Goal: Find specific page/section: Find specific page/section

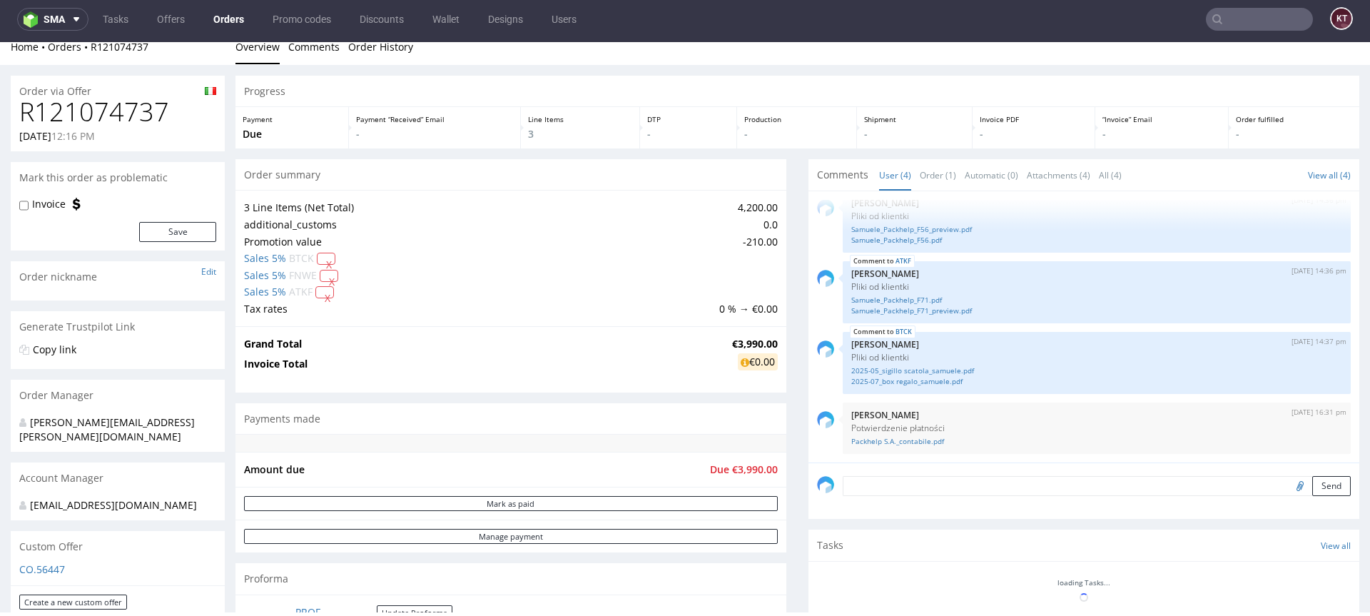
scroll to position [16, 0]
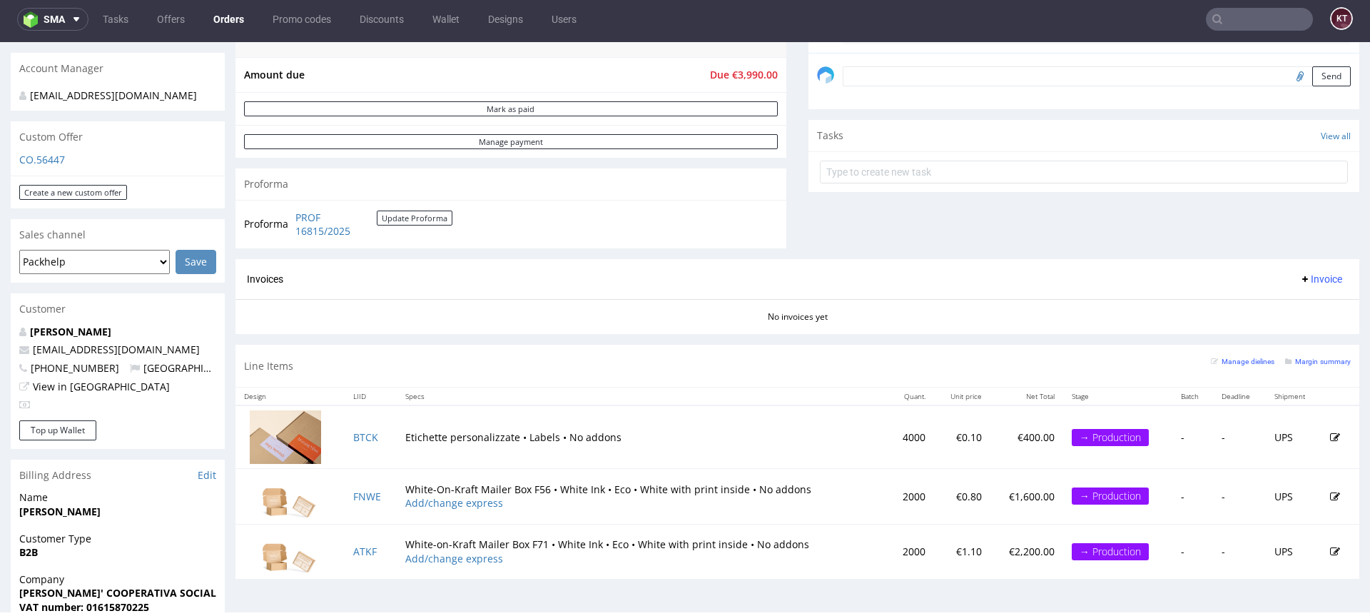
scroll to position [107, 0]
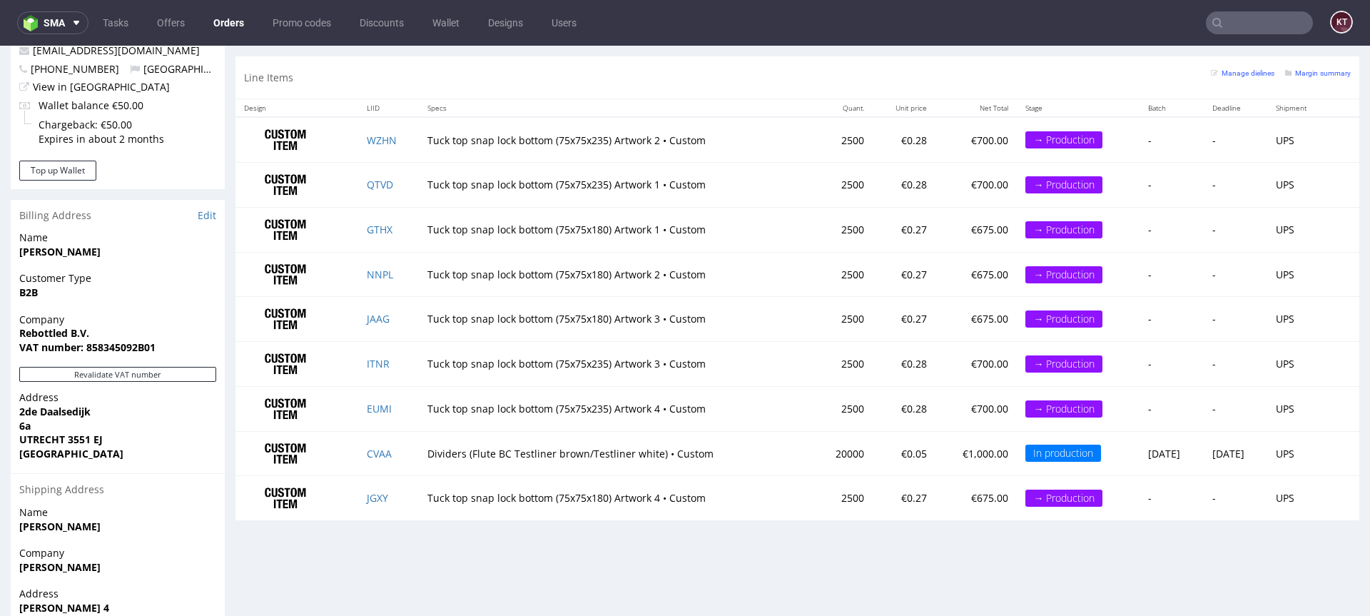
scroll to position [651, 0]
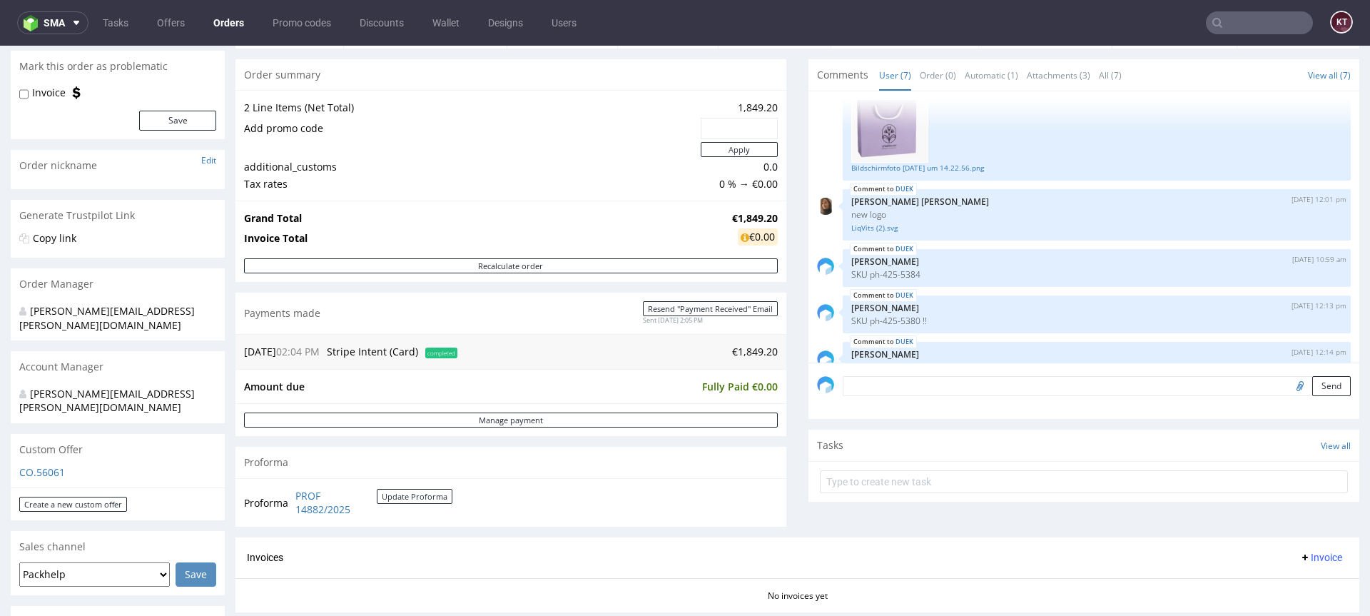
scroll to position [123, 0]
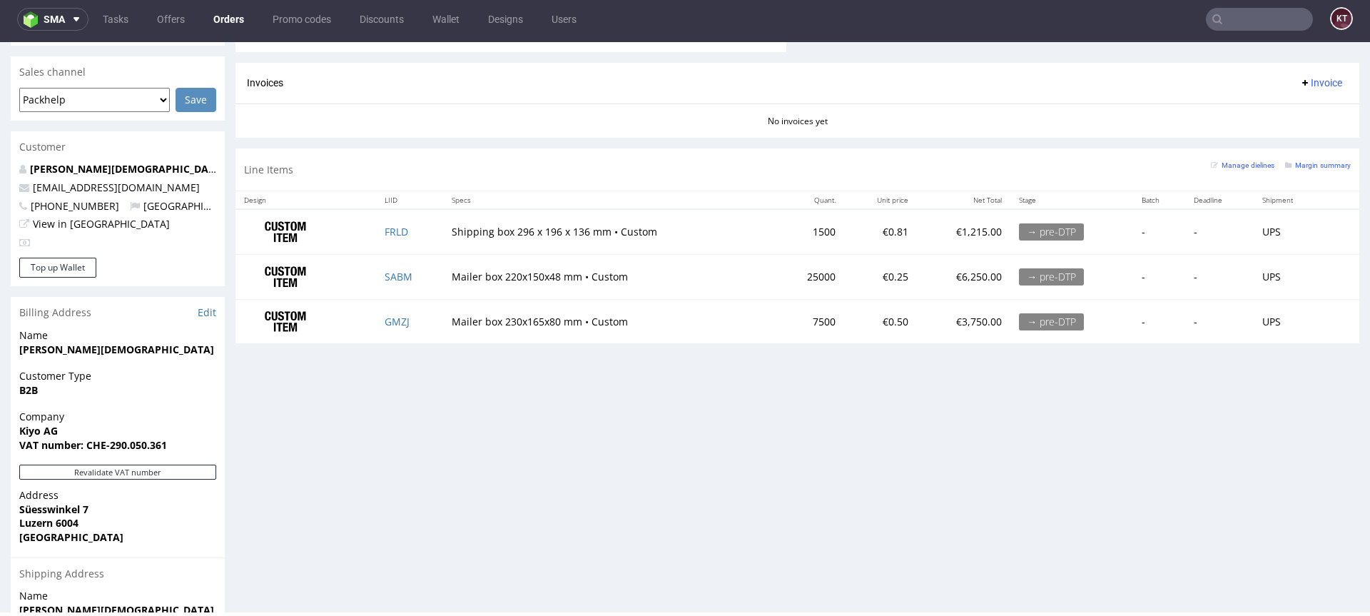
scroll to position [615, 0]
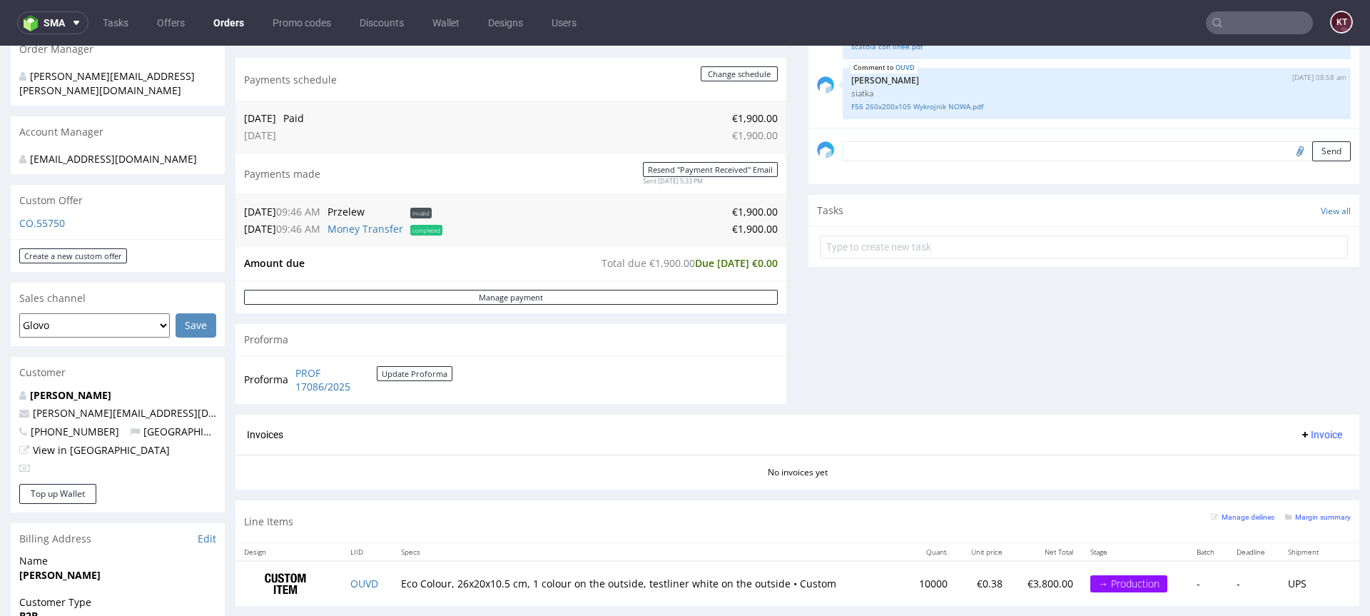
scroll to position [509, 0]
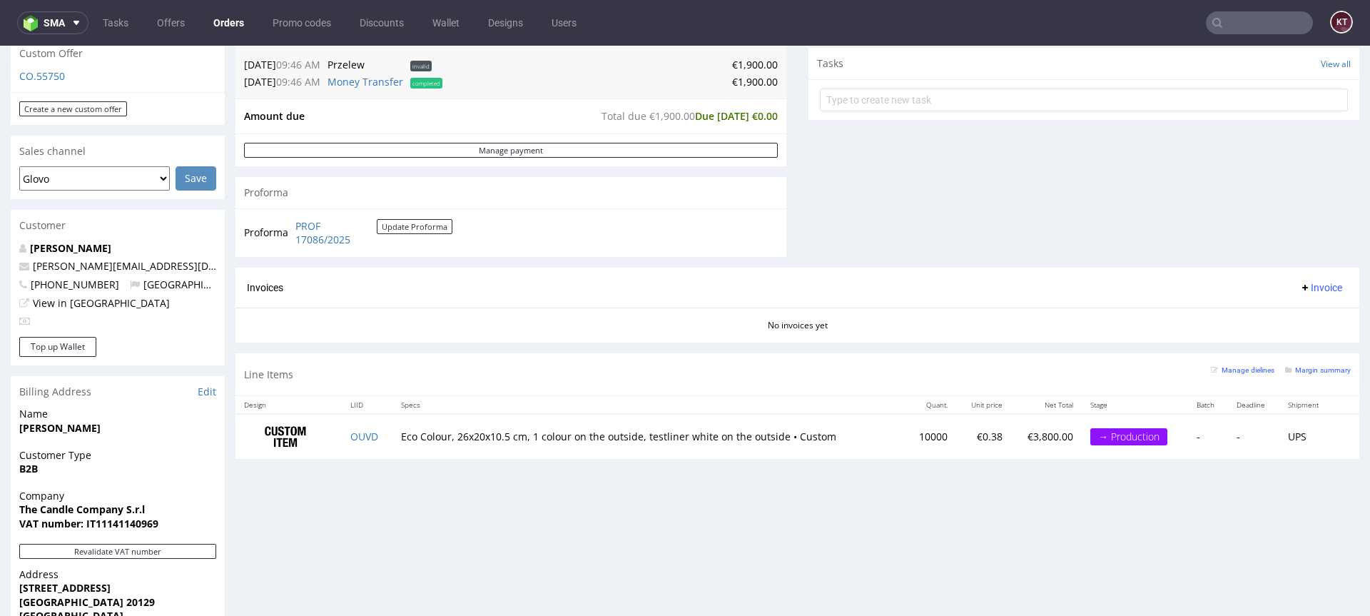
click at [365, 443] on td "OUVD" at bounding box center [367, 436] width 51 height 45
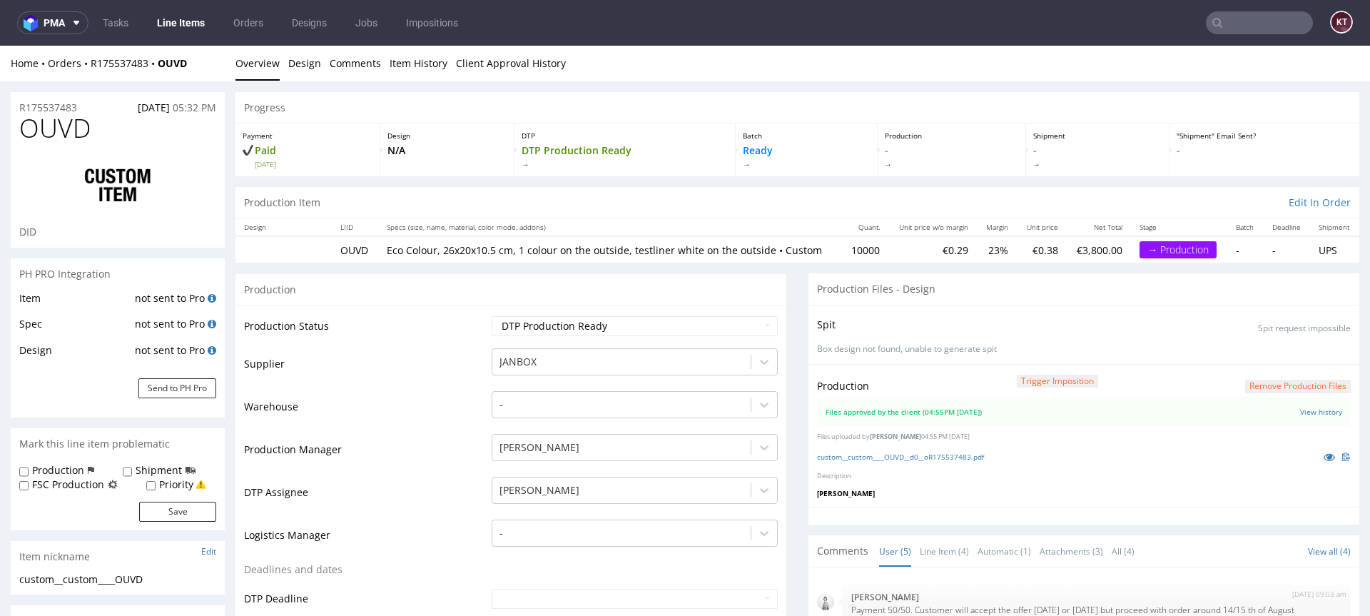
scroll to position [29, 0]
select select "in_progress"
click at [406, 61] on link "Item History" at bounding box center [419, 63] width 58 height 35
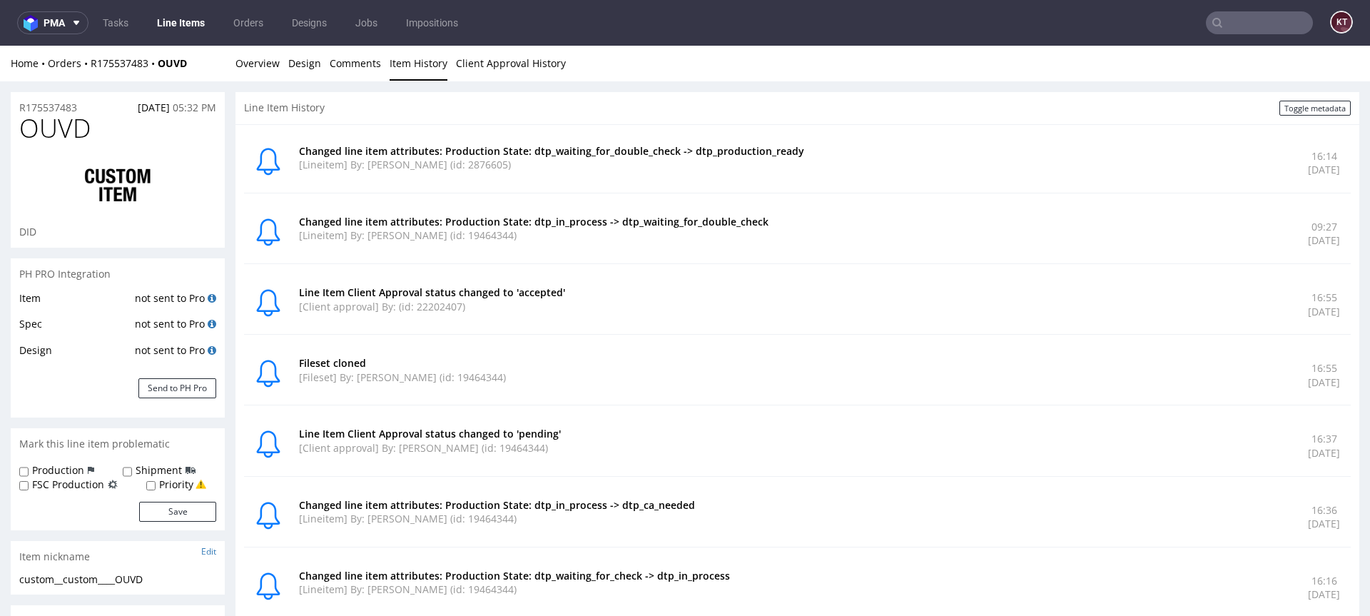
click at [682, 193] on div "Changed line item attributes: Production State: dtp_waiting_for_double_check ->…" at bounding box center [797, 163] width 1107 height 60
click at [250, 64] on link "Overview" at bounding box center [257, 63] width 44 height 35
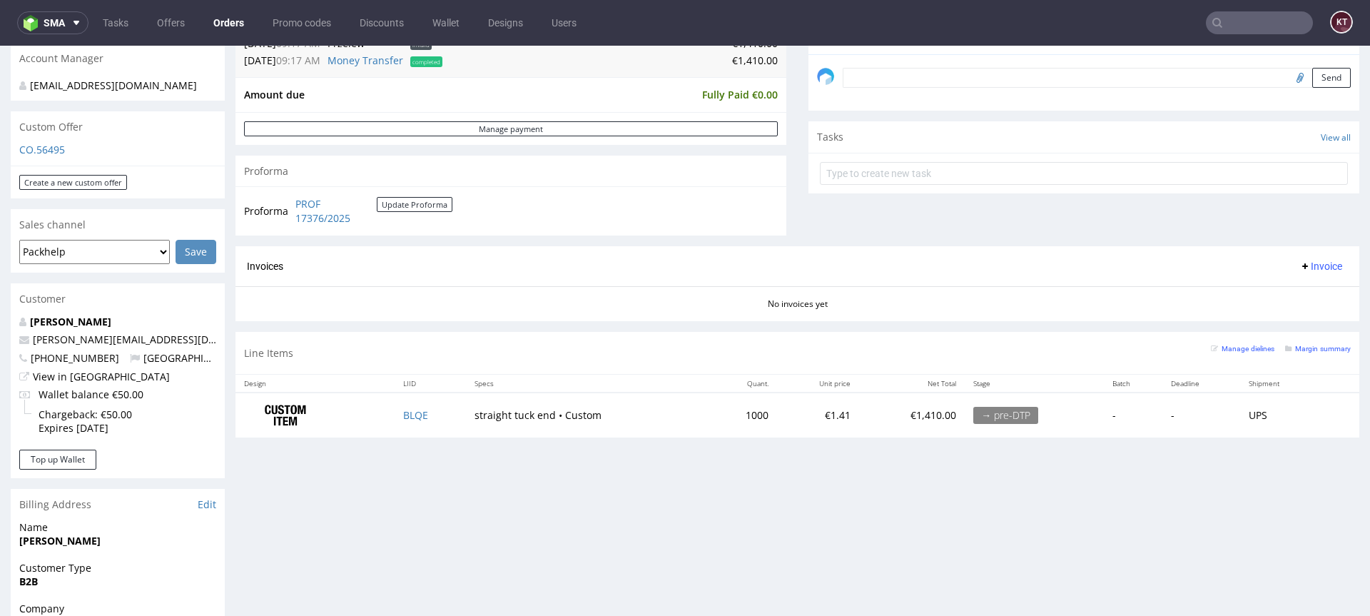
scroll to position [439, 0]
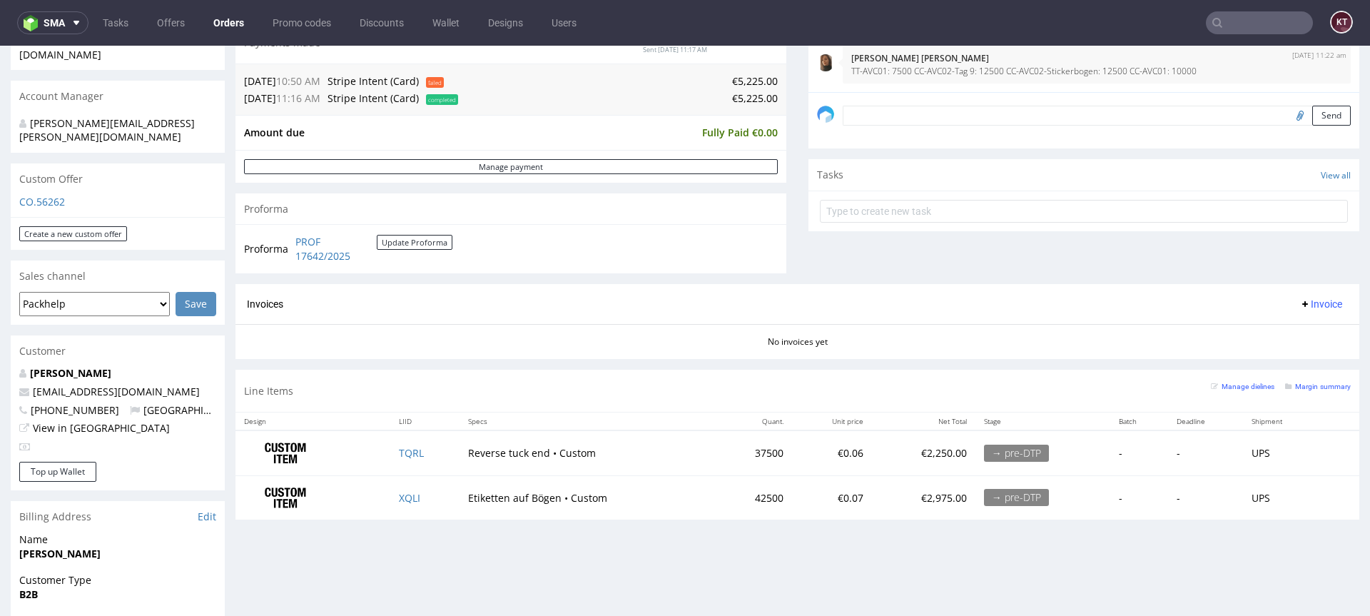
scroll to position [143, 0]
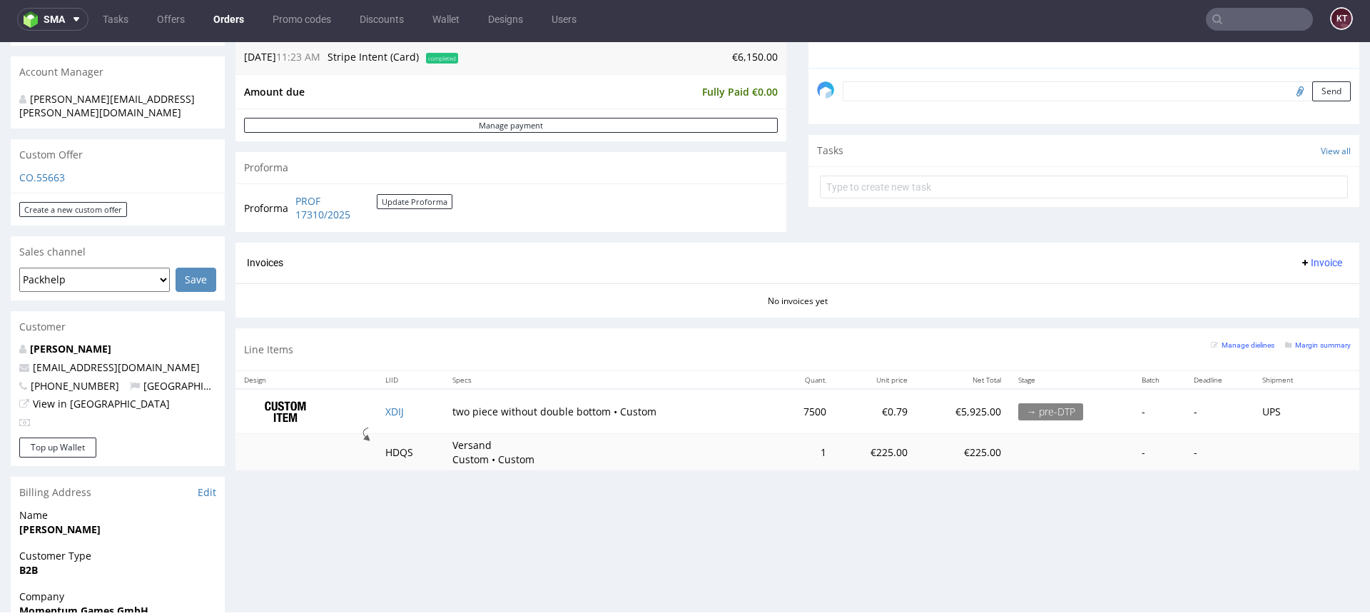
scroll to position [425, 0]
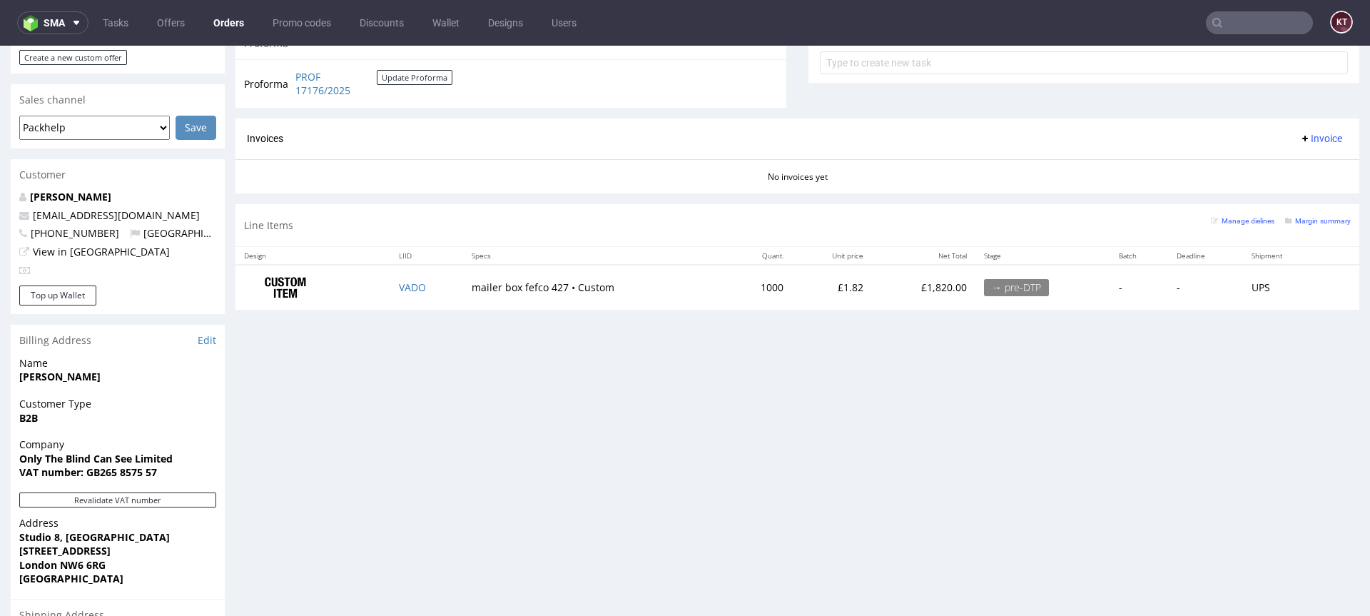
scroll to position [595, 0]
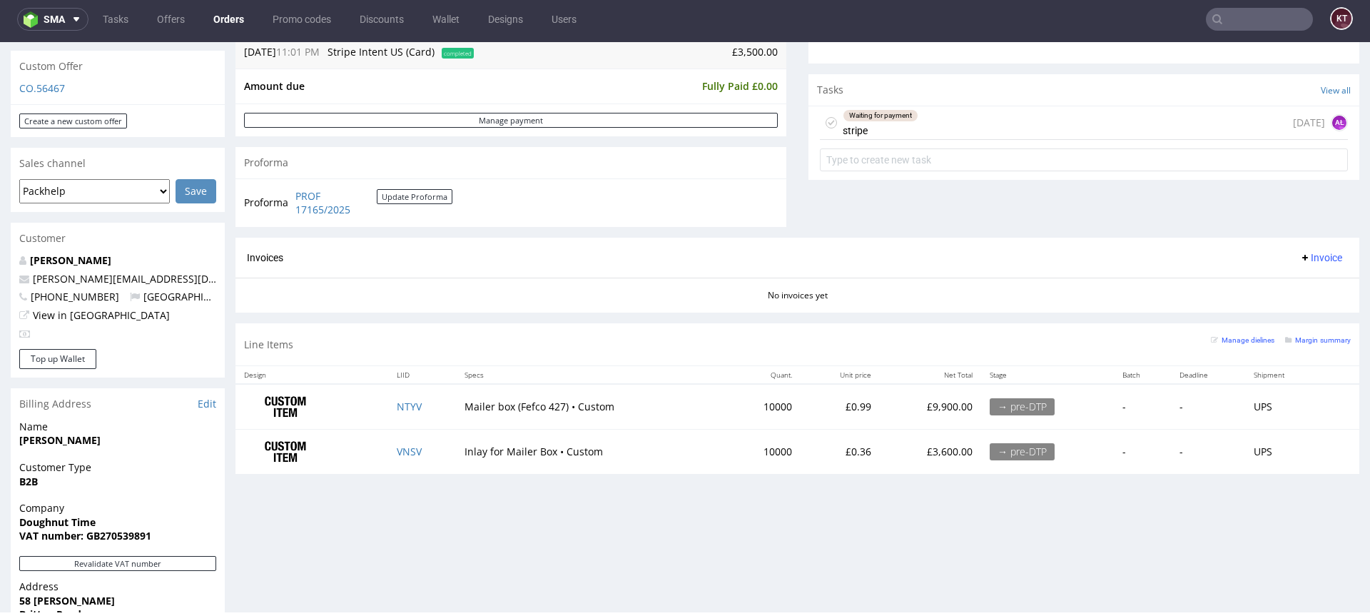
scroll to position [480, 0]
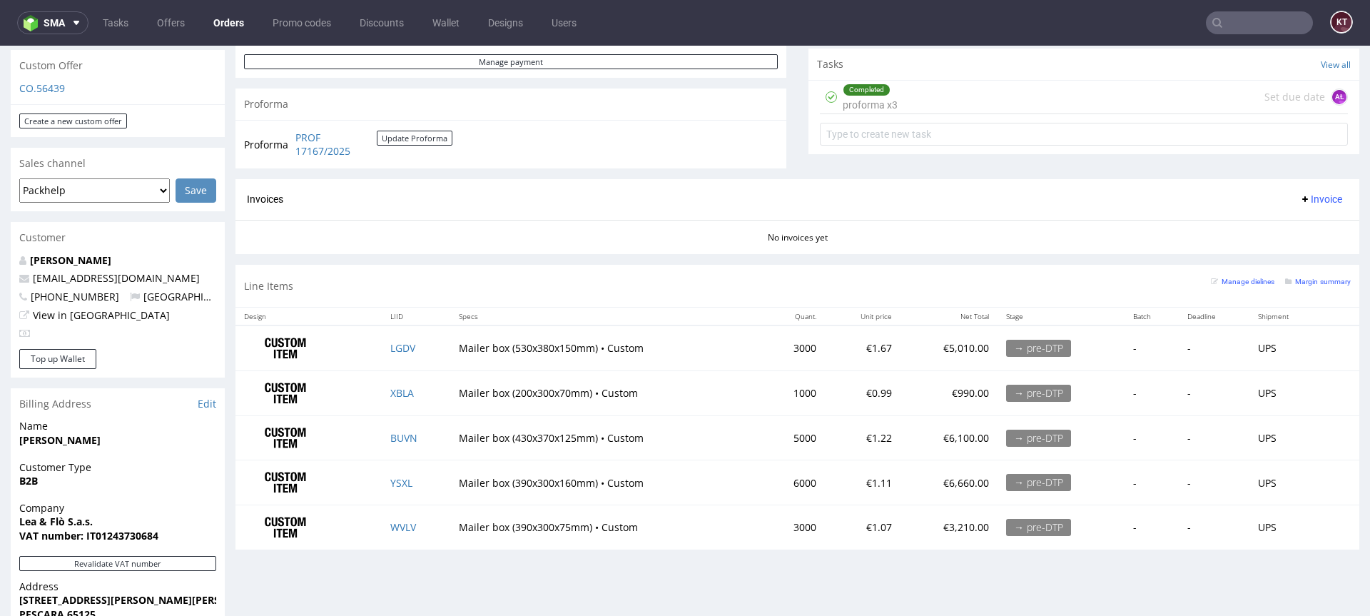
scroll to position [500, 0]
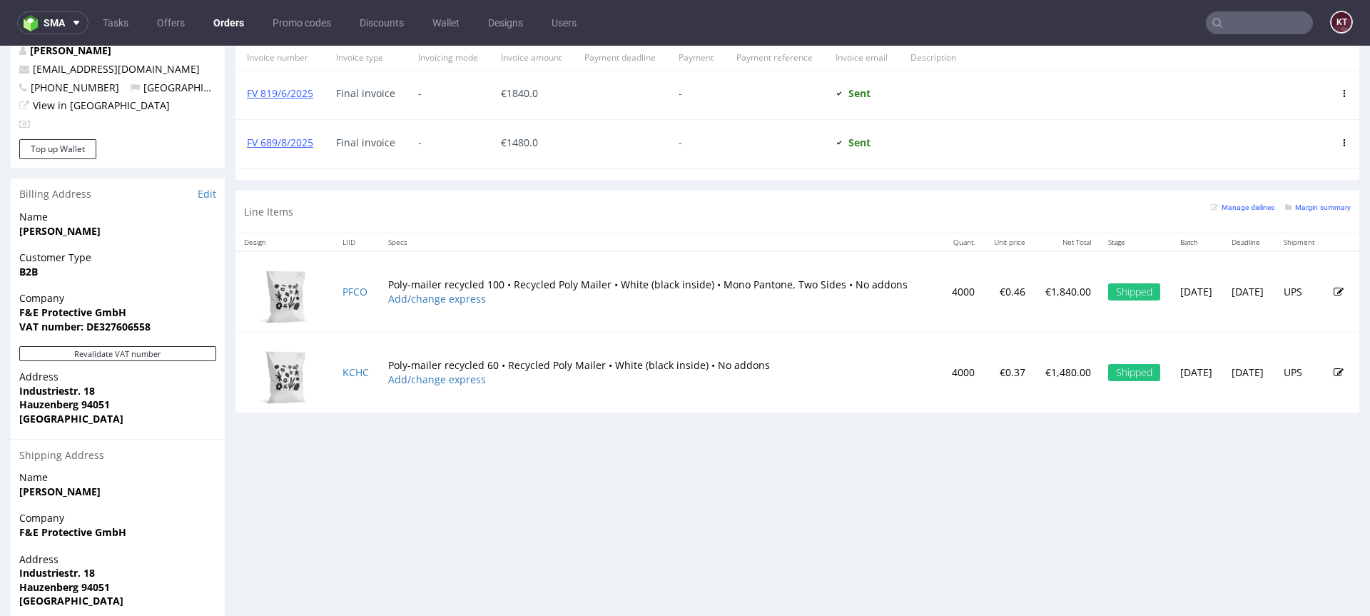
scroll to position [729, 0]
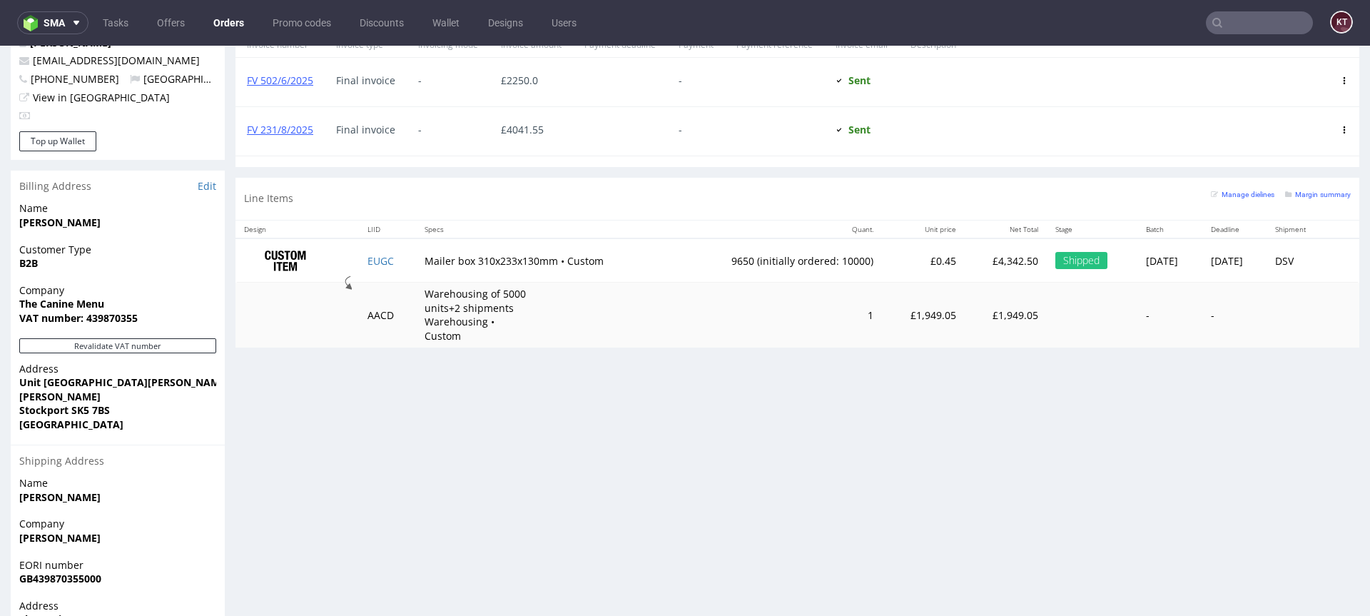
scroll to position [734, 0]
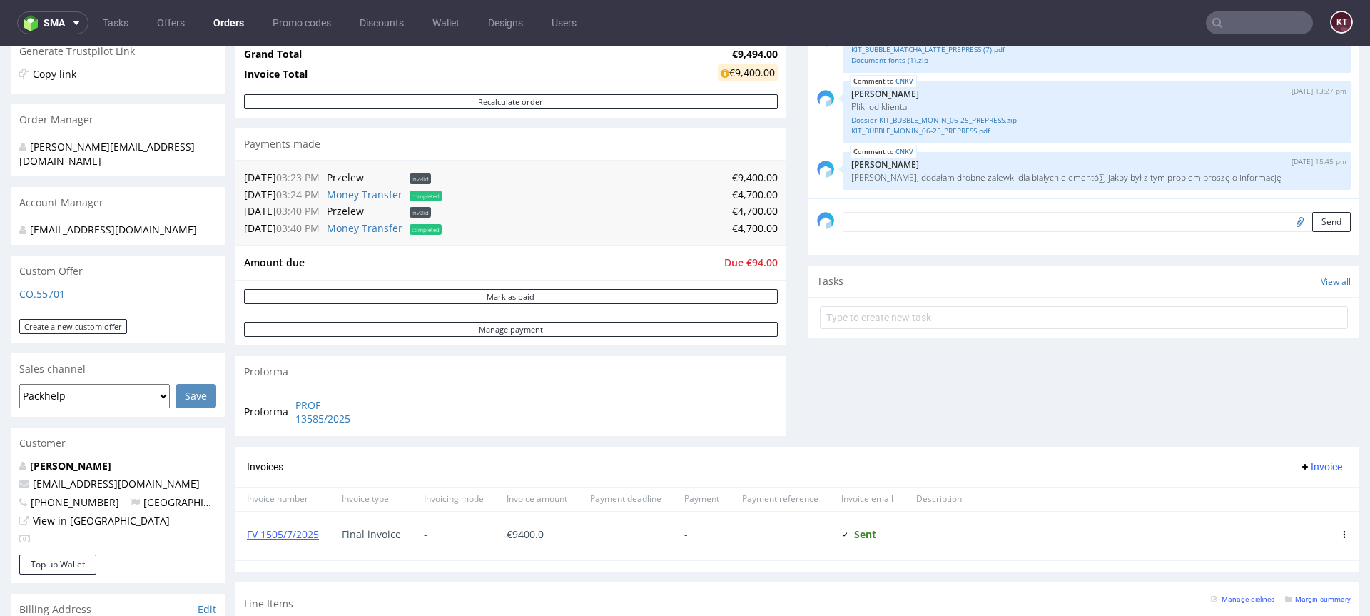
scroll to position [294, 0]
click at [1105, 263] on div "Tasks View all" at bounding box center [1083, 278] width 551 height 31
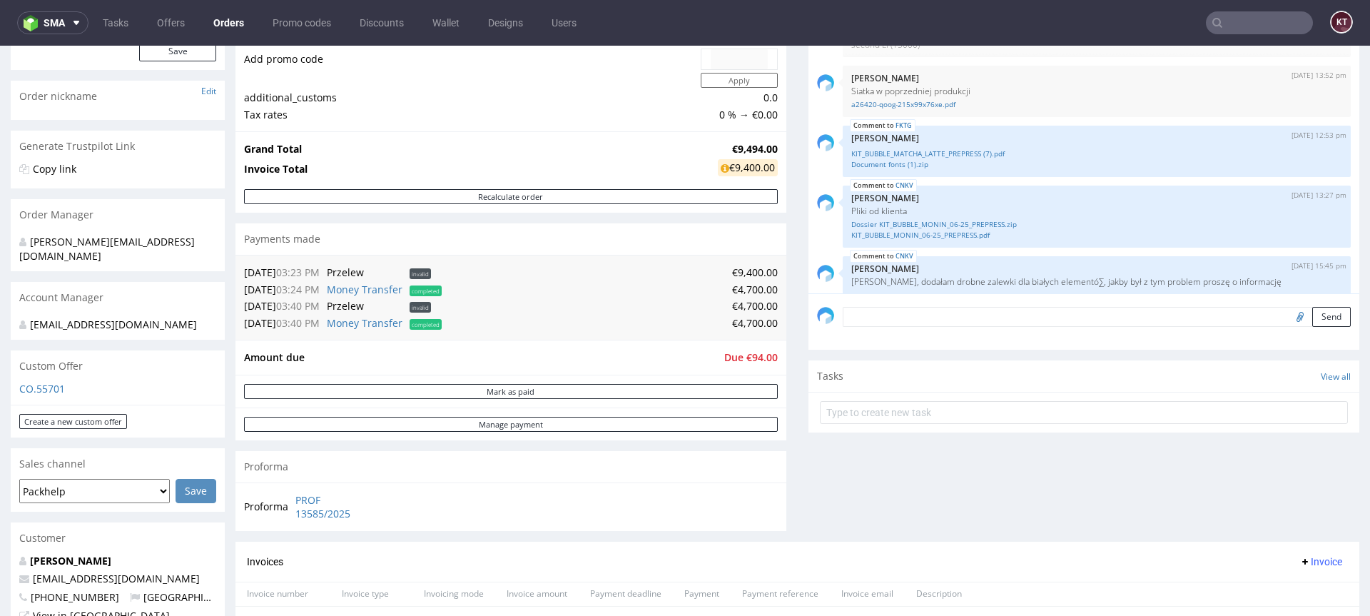
scroll to position [148, 0]
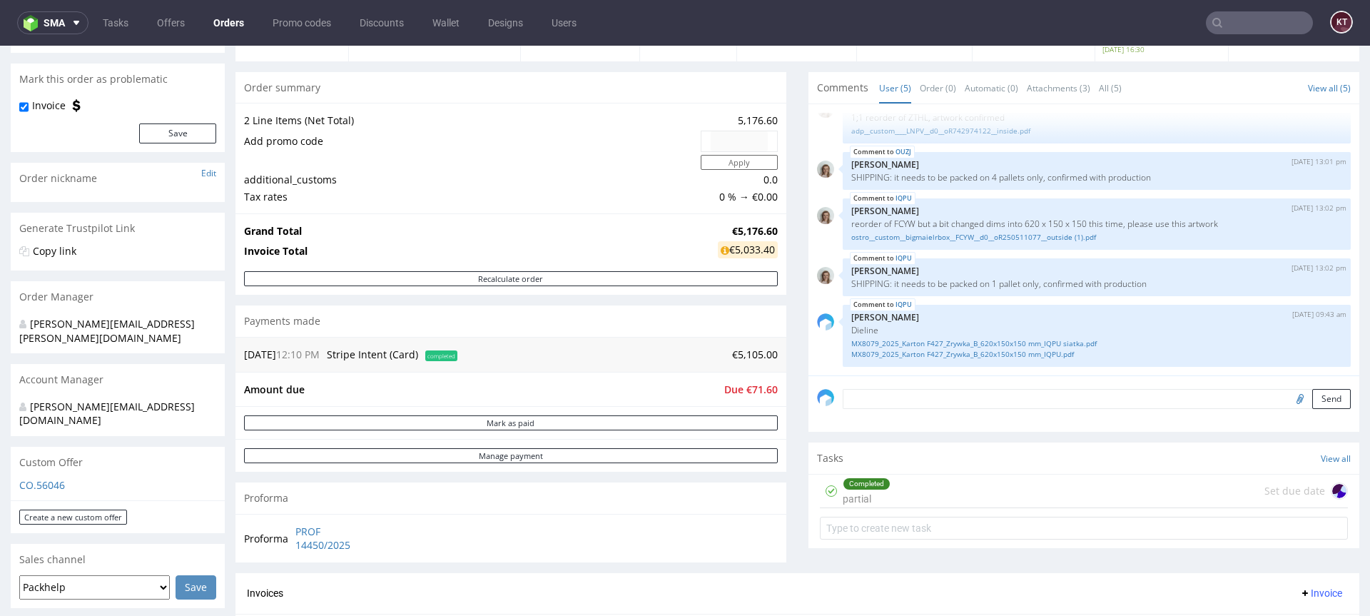
scroll to position [176, 0]
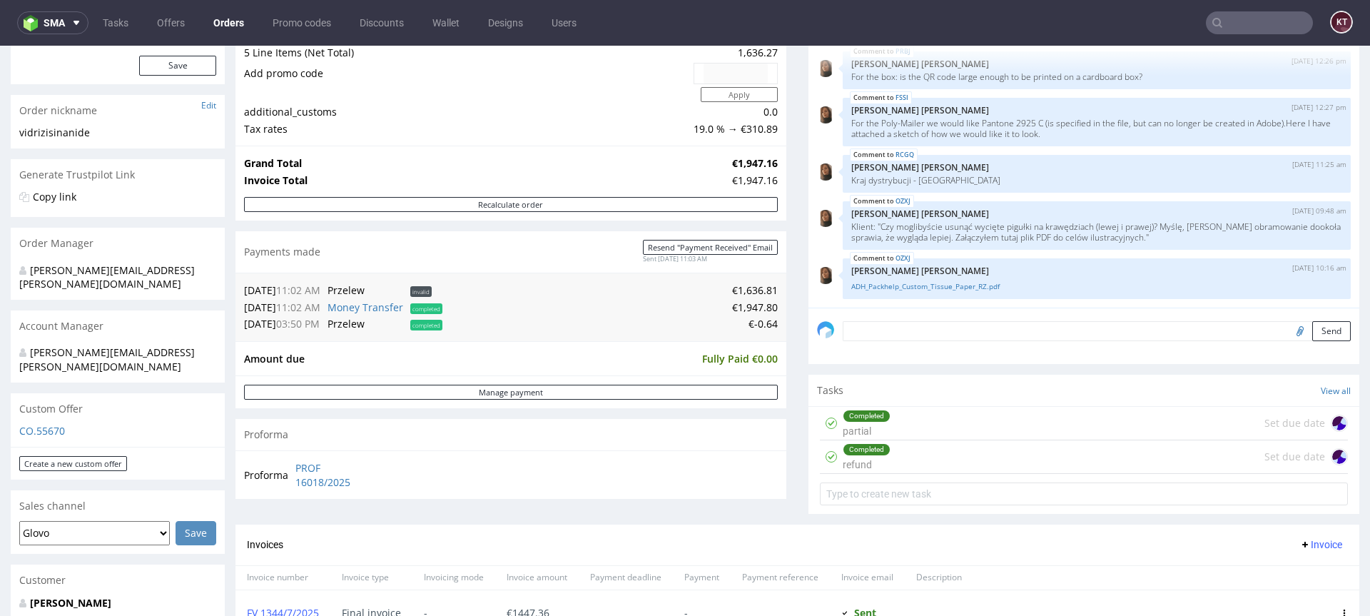
scroll to position [185, 0]
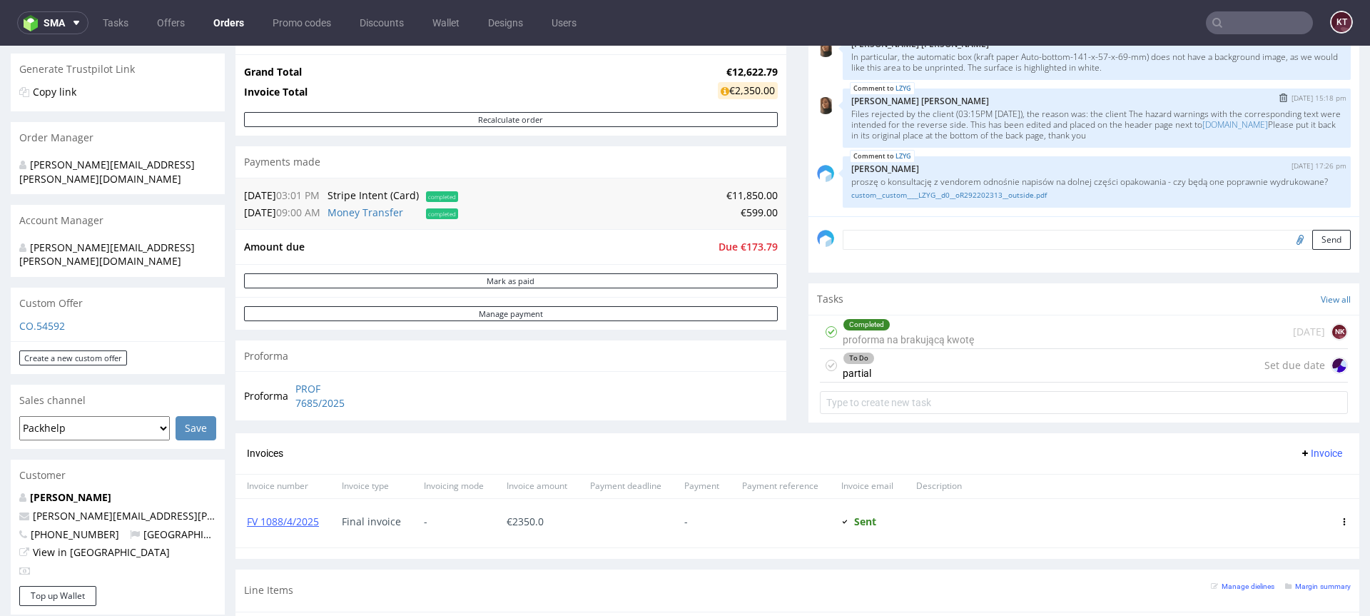
scroll to position [275, 0]
click at [1042, 367] on div "To Do partial Set due date" at bounding box center [1084, 365] width 528 height 34
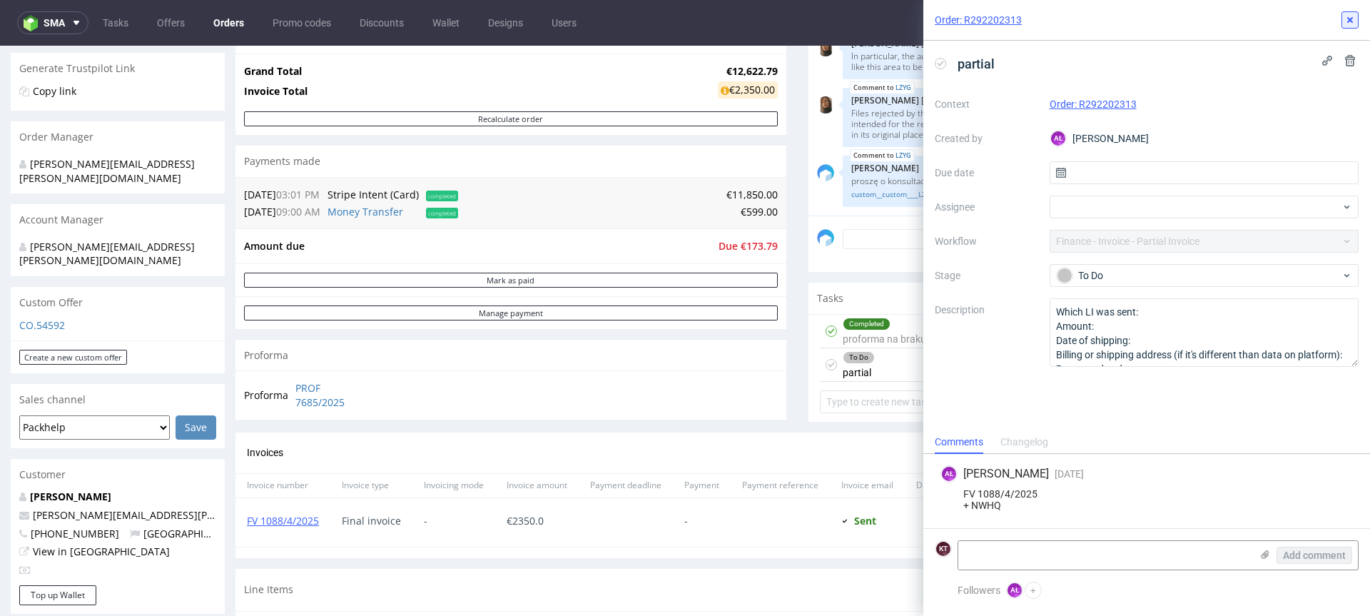
click at [1347, 19] on icon at bounding box center [1349, 19] width 11 height 11
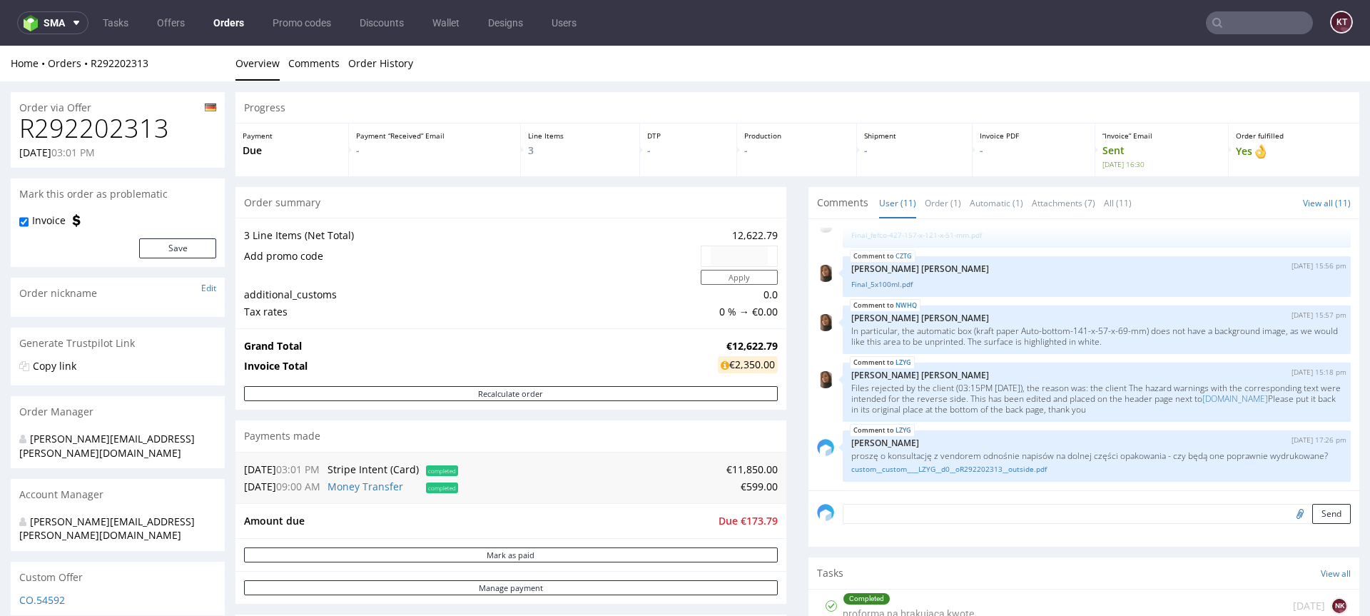
click at [111, 130] on h1 "R292202313" at bounding box center [117, 128] width 197 height 29
copy h1 "R292202313"
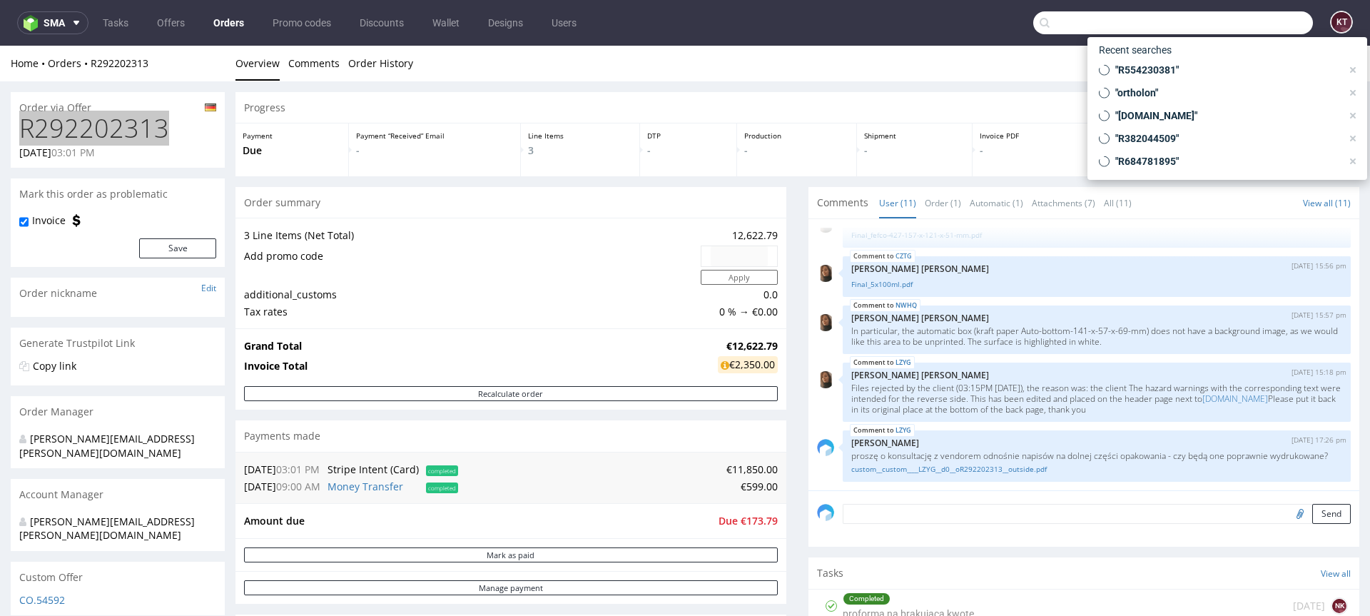
click at [1246, 11] on input "text" at bounding box center [1173, 22] width 280 height 23
paste input "R165634723"
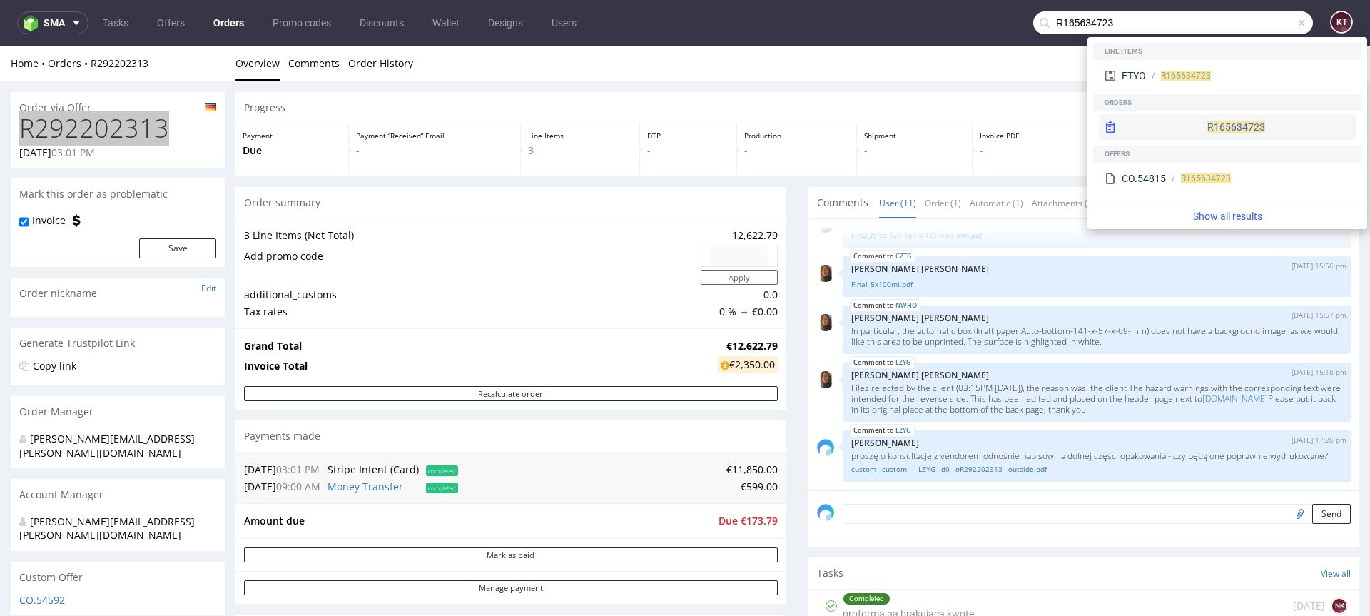
type input "R165634723"
click at [1207, 123] on span "R165634723" at bounding box center [1236, 126] width 58 height 11
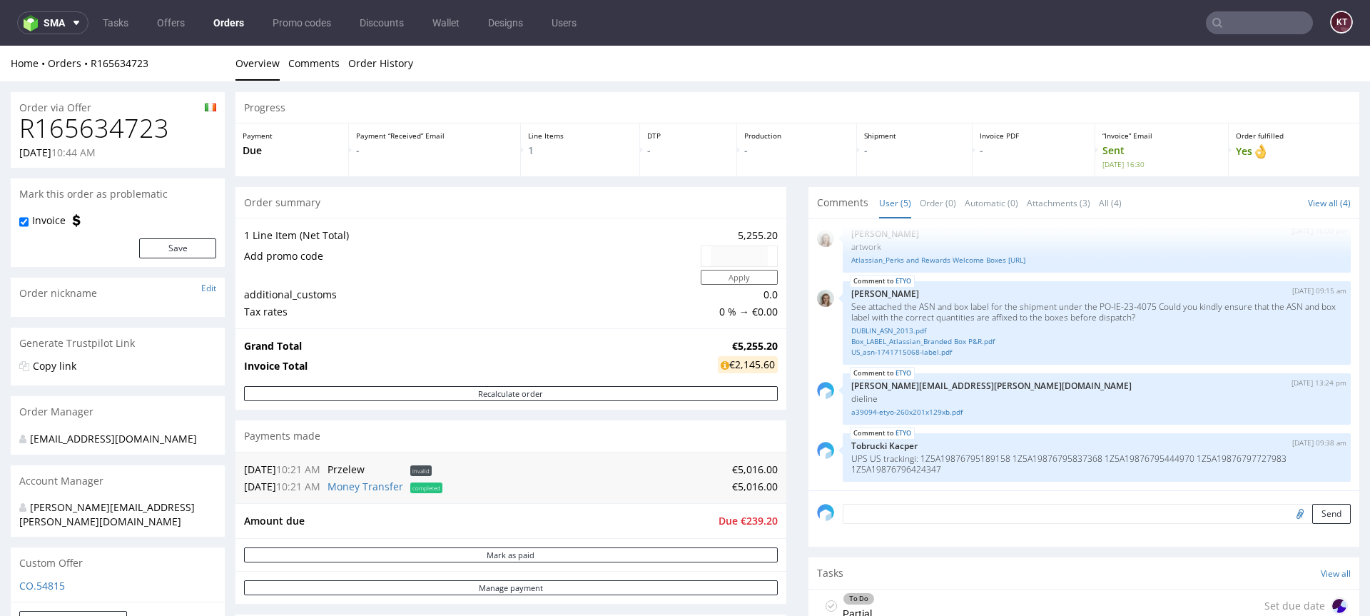
click at [156, 131] on h1 "R165634723" at bounding box center [117, 128] width 197 height 29
copy h1 "R165634723"
click at [1225, 22] on input "text" at bounding box center [1259, 22] width 107 height 23
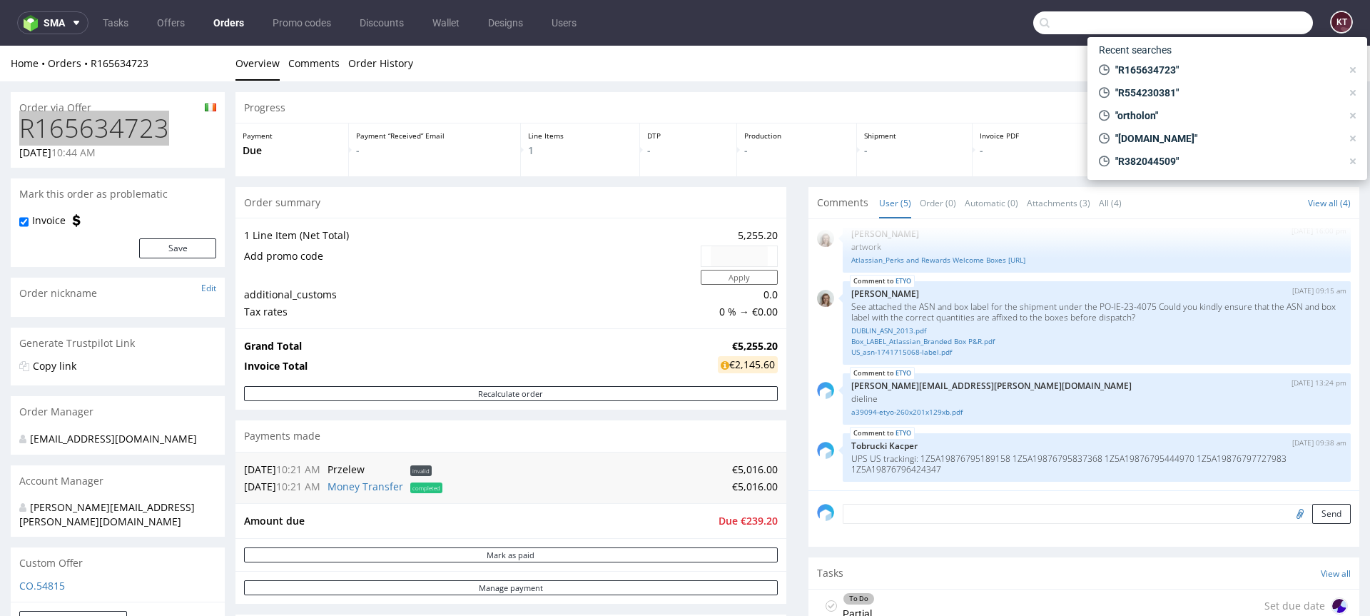
paste input "R713924568"
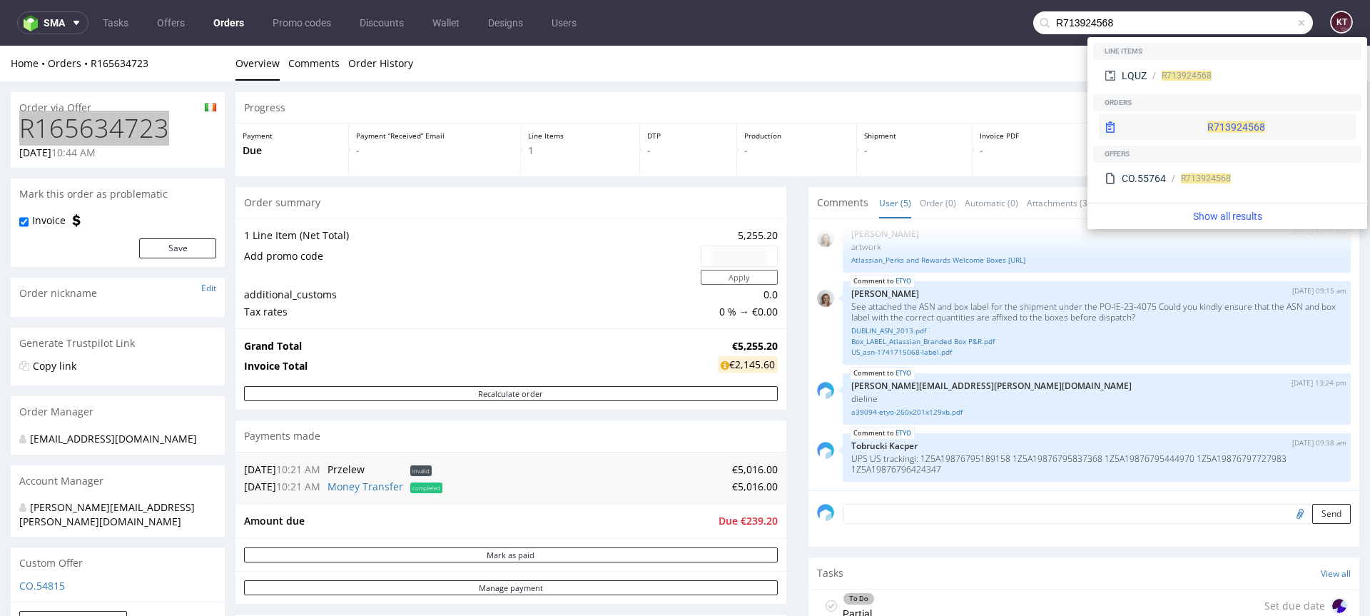
type input "R713924568"
click at [1181, 124] on div "R713924568" at bounding box center [1227, 127] width 257 height 26
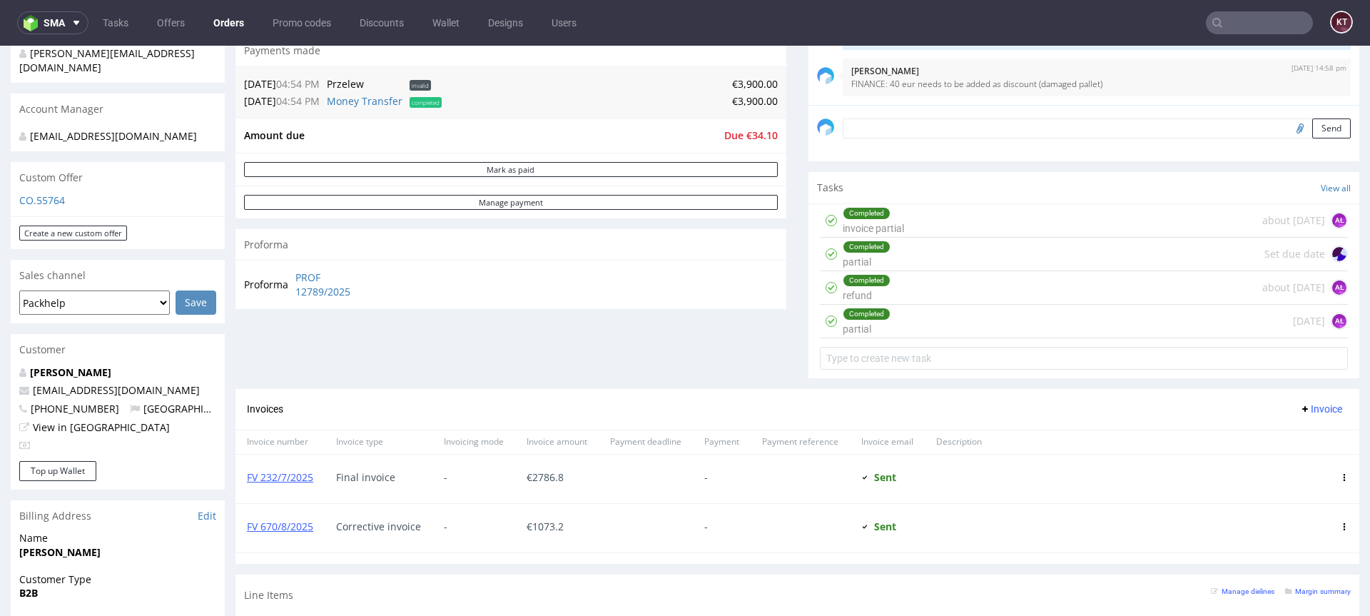
scroll to position [389, 0]
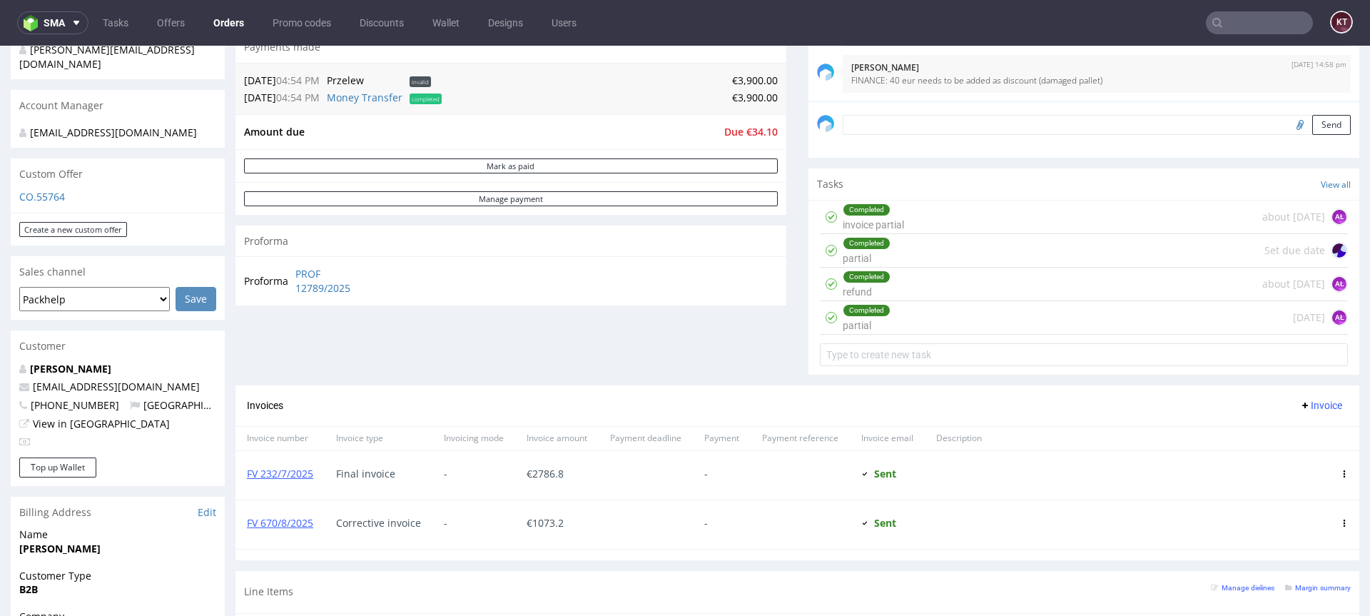
click at [1244, 6] on nav "sma Tasks Offers Orders Promo codes Discounts Wallet Designs Users KT" at bounding box center [685, 23] width 1370 height 46
click at [1243, 22] on input "text" at bounding box center [1259, 22] width 107 height 23
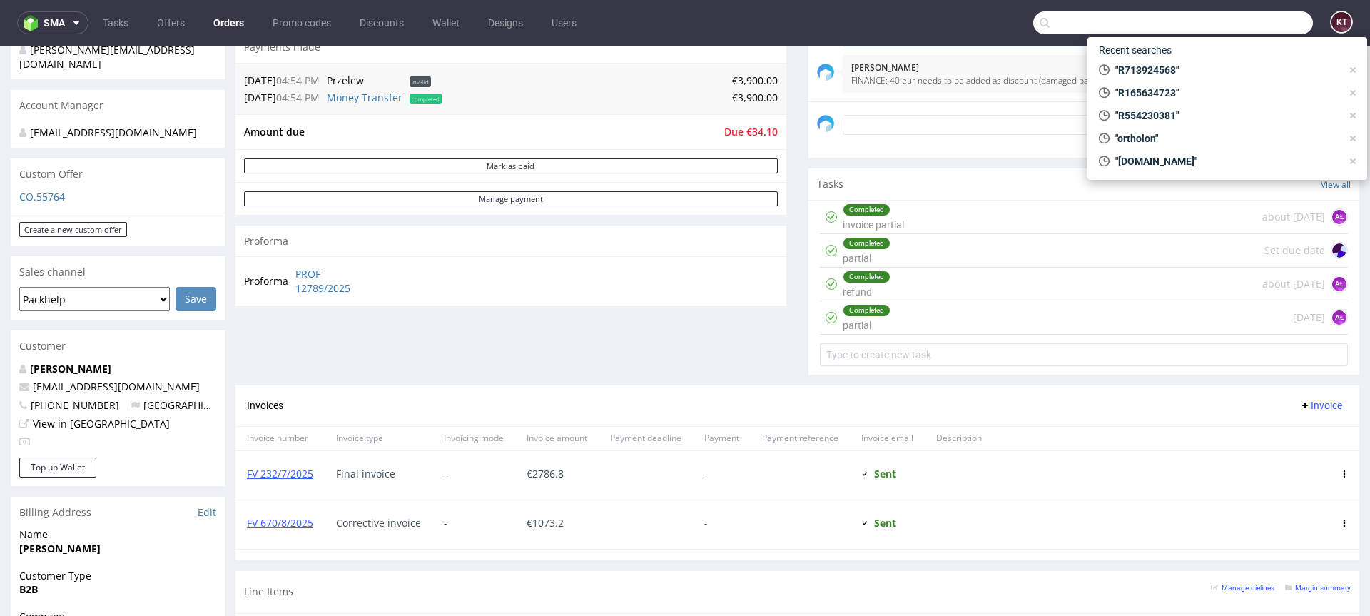
paste input "R119630452"
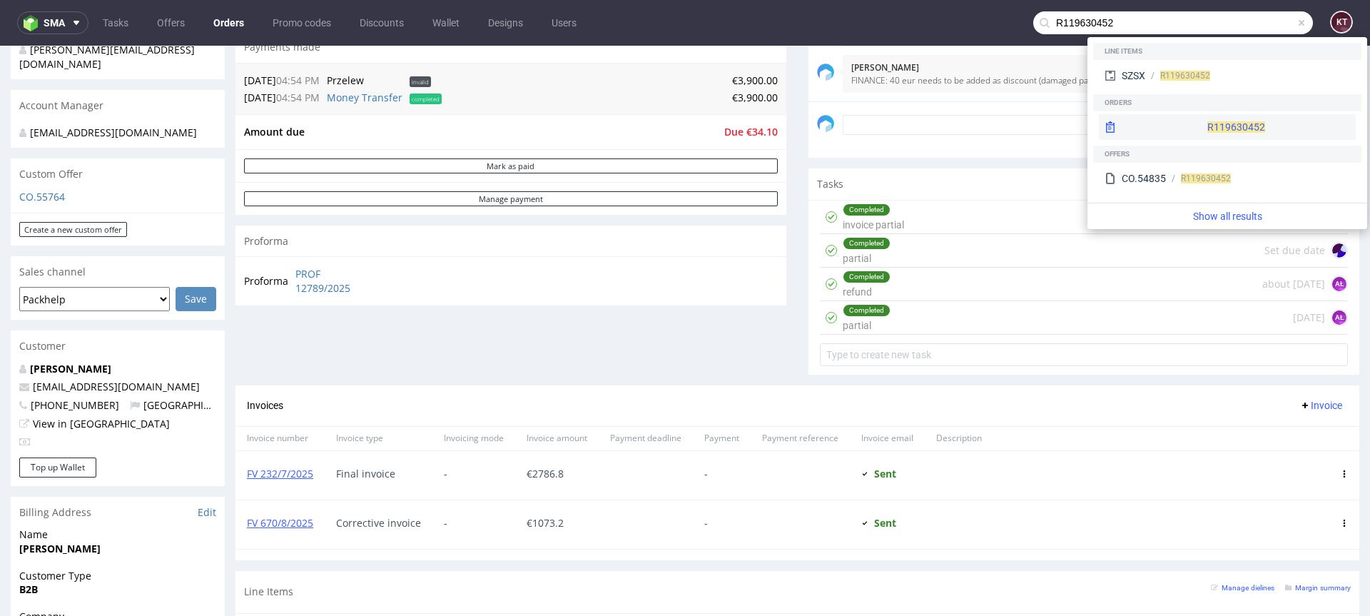
type input "R119630452"
click at [1219, 116] on div "R119630452" at bounding box center [1227, 127] width 257 height 26
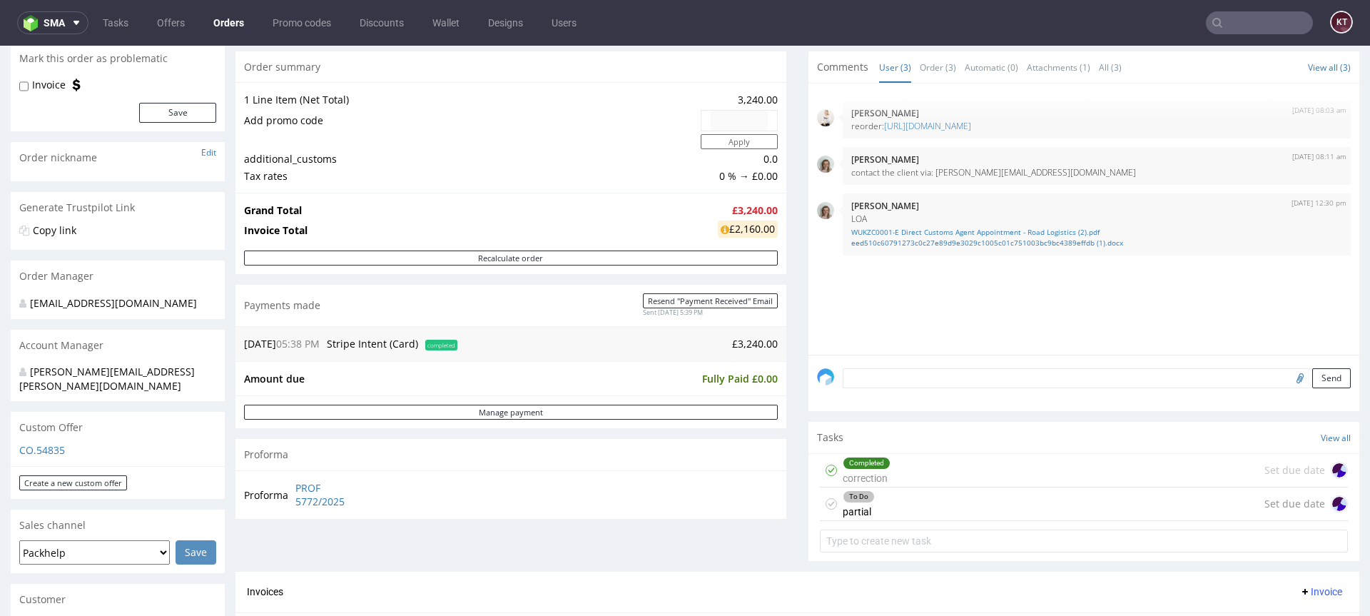
scroll to position [141, 0]
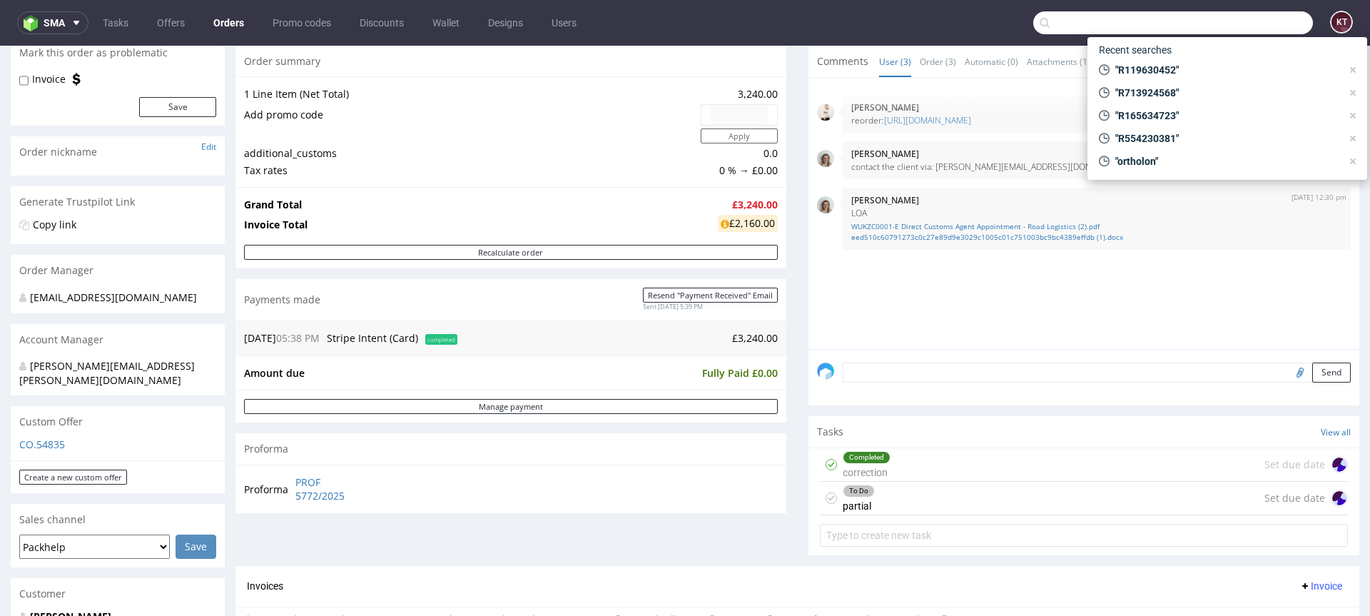
click at [1254, 26] on input "text" at bounding box center [1173, 22] width 280 height 23
paste input "R134772304"
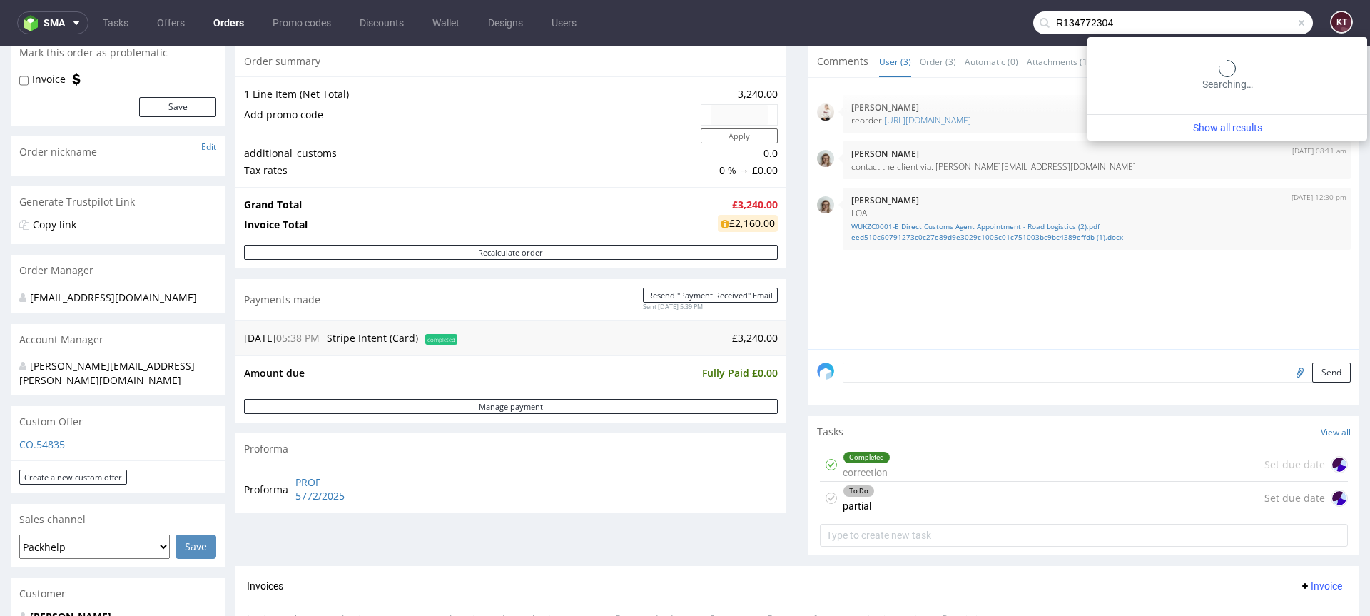
type input "R134772304"
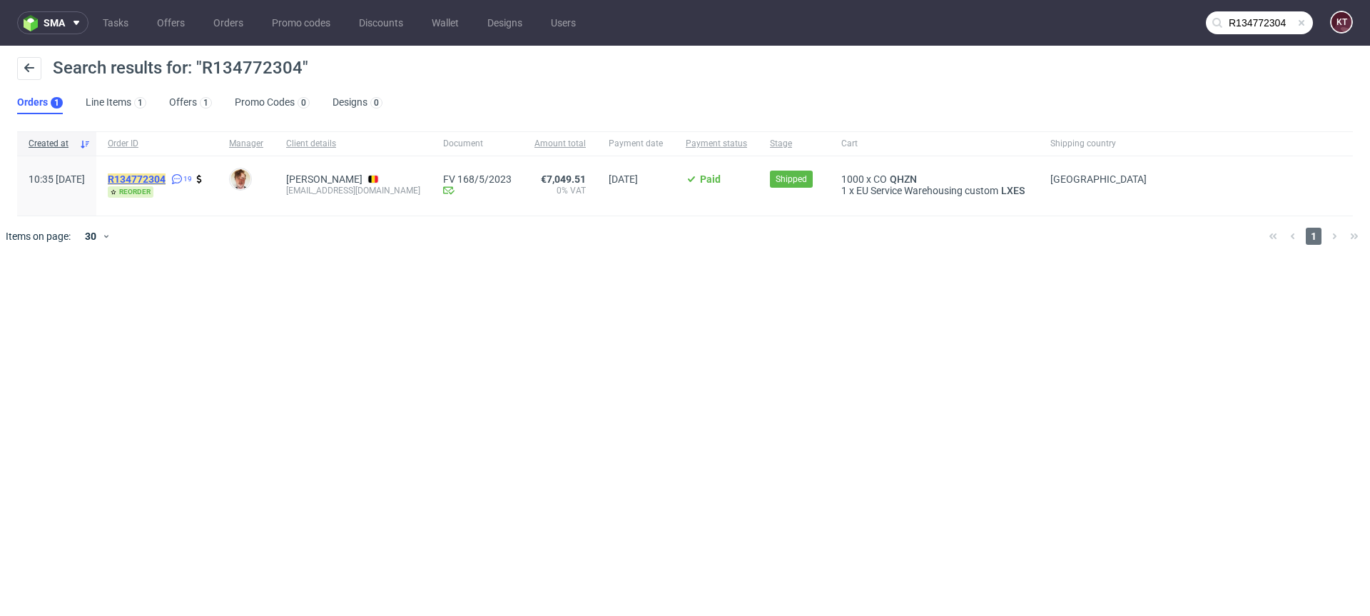
click at [166, 179] on mark "R134772304" at bounding box center [137, 178] width 58 height 11
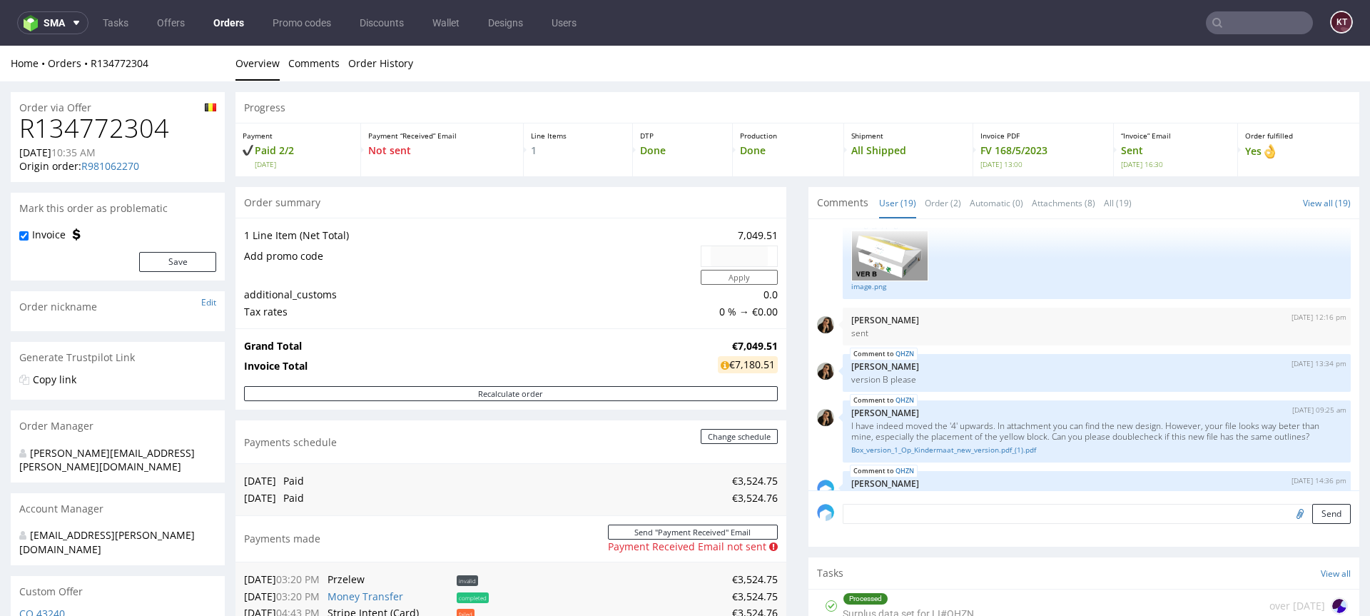
scroll to position [967, 0]
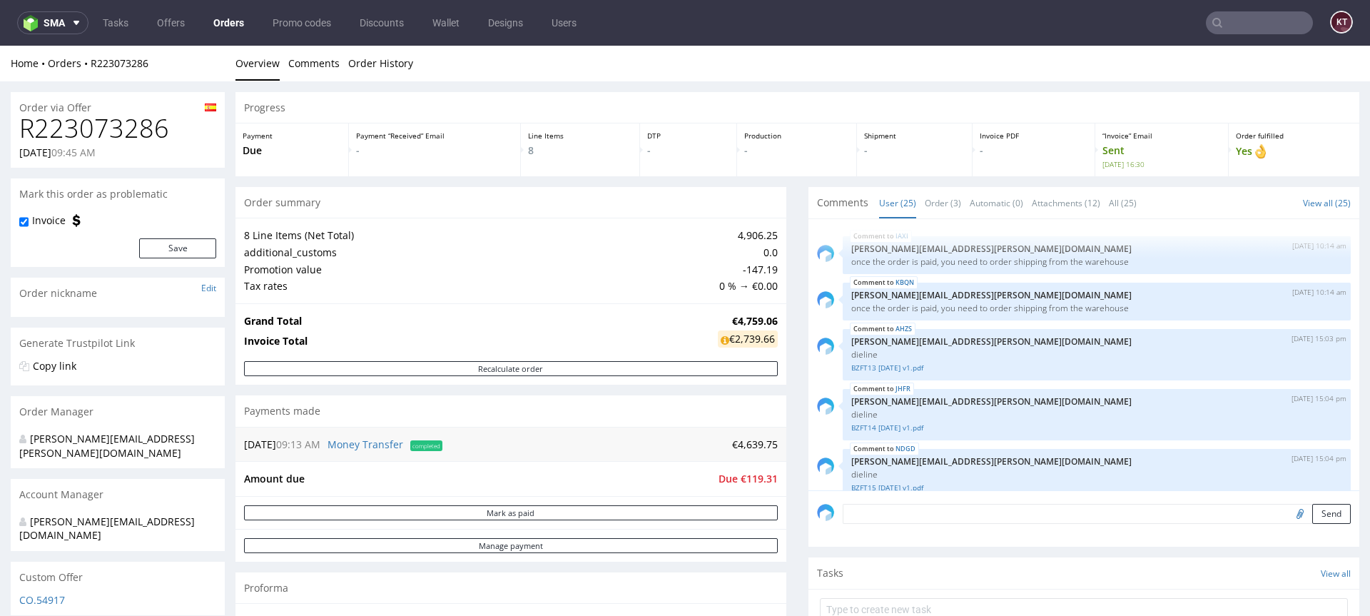
scroll to position [1215, 0]
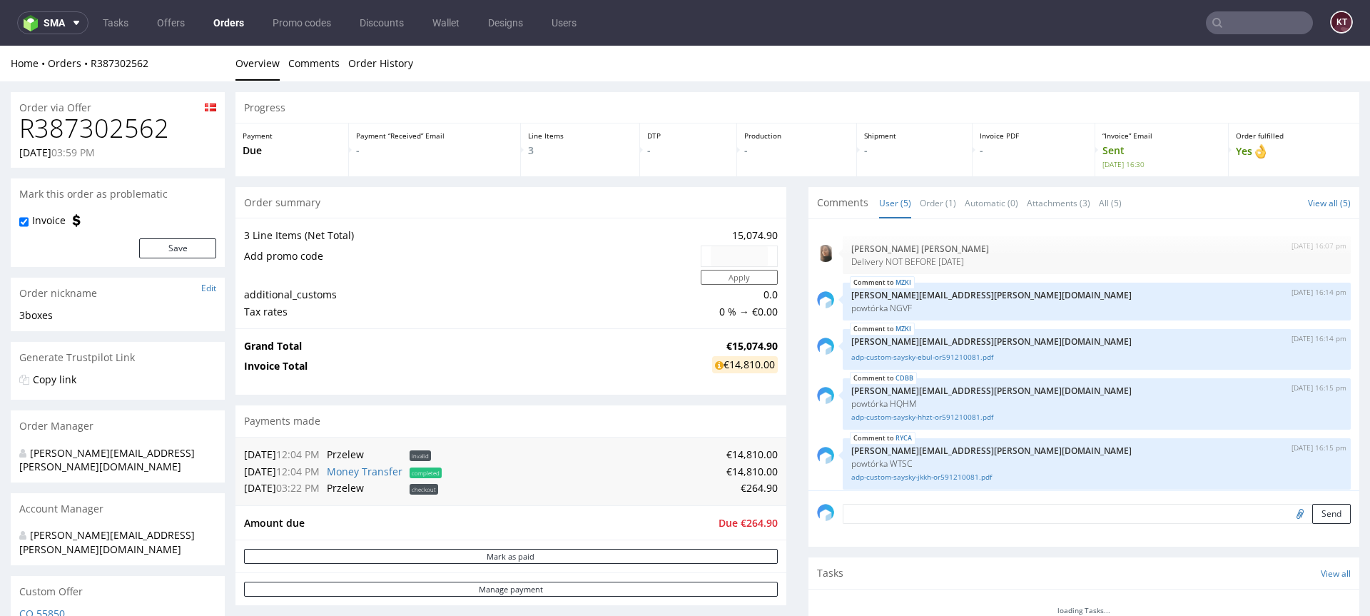
scroll to position [8, 0]
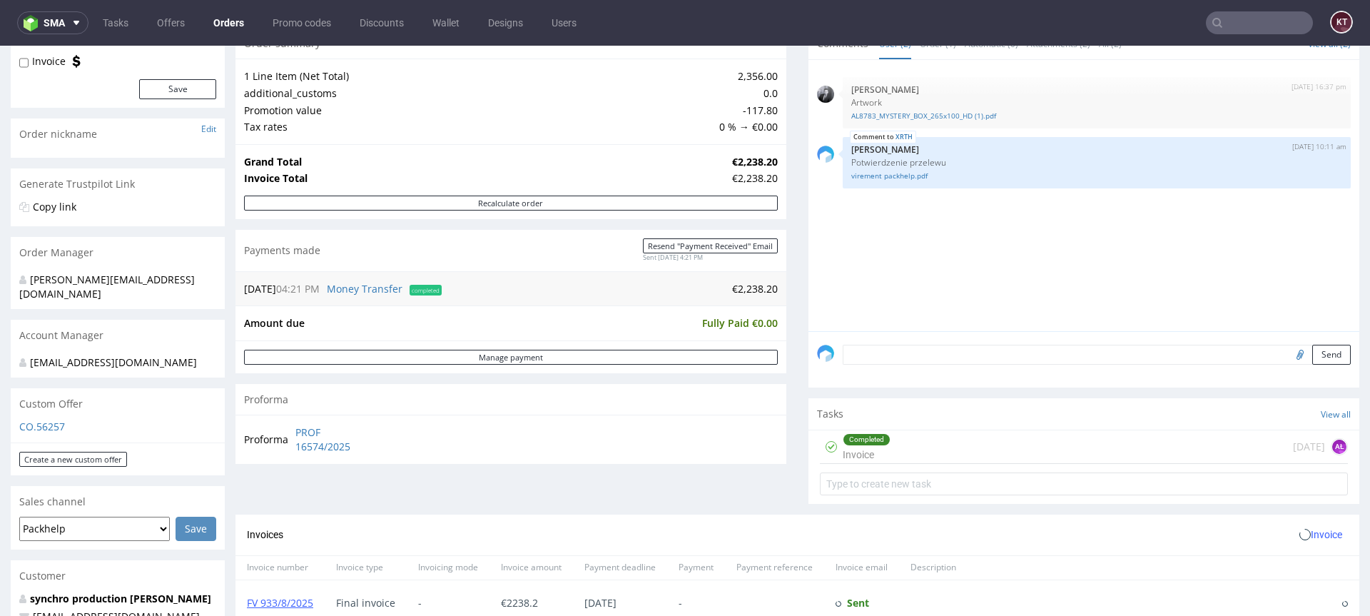
scroll to position [163, 0]
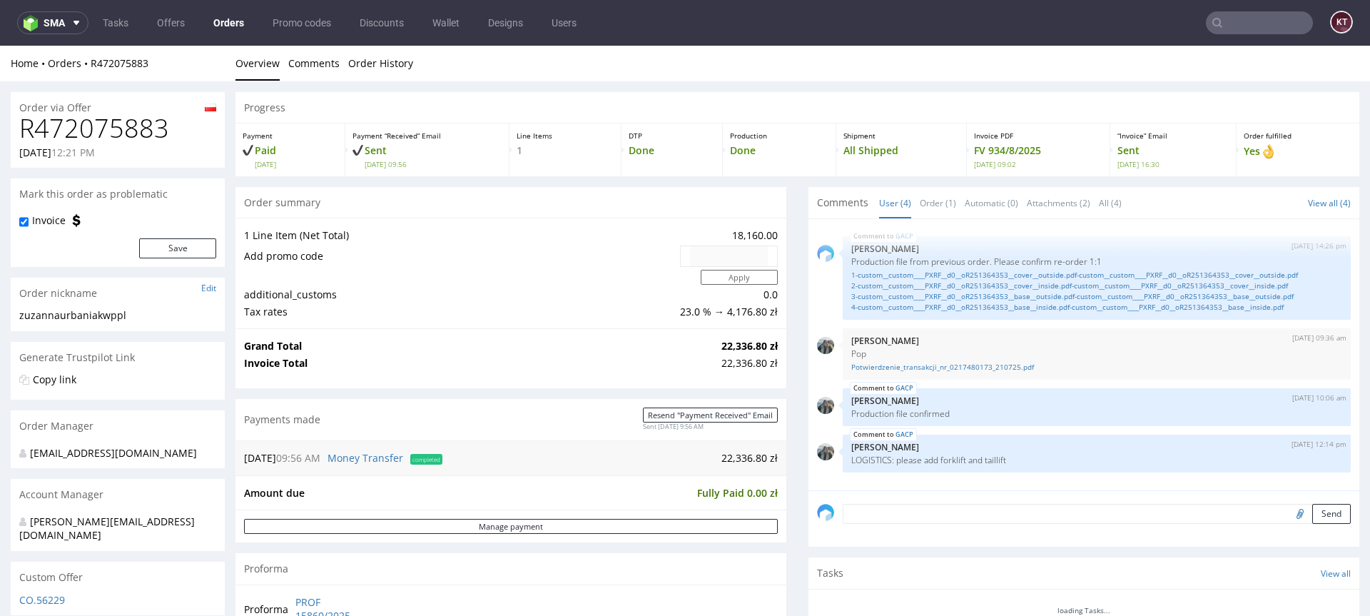
scroll to position [12, 0]
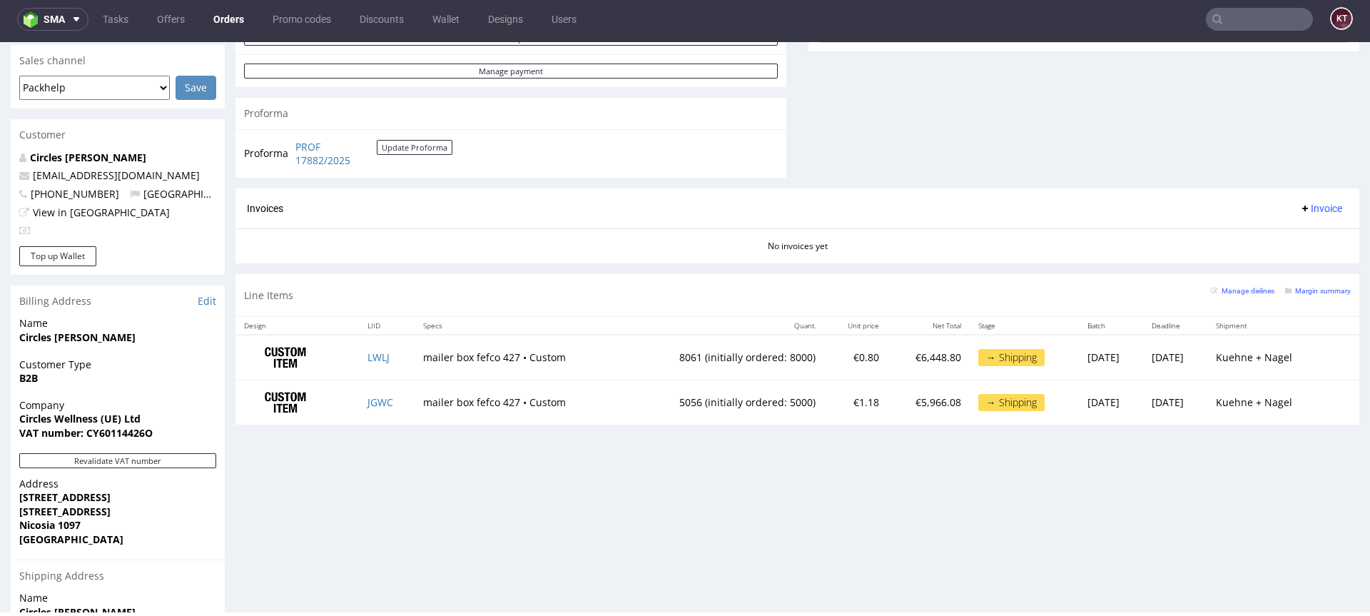
scroll to position [619, 0]
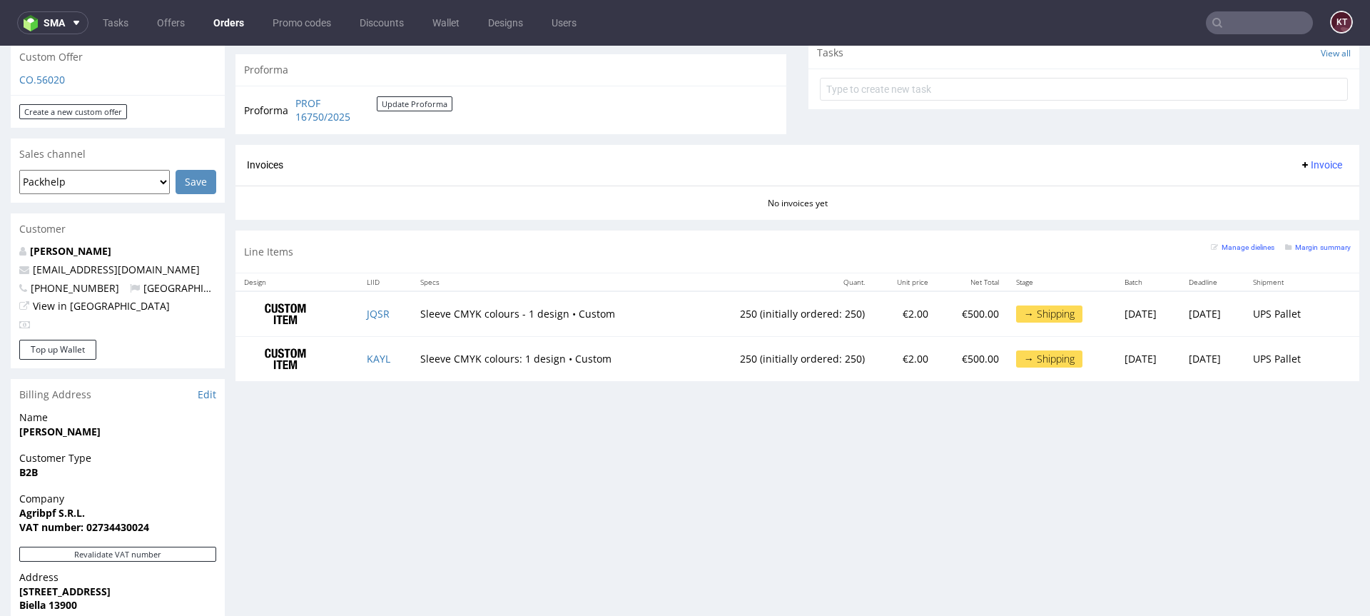
scroll to position [524, 0]
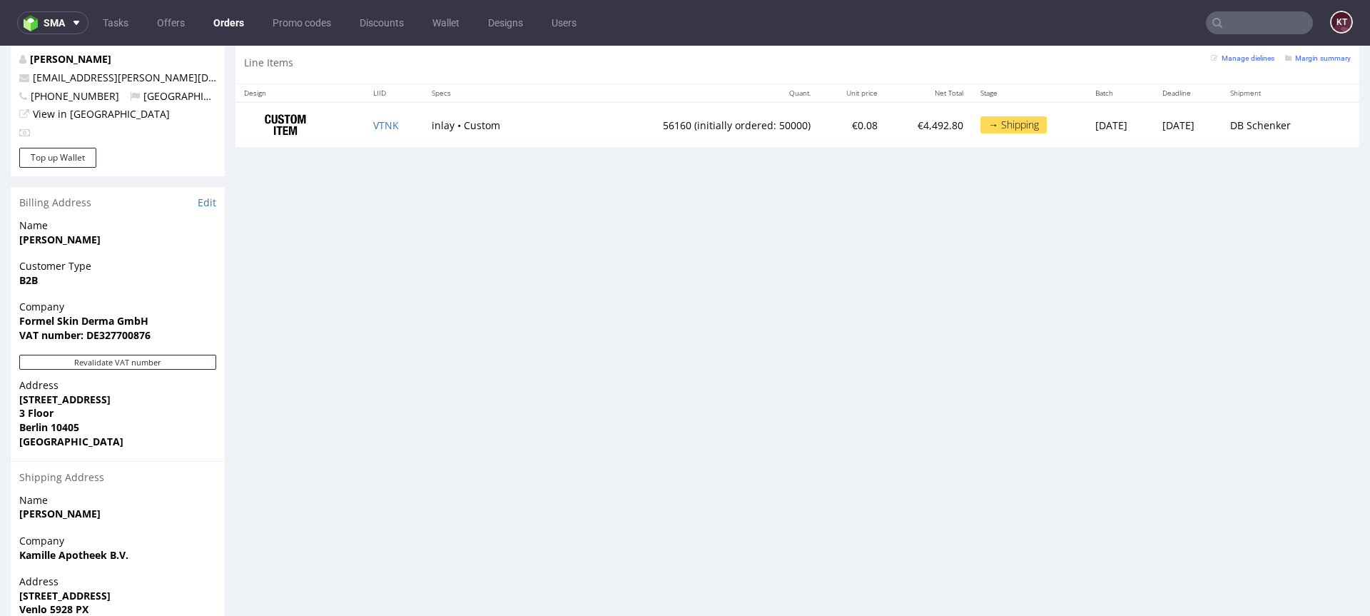
scroll to position [730, 0]
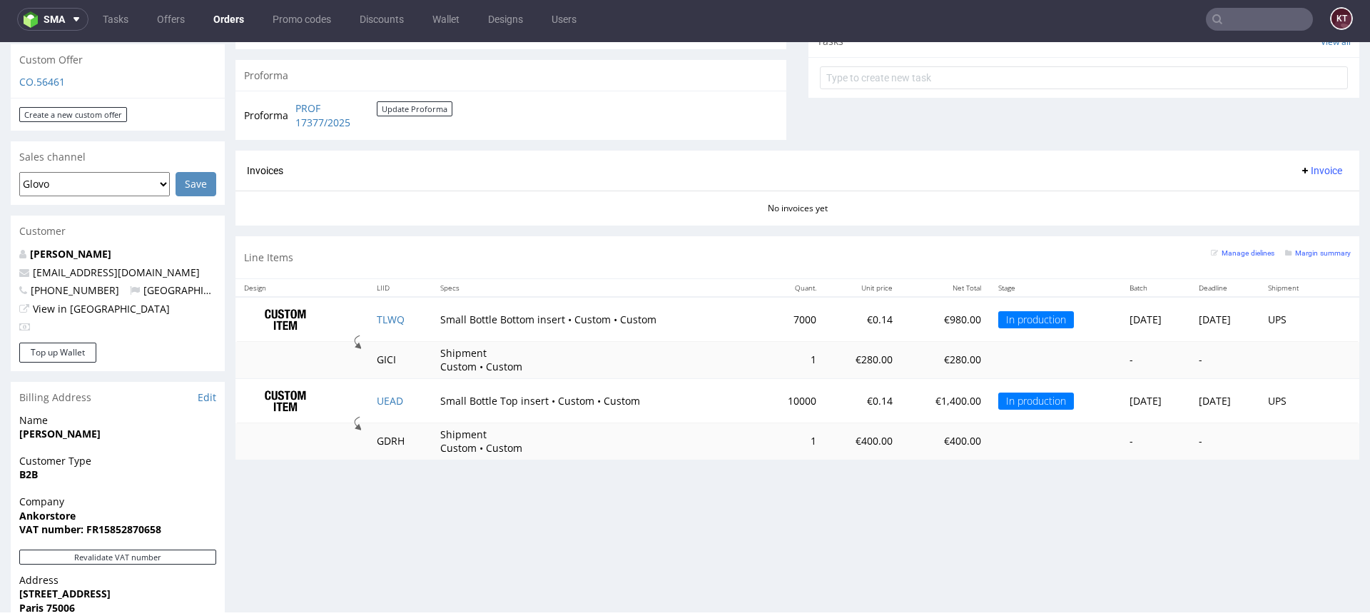
scroll to position [534, 0]
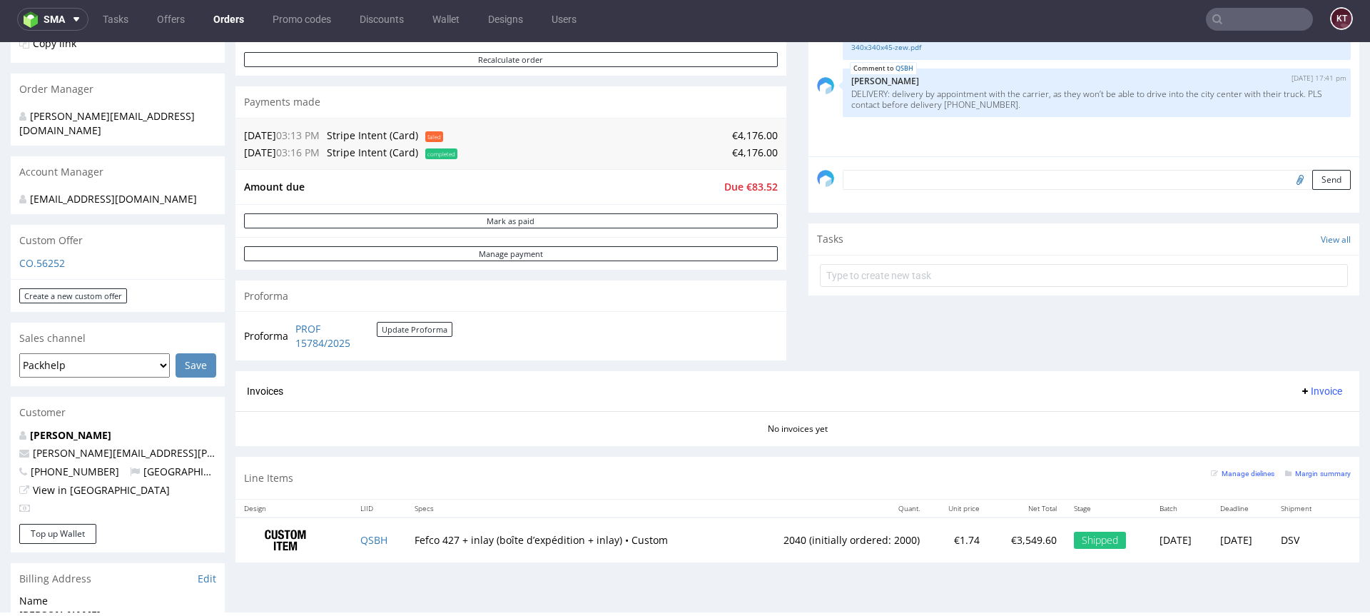
scroll to position [559, 0]
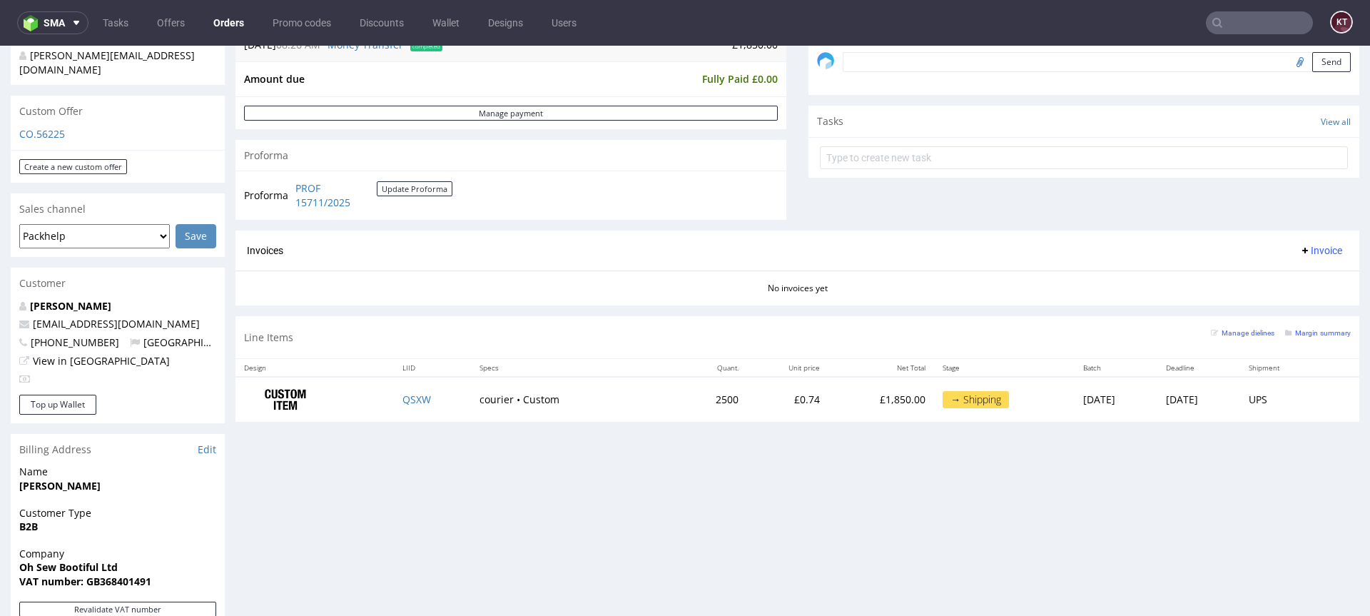
scroll to position [484, 0]
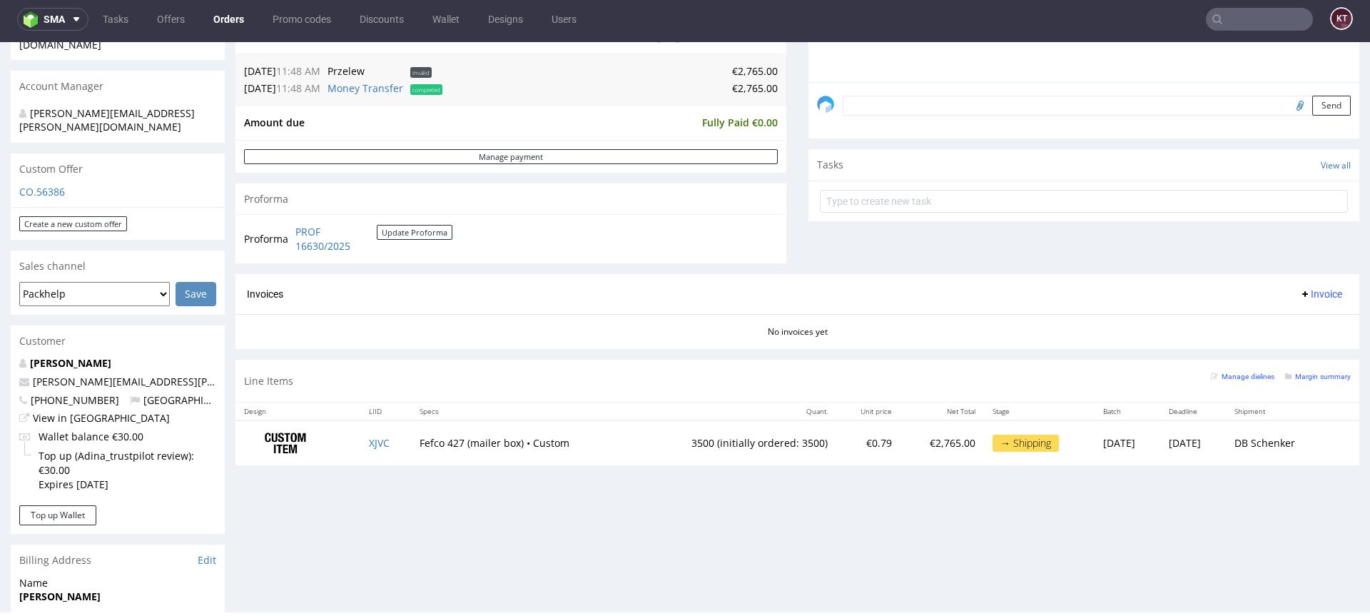
scroll to position [497, 0]
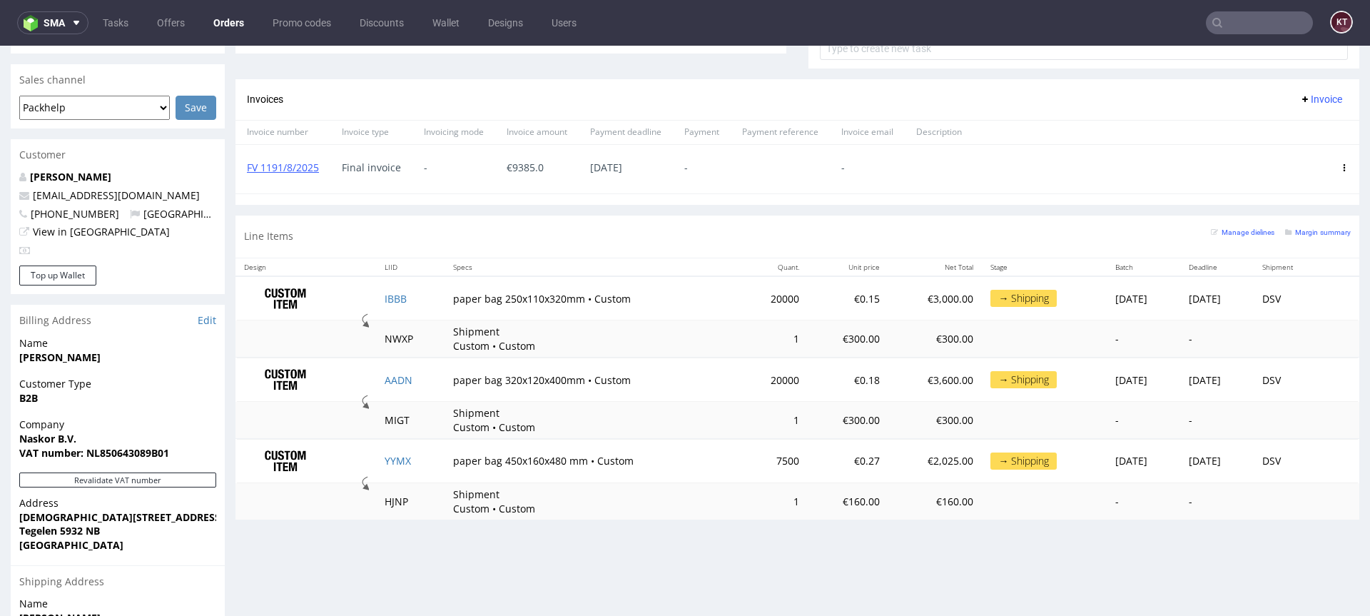
scroll to position [620, 0]
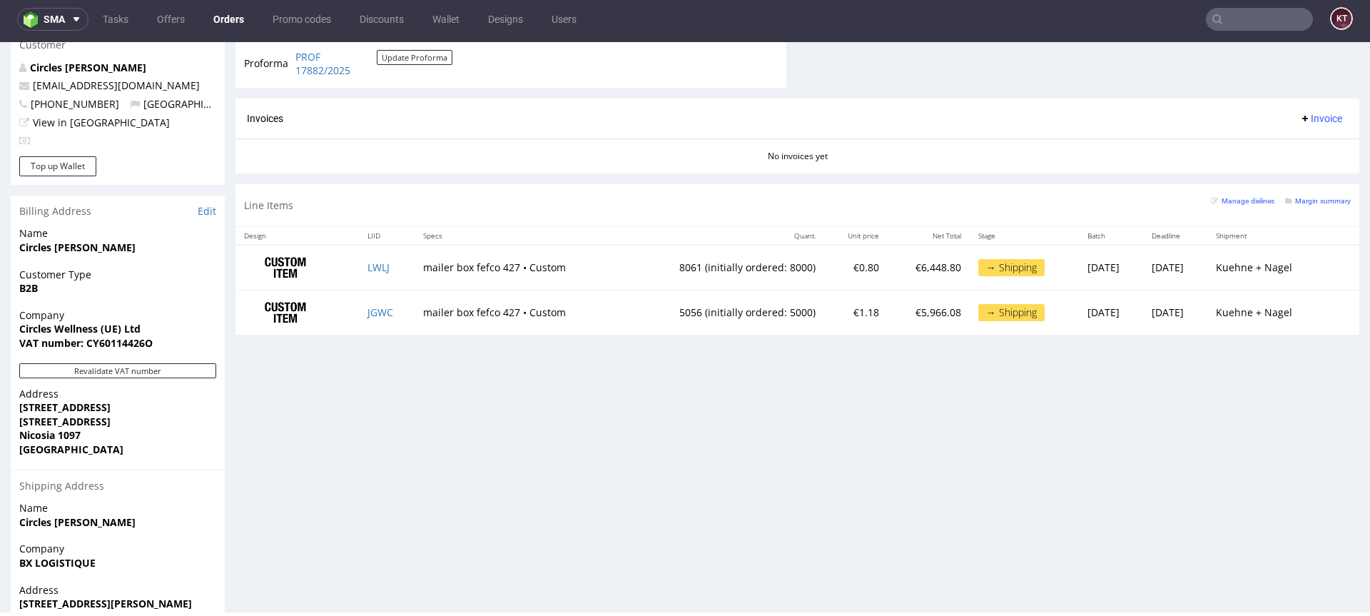
scroll to position [689, 0]
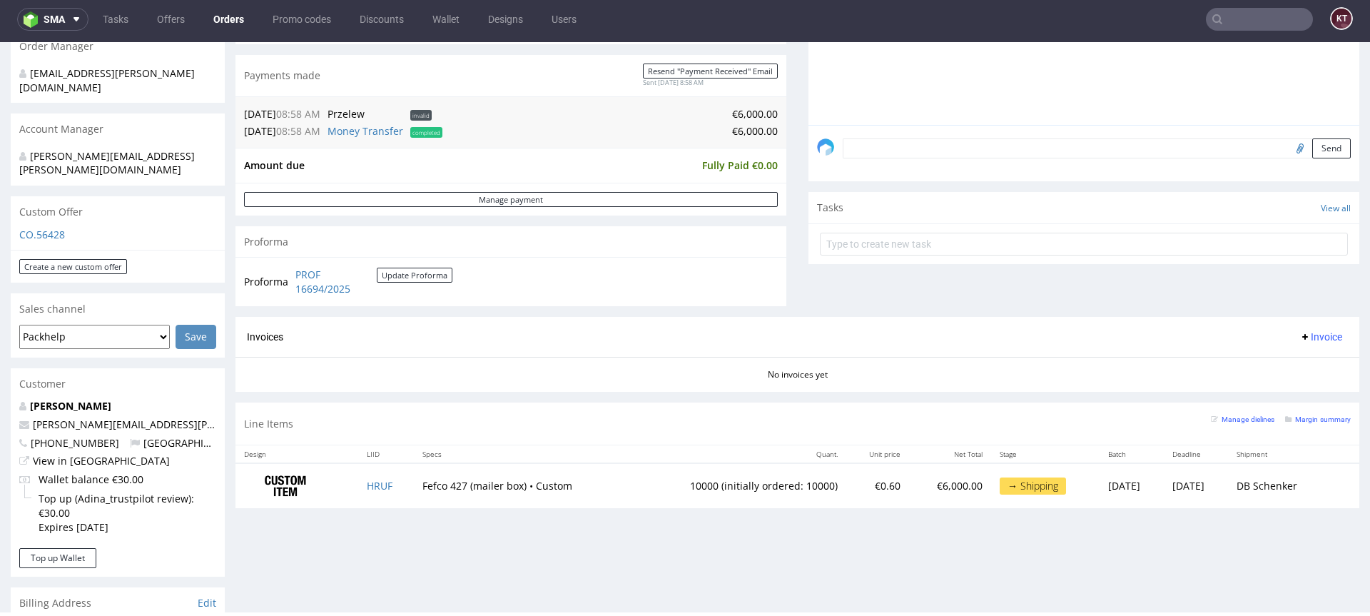
scroll to position [1, 0]
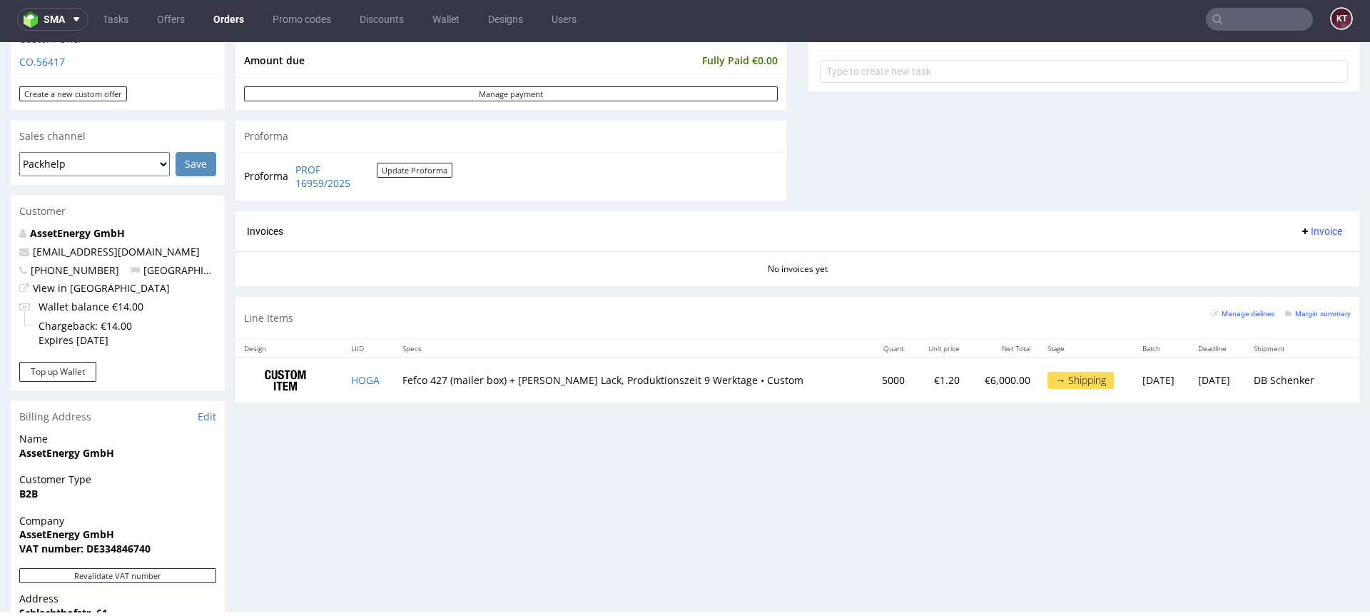
scroll to position [542, 0]
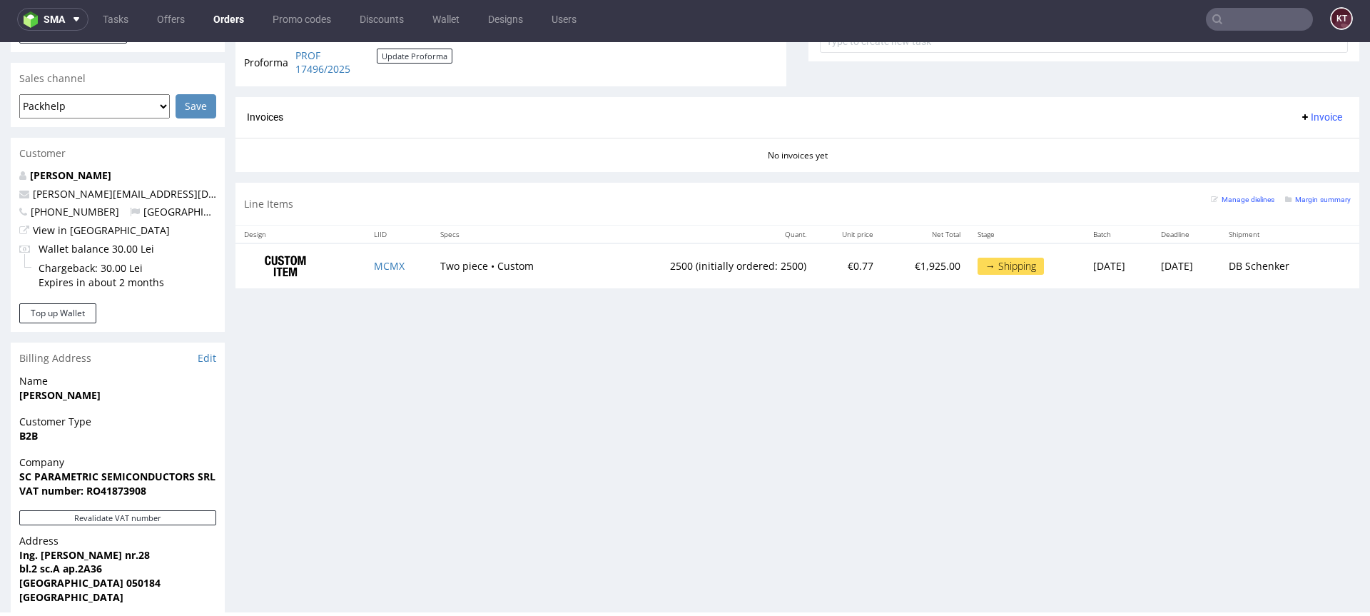
scroll to position [566, 0]
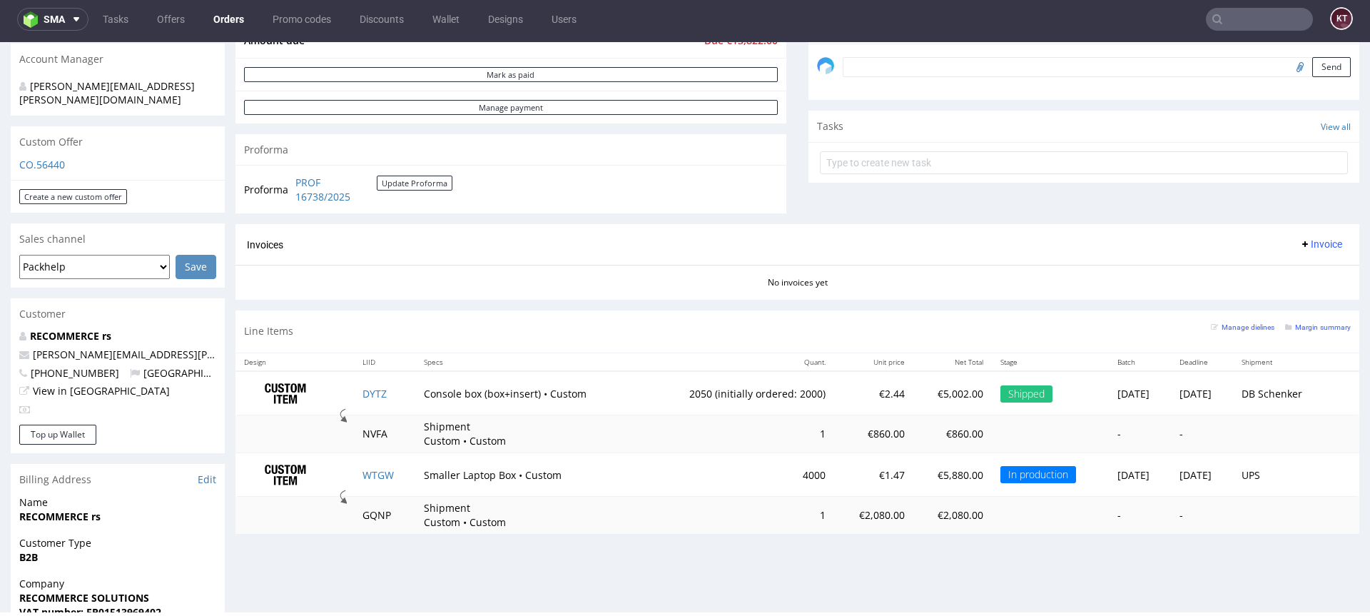
scroll to position [240, 0]
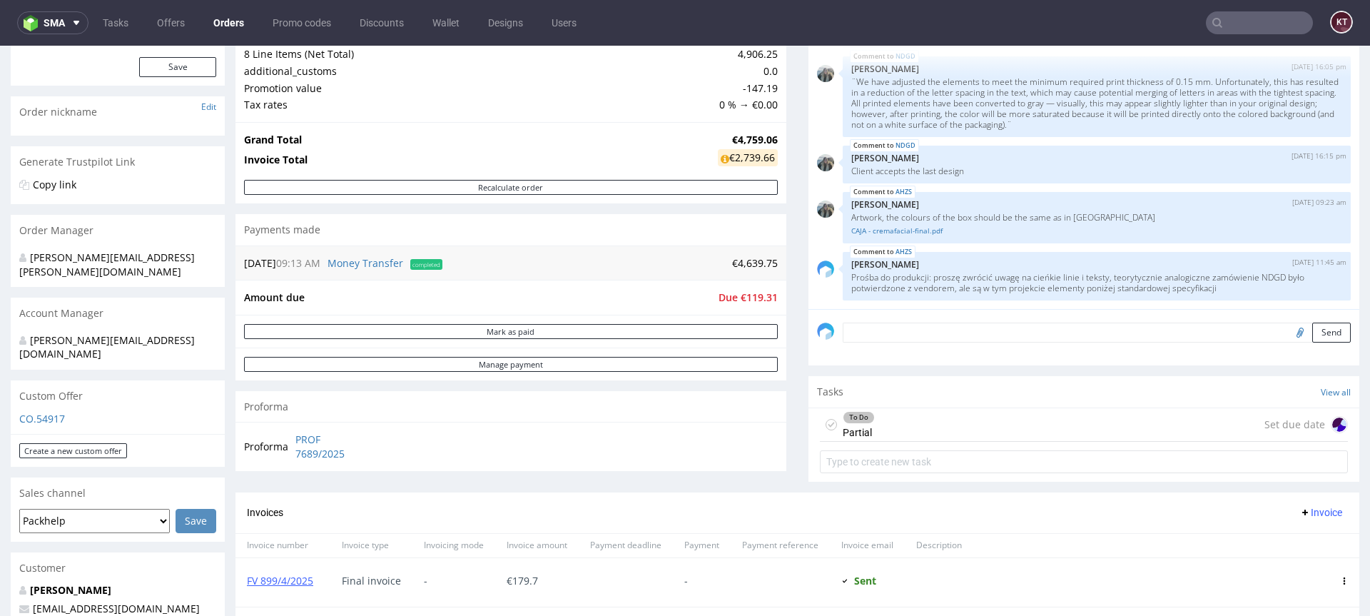
scroll to position [183, 0]
click at [808, 477] on section "Tasks View all To Do Partial Set due date" at bounding box center [1083, 427] width 551 height 106
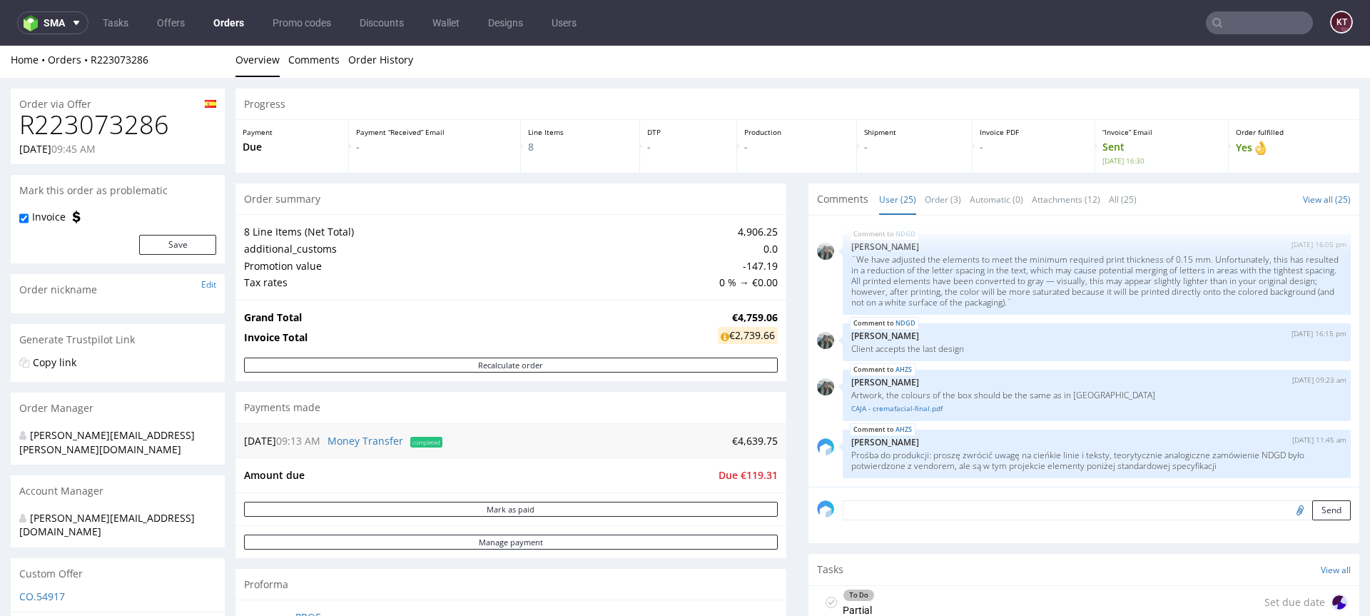
scroll to position [0, 0]
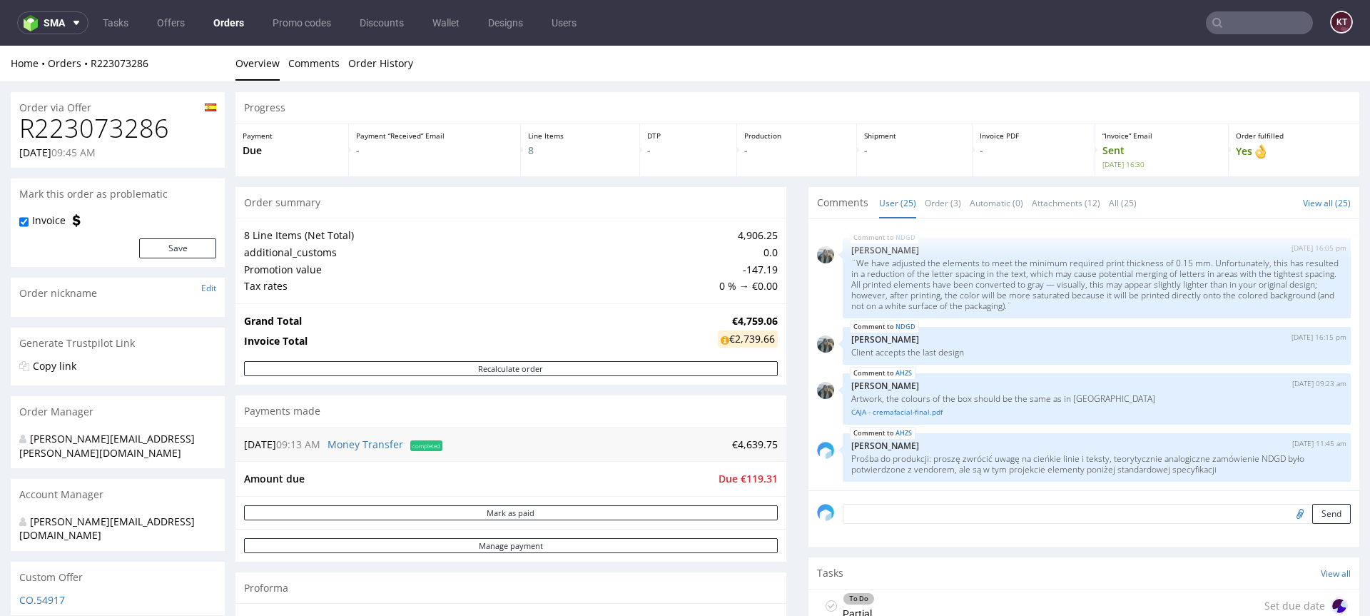
click at [127, 122] on h1 "R223073286" at bounding box center [117, 128] width 197 height 29
copy h1 "R223073286"
click at [1241, 20] on input "text" at bounding box center [1259, 22] width 107 height 23
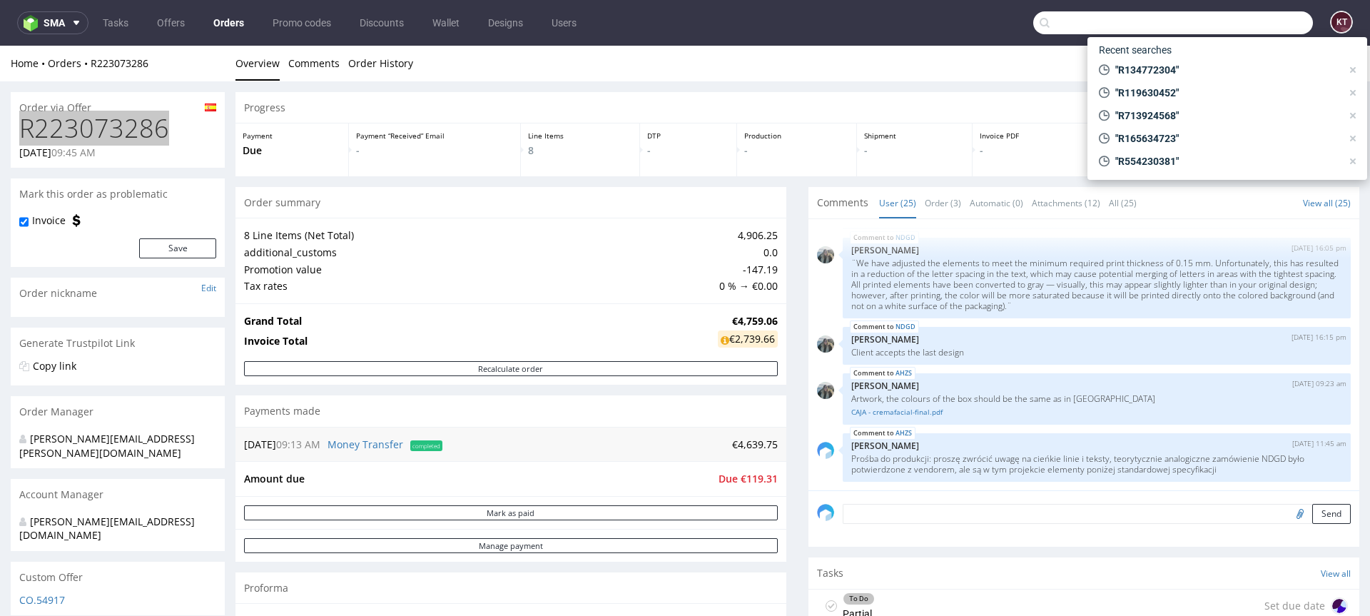
paste input "R404711311"
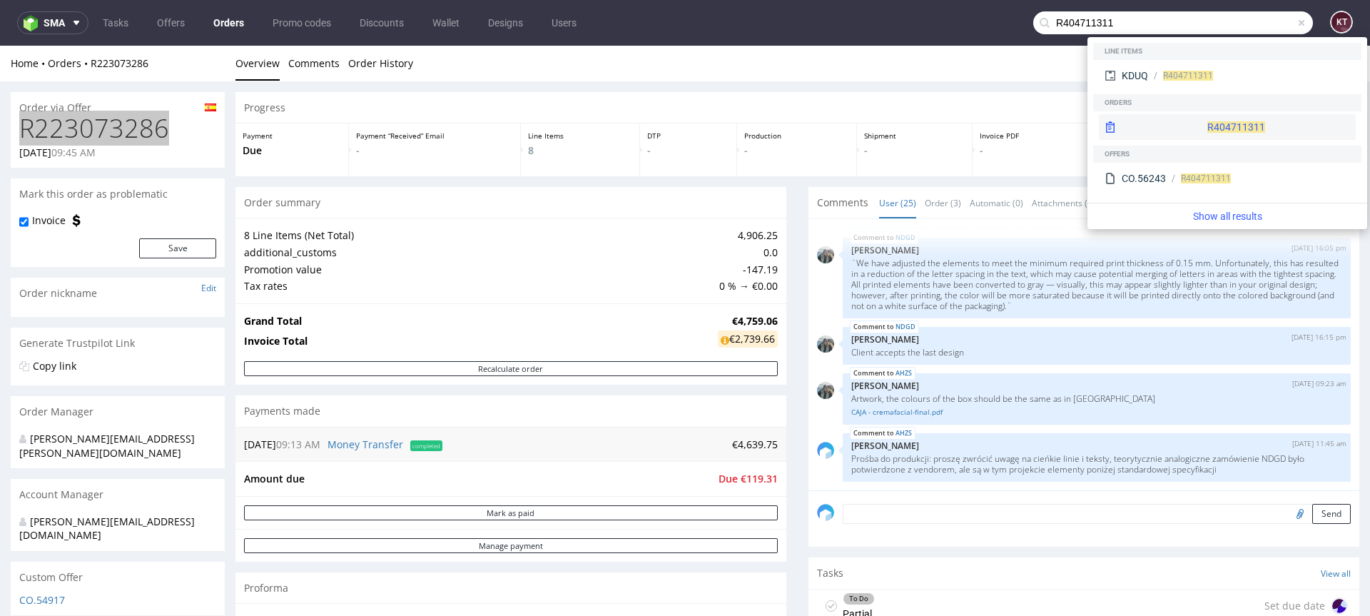
type input "R404711311"
click at [1191, 126] on div "R404711311" at bounding box center [1227, 127] width 257 height 26
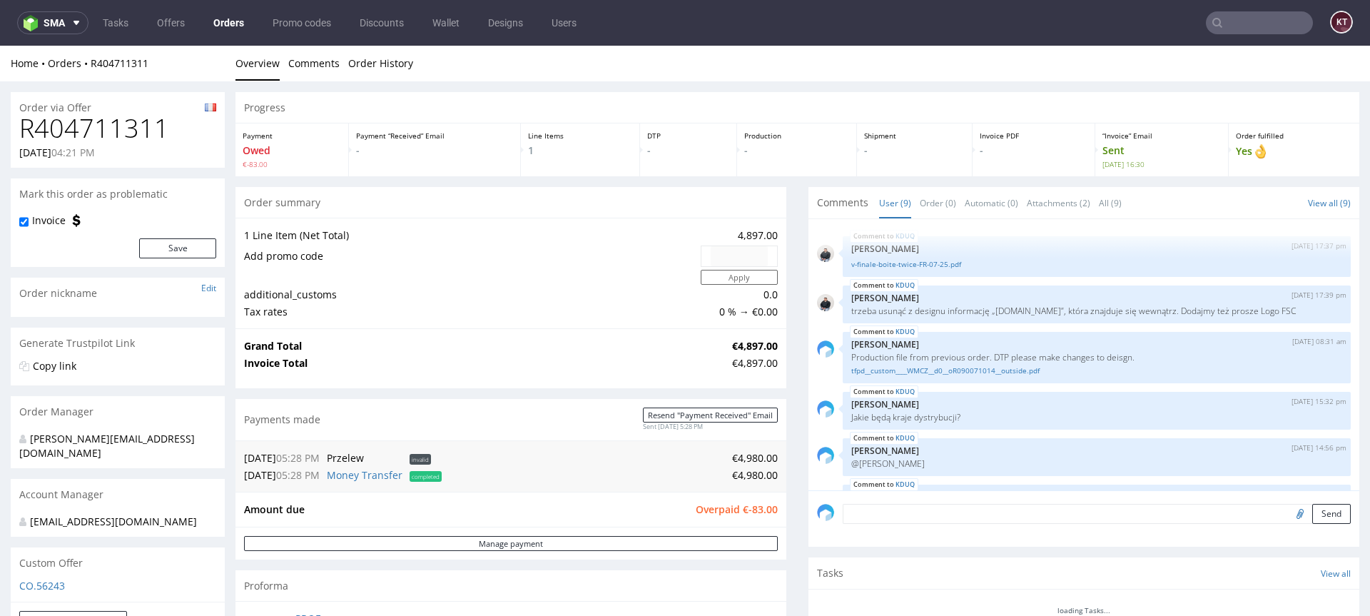
scroll to position [190, 0]
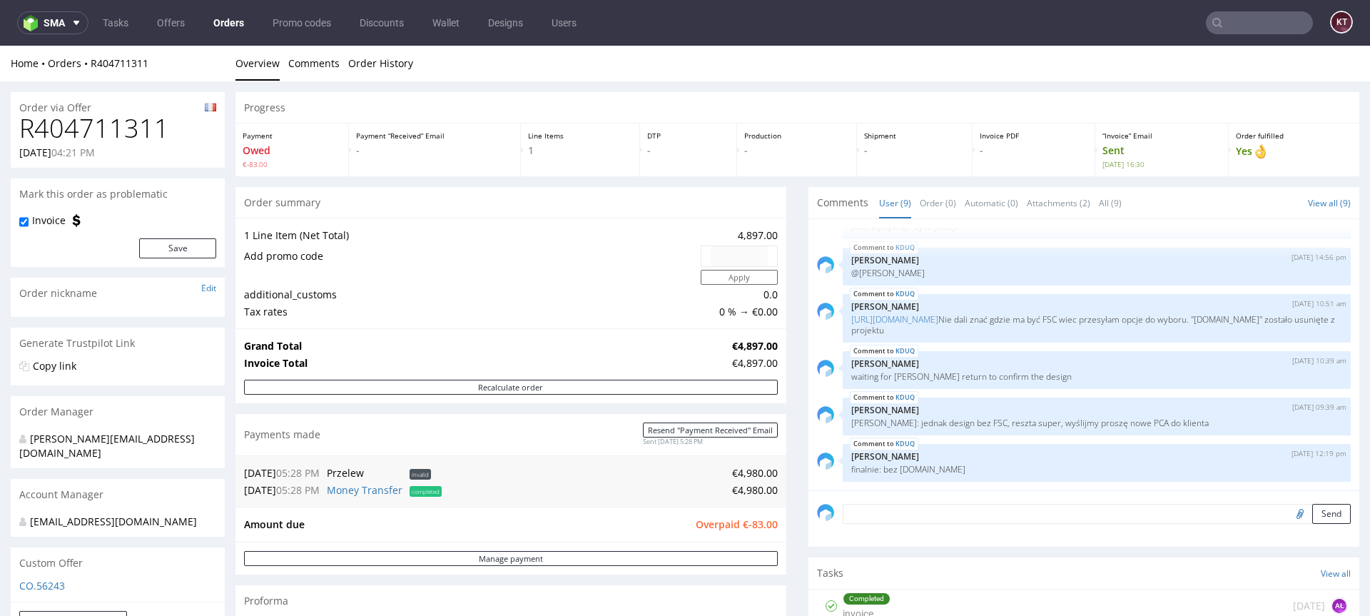
click at [1235, 26] on input "text" at bounding box center [1259, 22] width 107 height 23
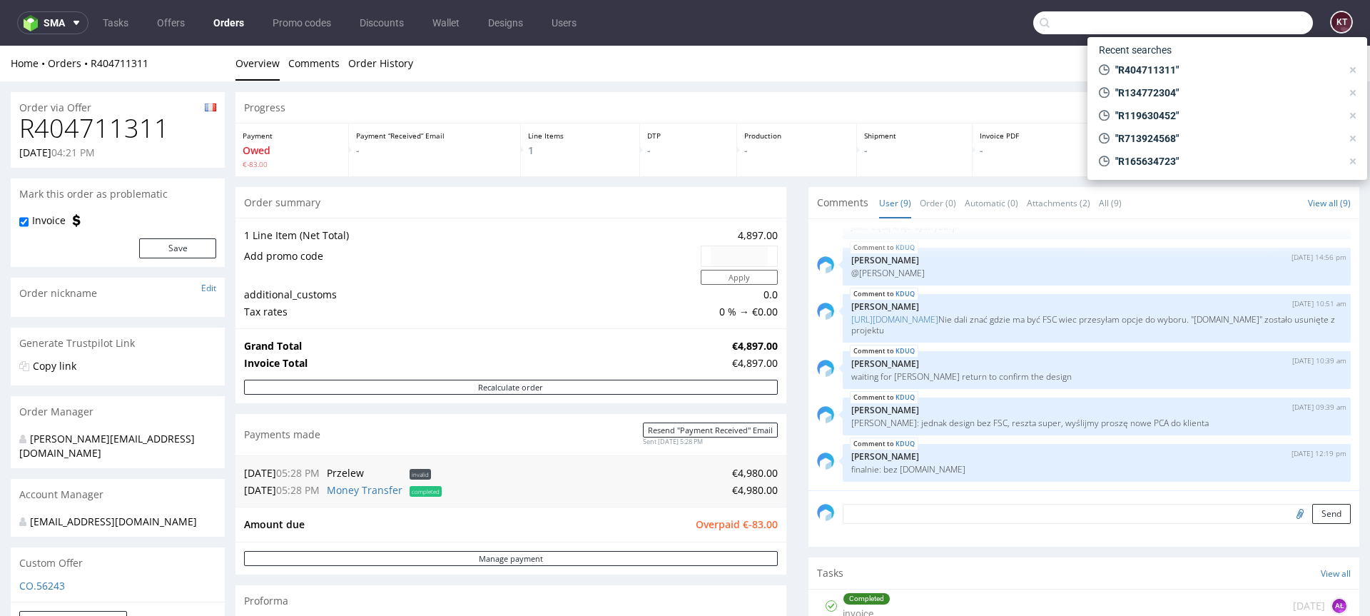
paste input "R579515810"
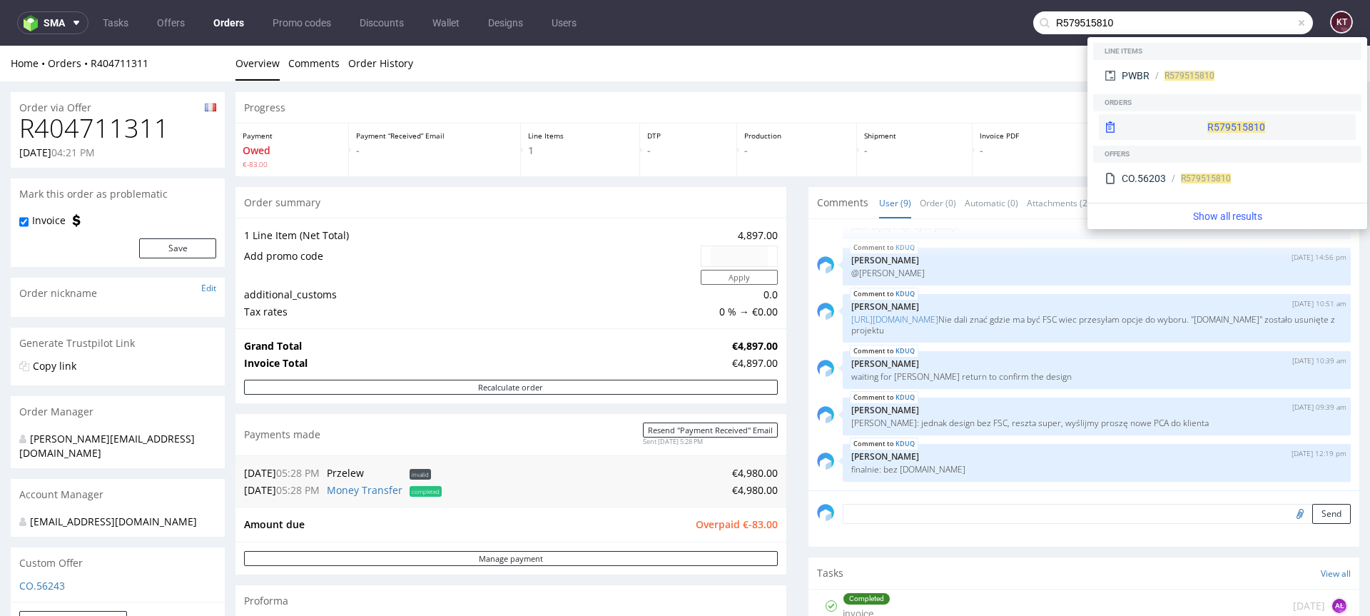
type input "R579515810"
click at [1183, 121] on div "R579515810" at bounding box center [1227, 127] width 257 height 26
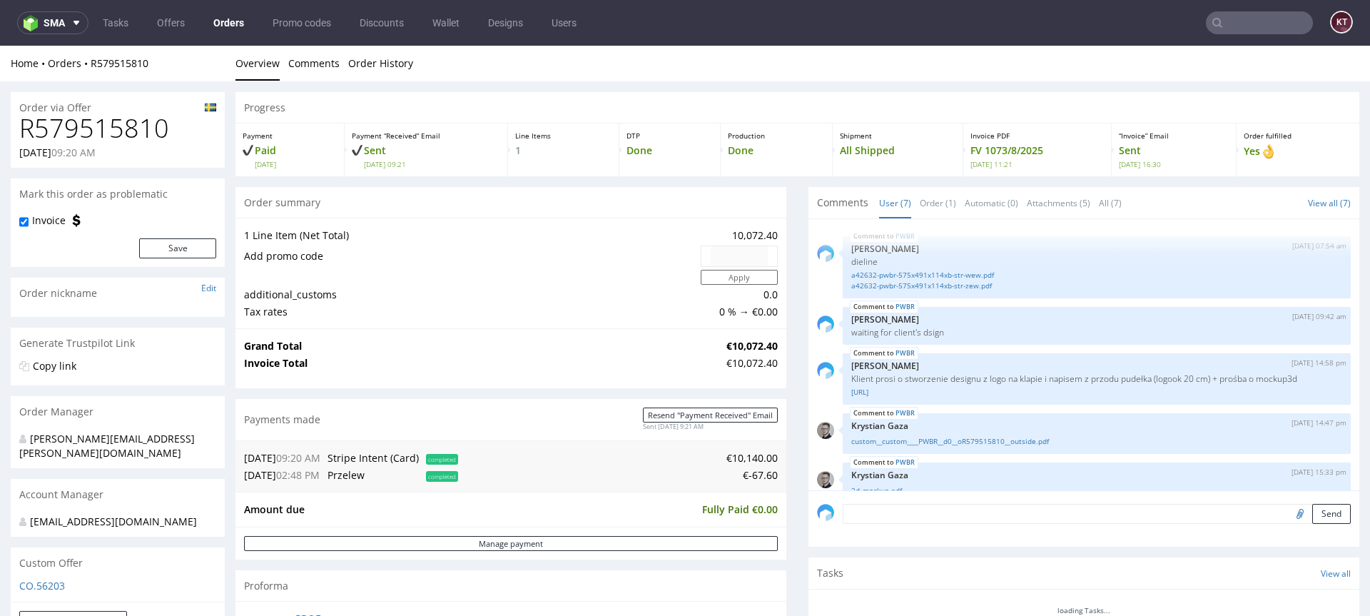
scroll to position [128, 0]
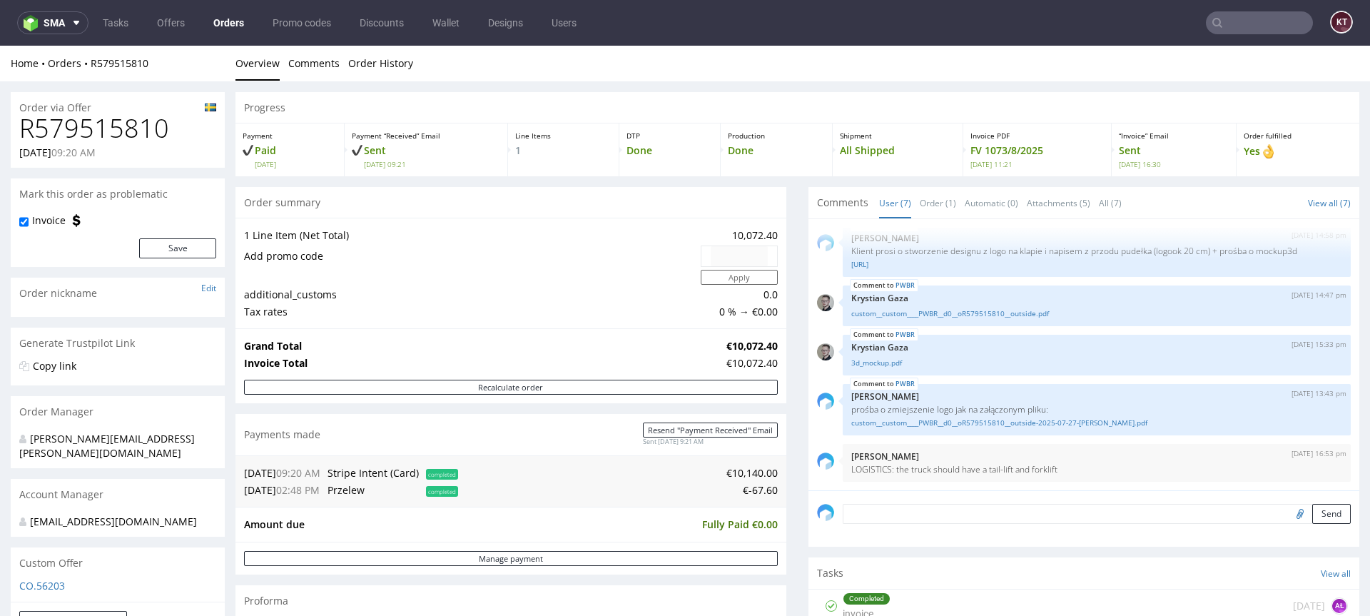
click at [1231, 26] on input "text" at bounding box center [1259, 22] width 107 height 23
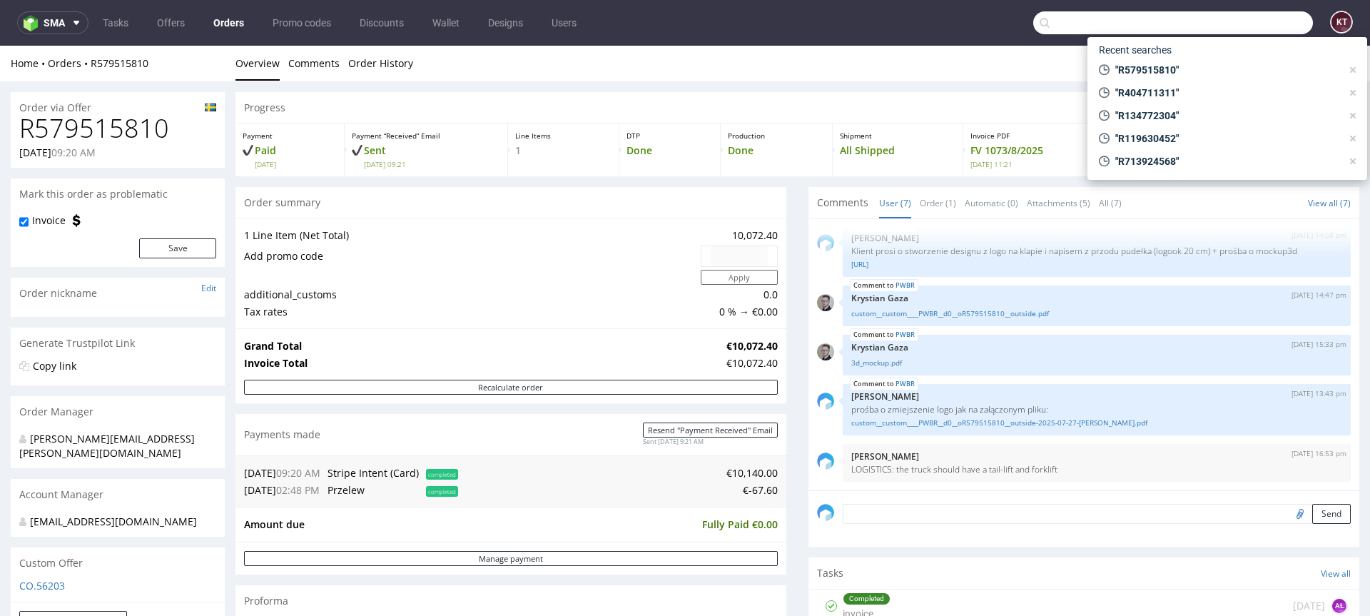
paste input "R812170330"
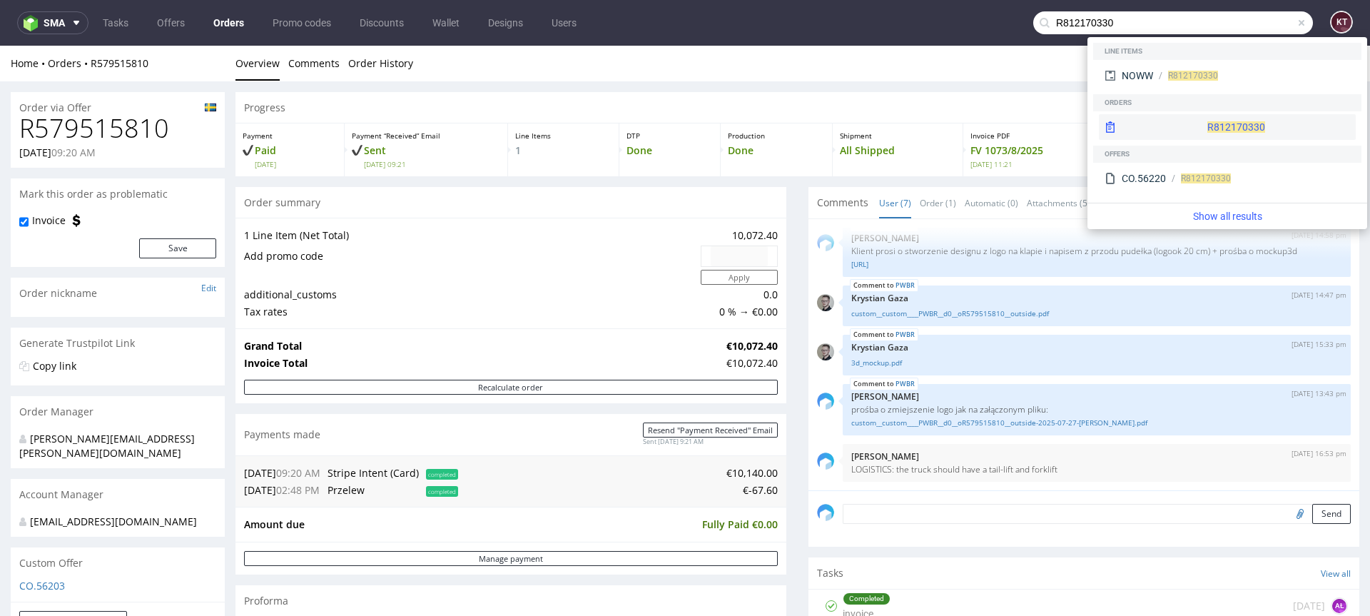
type input "R812170330"
click at [1207, 127] on span "R812170330" at bounding box center [1236, 126] width 58 height 11
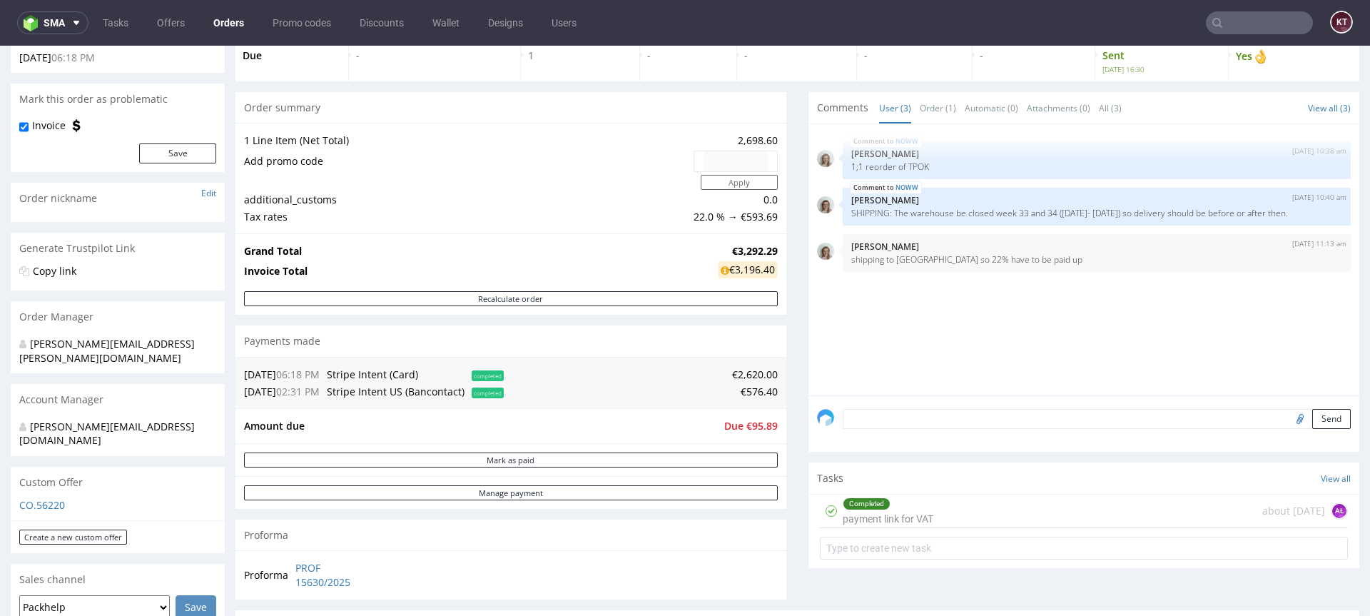
scroll to position [97, 0]
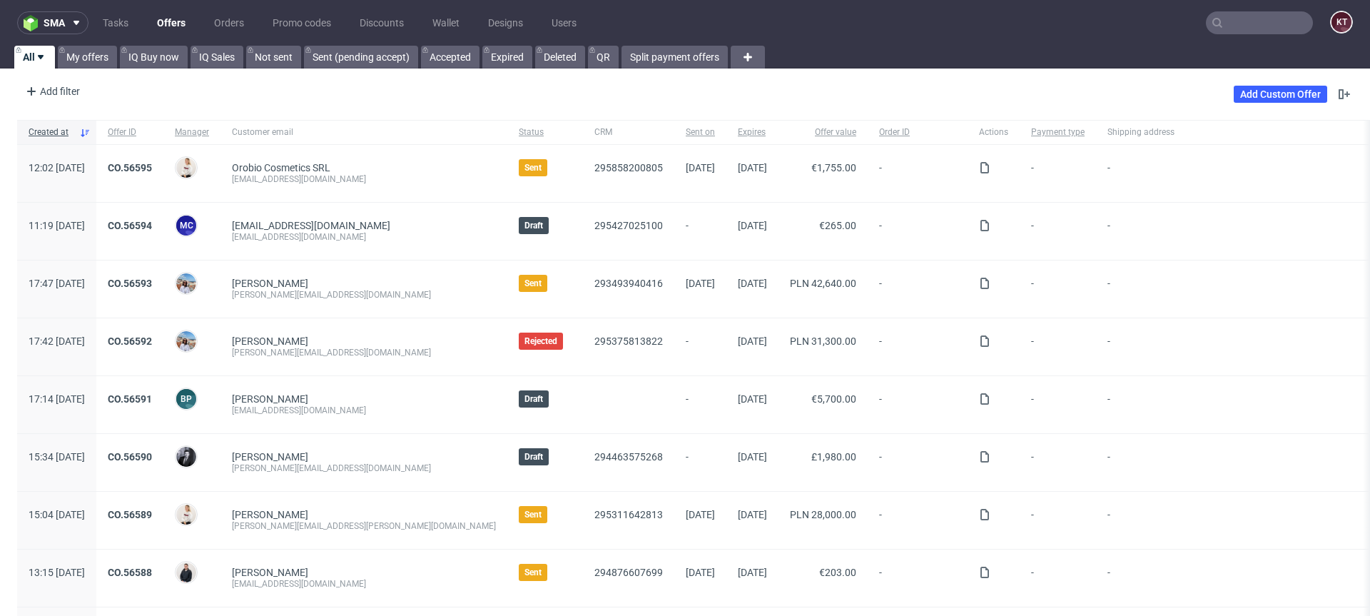
click at [1224, 10] on nav "sma Tasks Offers Orders Promo codes Discounts Wallet Designs Users KT" at bounding box center [685, 23] width 1370 height 46
click at [1241, 36] on nav "sma Tasks Offers Orders Promo codes Discounts Wallet Designs Users KT" at bounding box center [685, 23] width 1370 height 46
click at [1241, 24] on input "text" at bounding box center [1259, 22] width 107 height 23
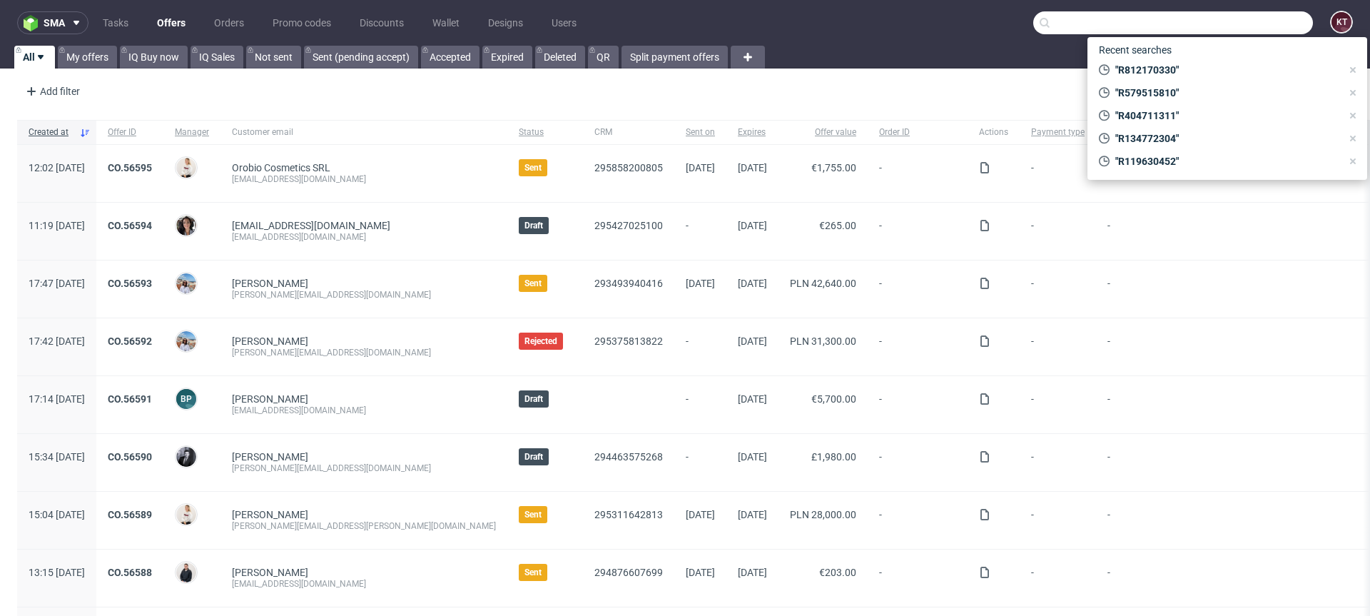
paste input "R984976381"
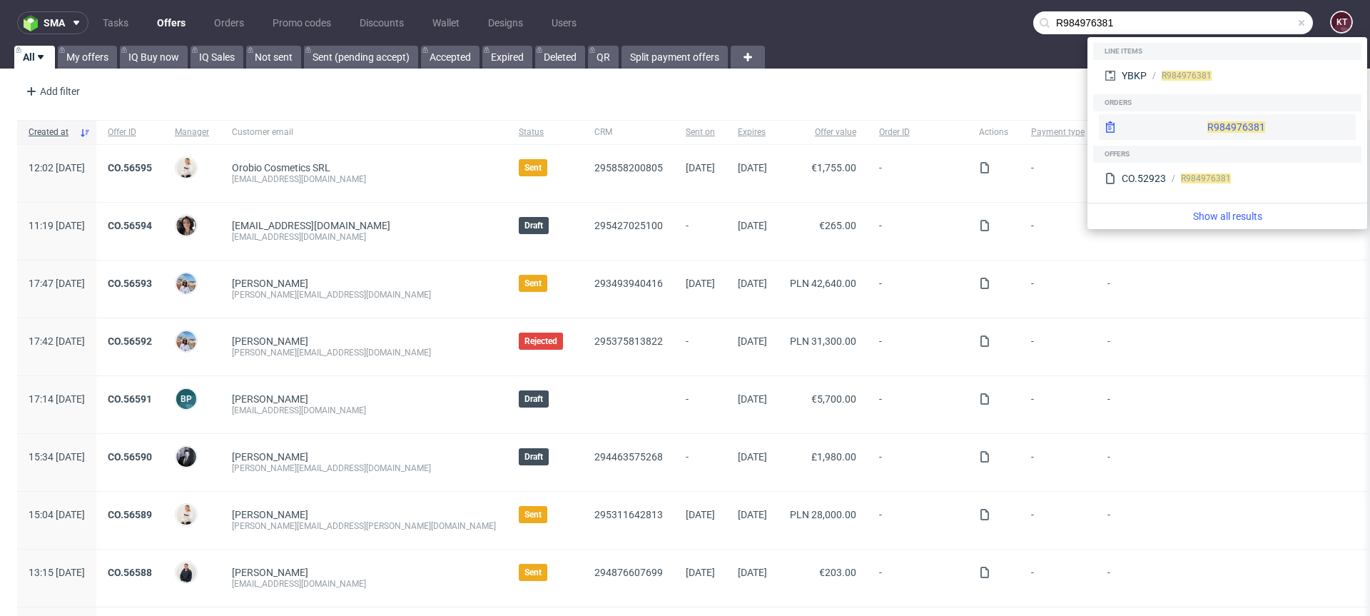
type input "R984976381"
click at [1189, 128] on div "R984976381" at bounding box center [1227, 127] width 257 height 26
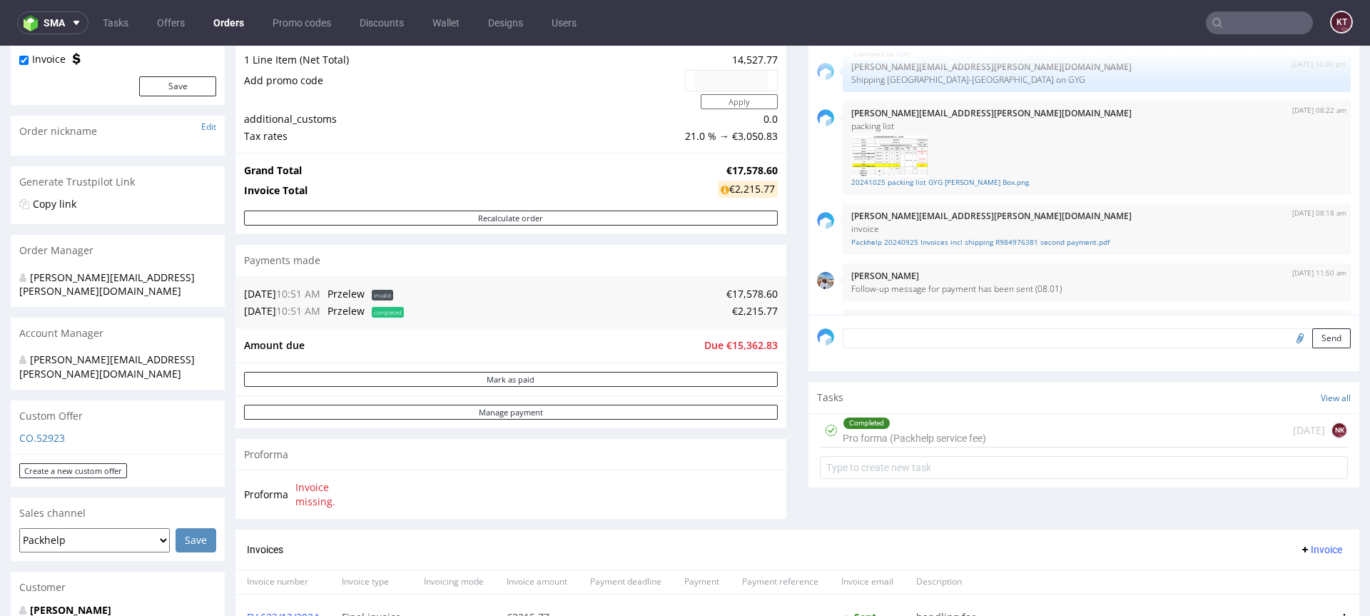
scroll to position [193, 0]
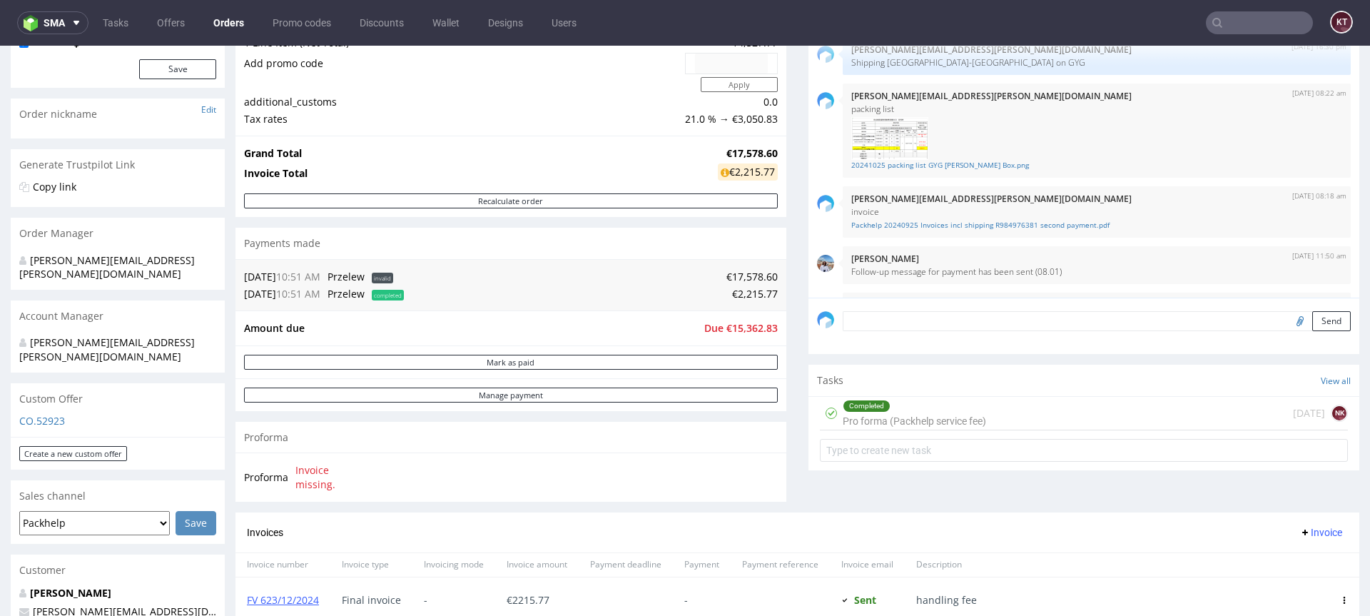
click at [1241, 22] on input "text" at bounding box center [1259, 22] width 107 height 23
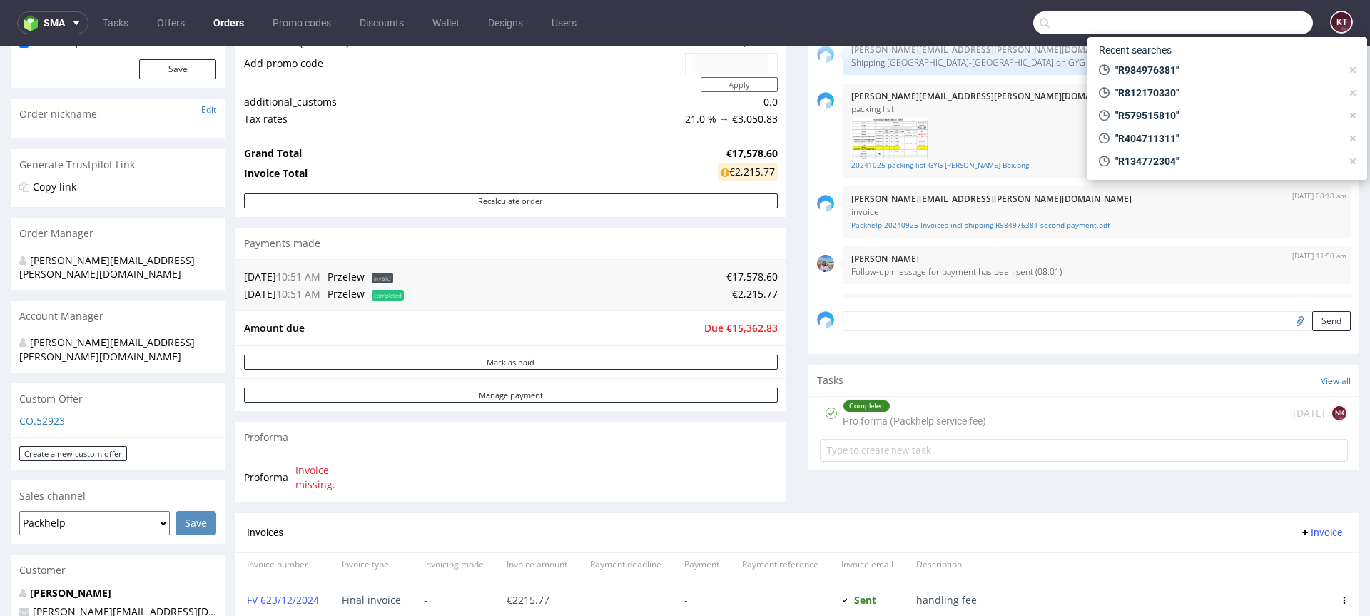
paste input "R790318613"
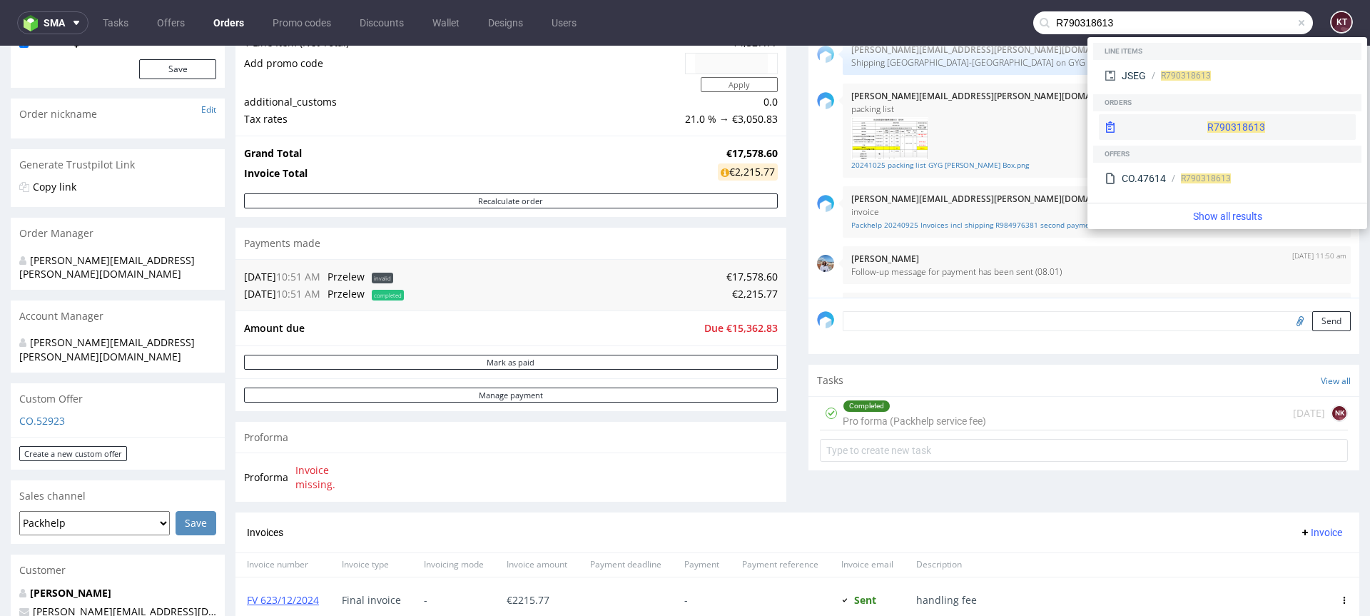
type input "R790318613"
click at [1189, 138] on div "R790318613" at bounding box center [1227, 127] width 257 height 26
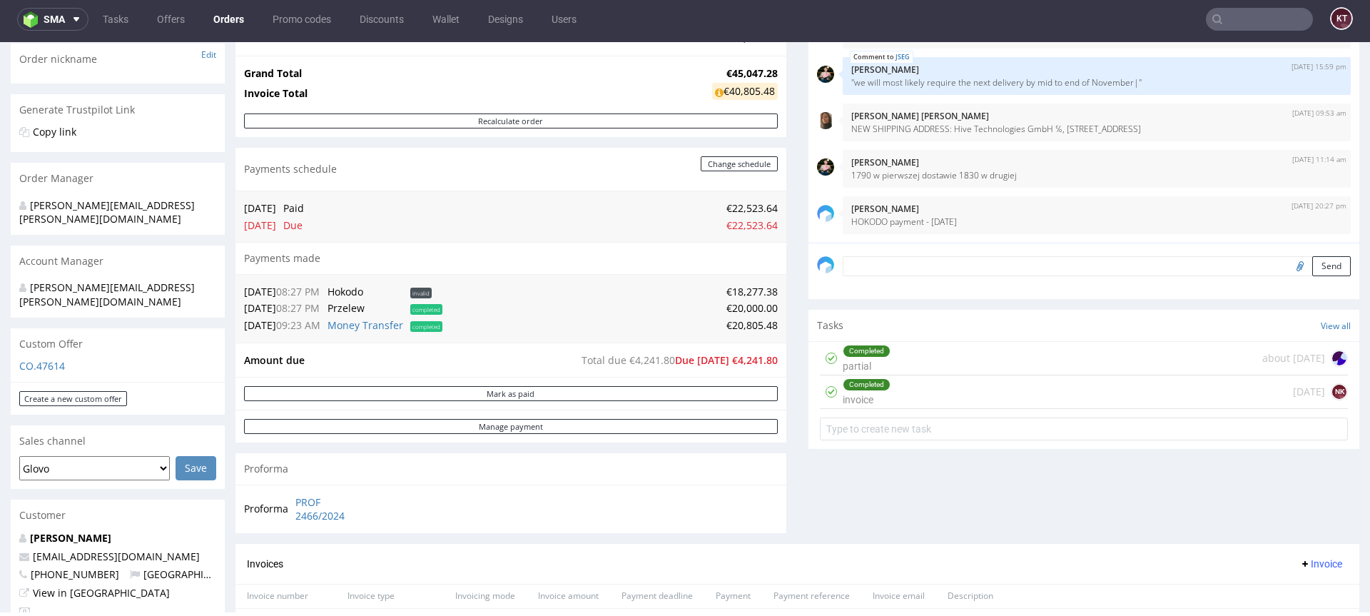
scroll to position [243, 0]
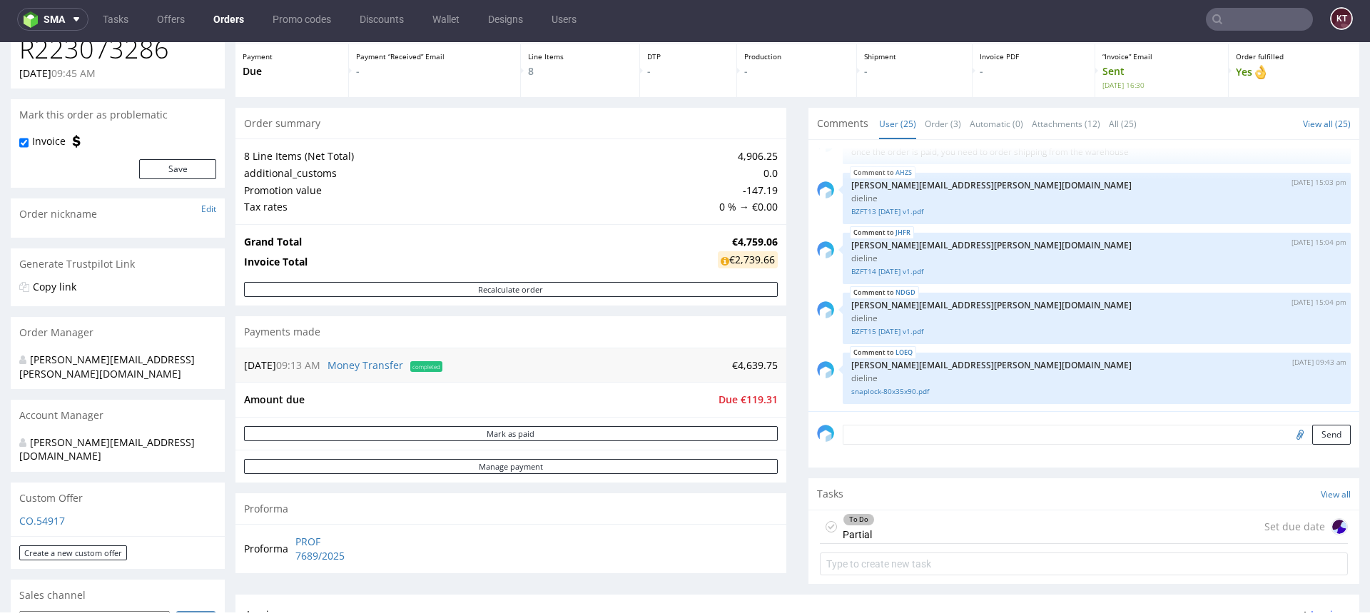
scroll to position [1214, 0]
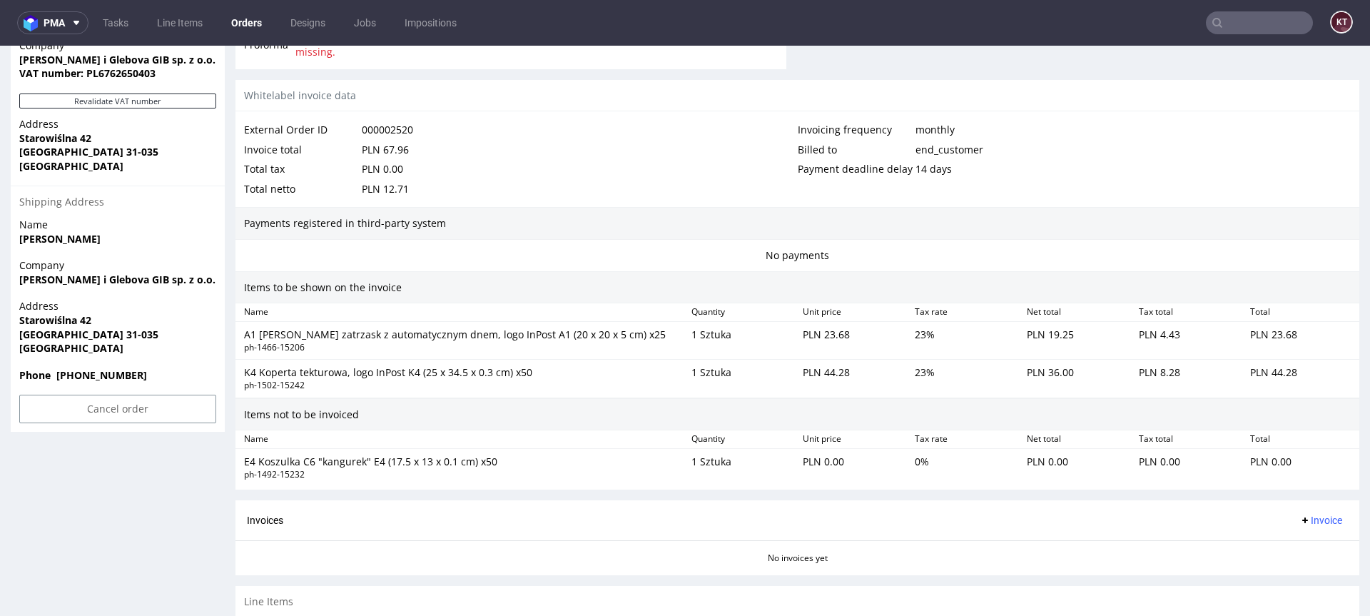
scroll to position [730, 0]
click div "Items not to be invoiced"
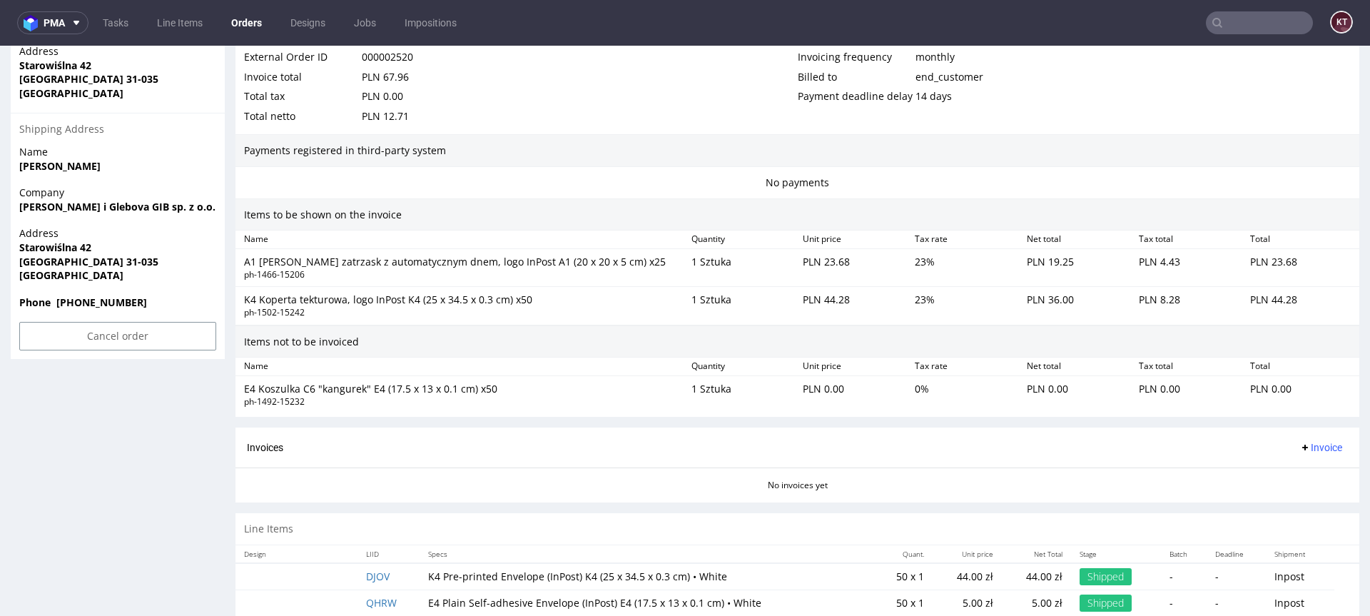
scroll to position [808, 0]
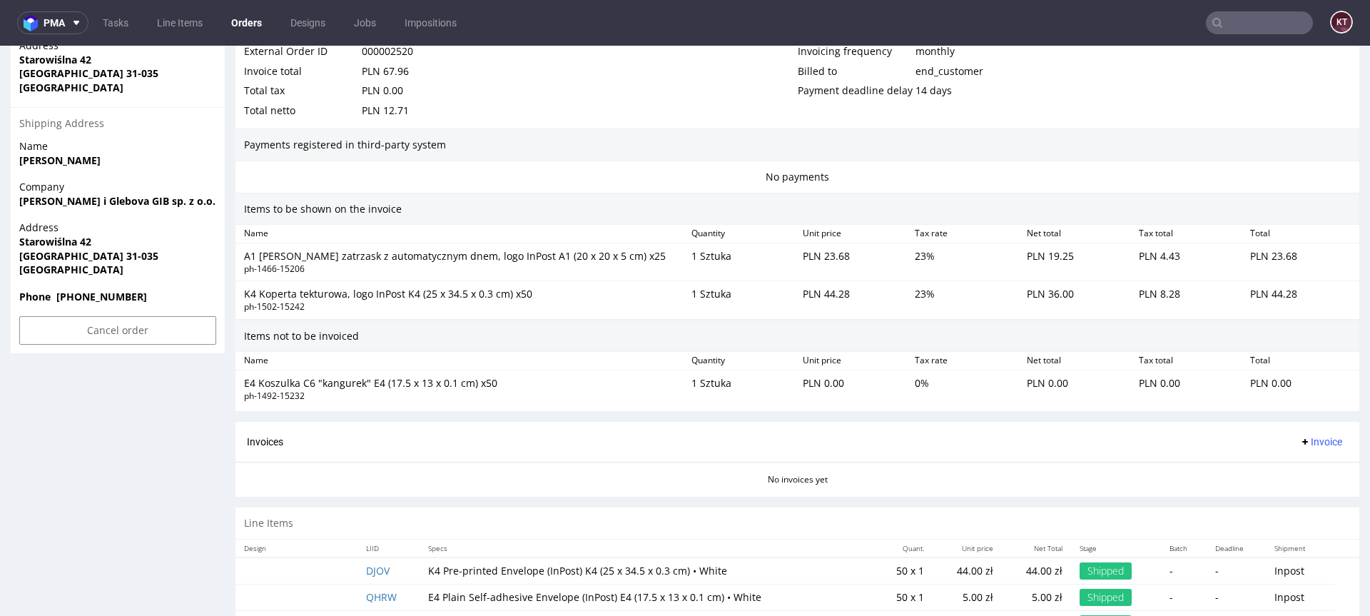
click at [800, 426] on div "Invoices Invoice" at bounding box center [797, 442] width 1124 height 41
click div "E4 Koszulka C6 "kangurek" E4 (17.5 x 13 x 0.1 cm) x50 ph-1492-15232 1 Sztuka PL…"
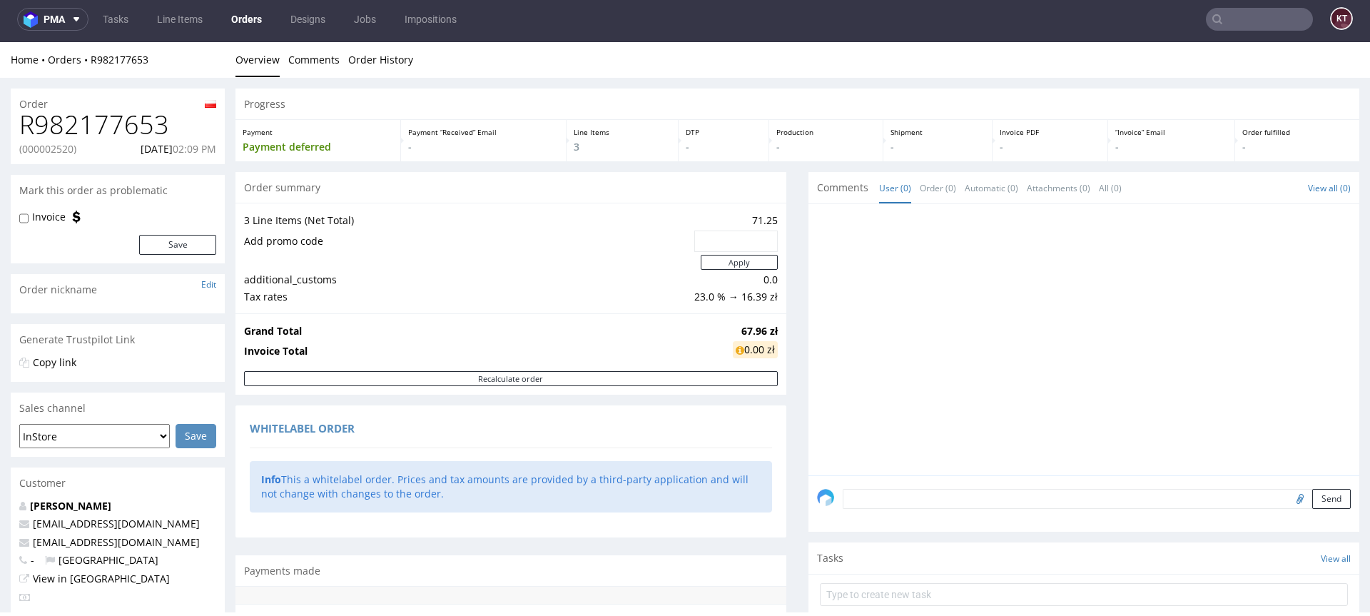
scroll to position [0, 0]
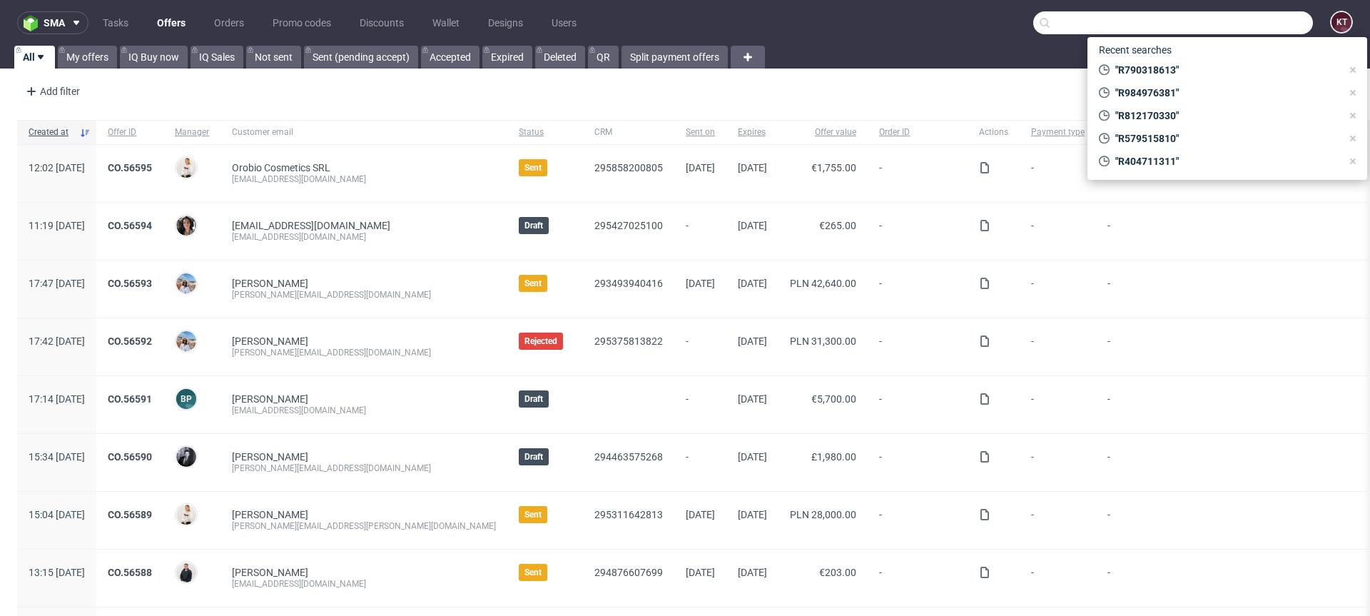
click at [1226, 21] on input "text" at bounding box center [1173, 22] width 280 height 23
paste input "R292202313"
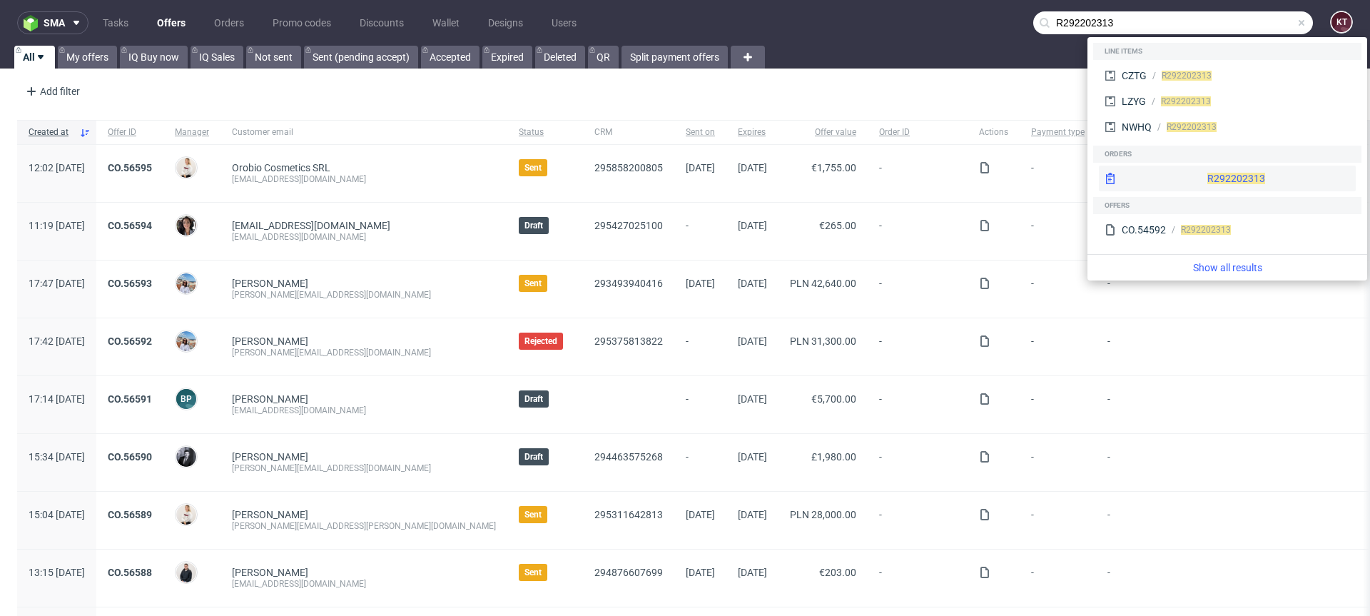
type input "R292202313"
click at [1207, 176] on span "R292202313" at bounding box center [1236, 178] width 58 height 11
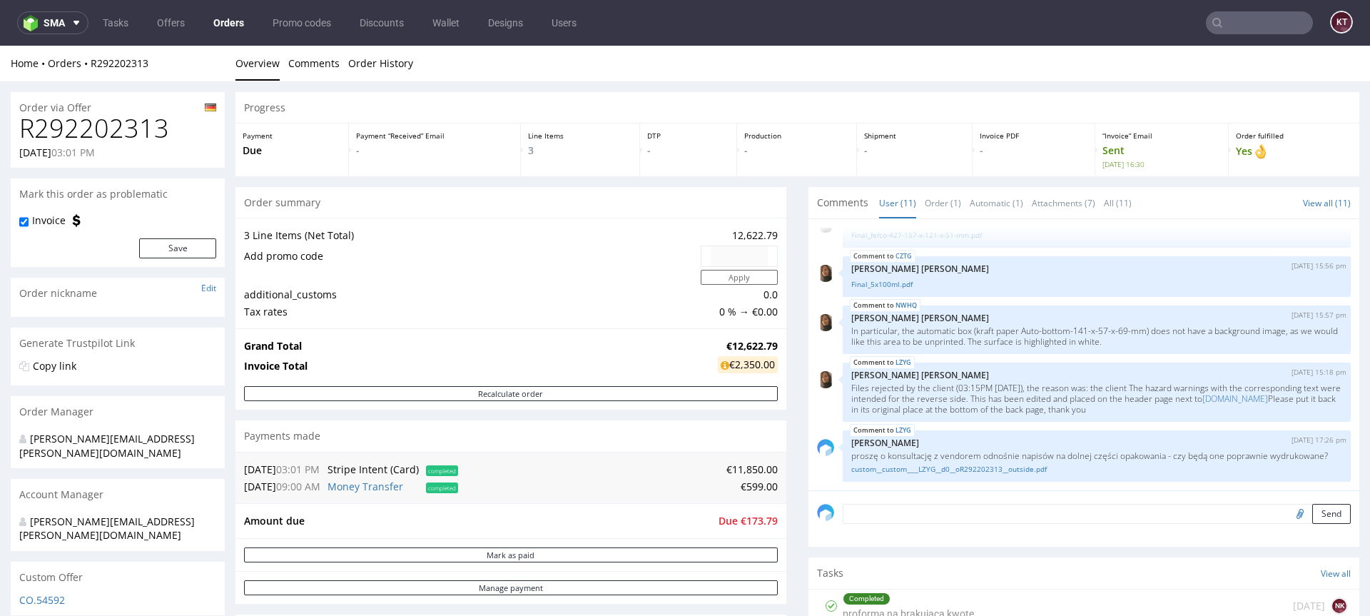
click at [1235, 21] on input "text" at bounding box center [1259, 22] width 107 height 23
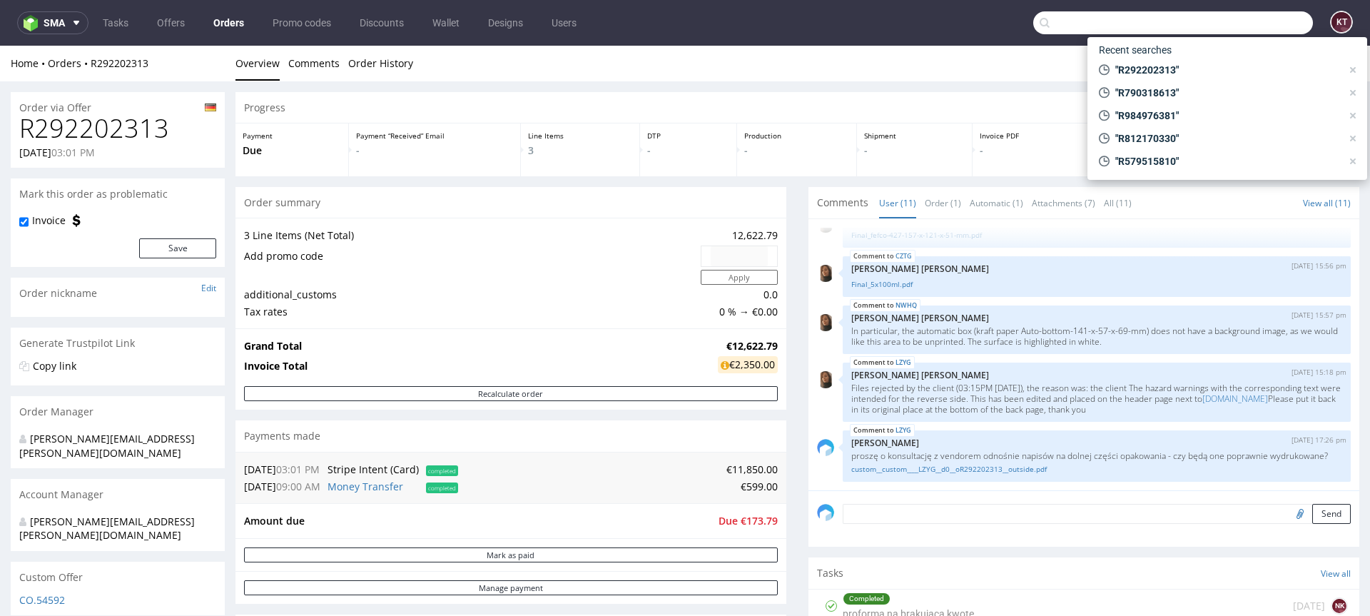
paste input "R165634723"
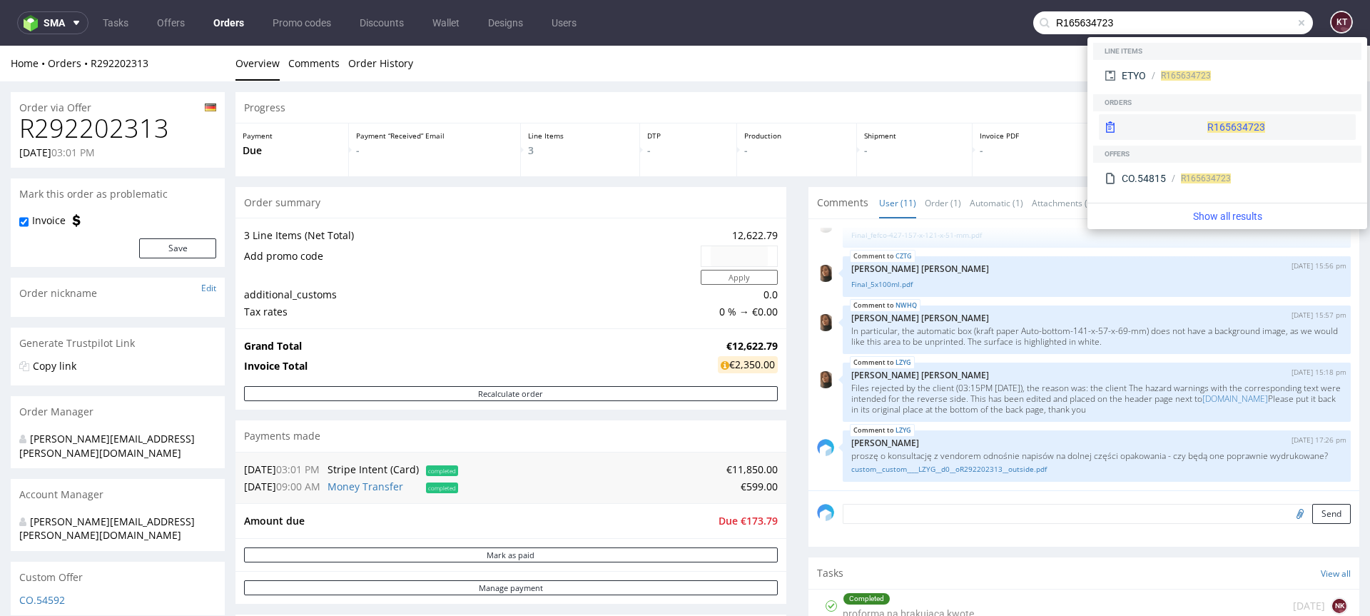
type input "R165634723"
click at [1187, 128] on div "R165634723" at bounding box center [1227, 127] width 257 height 26
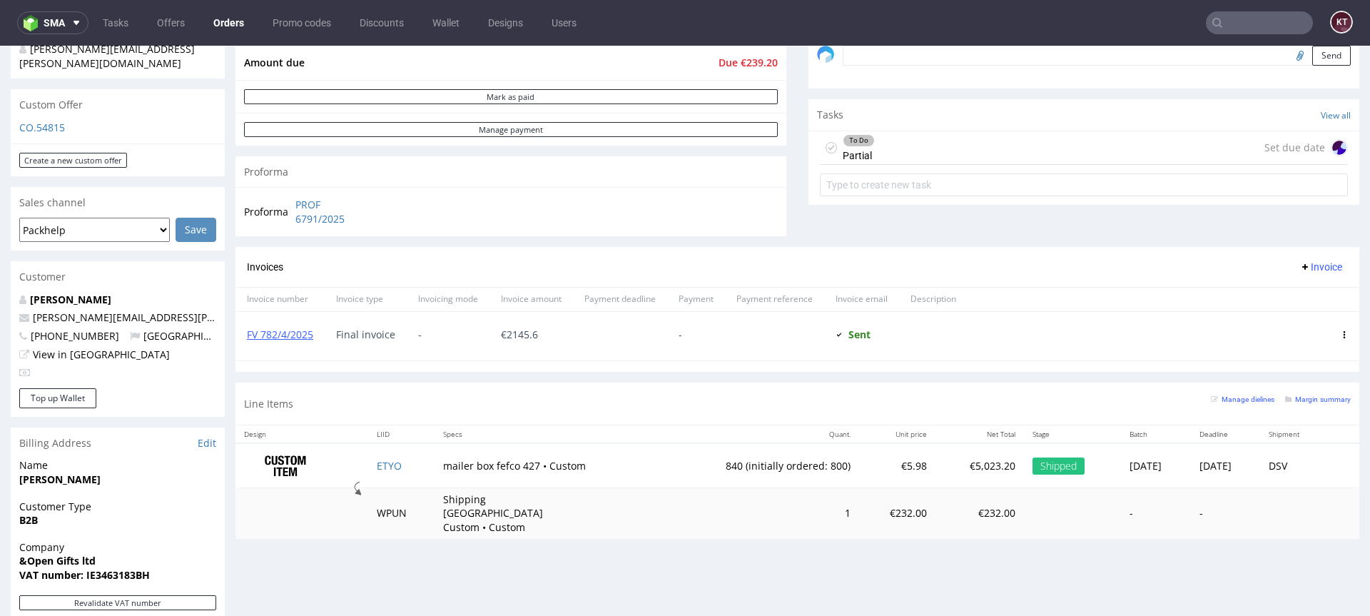
scroll to position [151, 0]
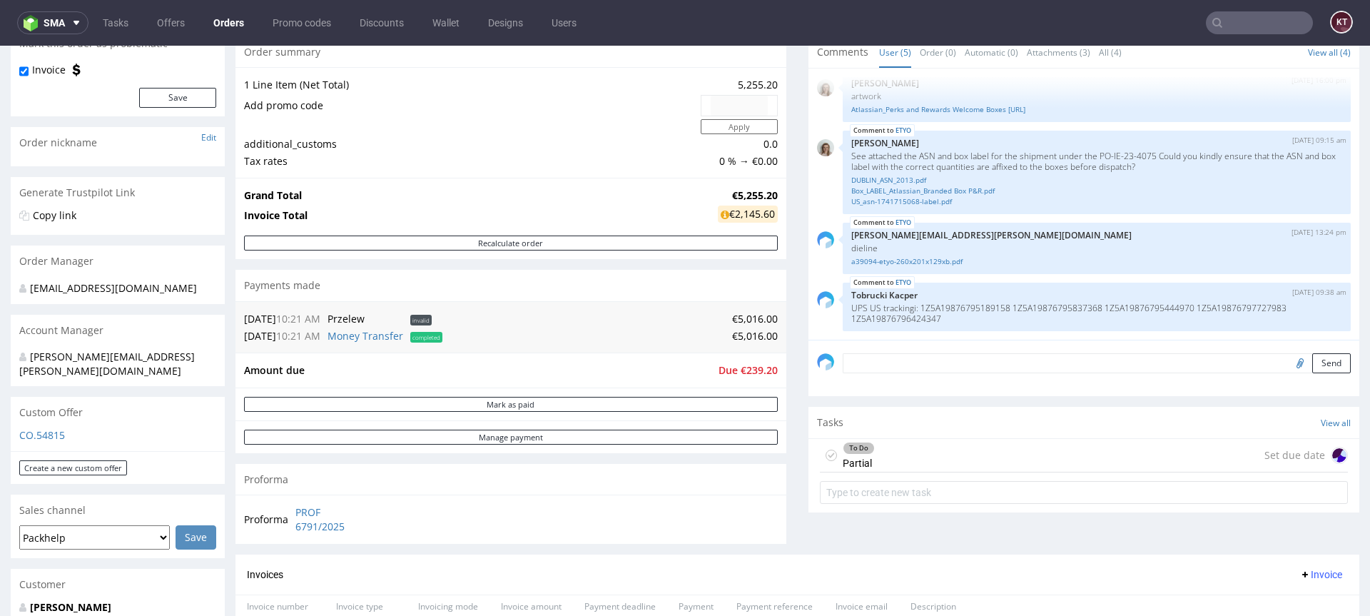
click at [474, 273] on div "Payments made" at bounding box center [510, 285] width 551 height 31
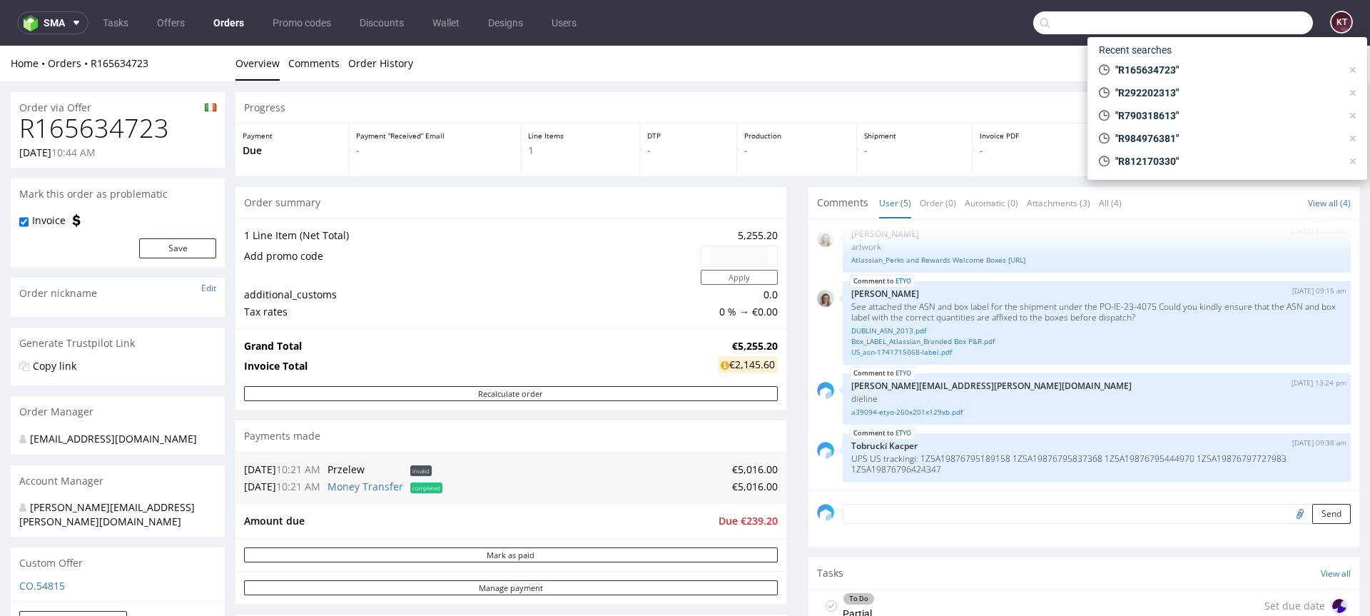
click at [1228, 23] on input "text" at bounding box center [1173, 22] width 280 height 23
paste input "R292202313"
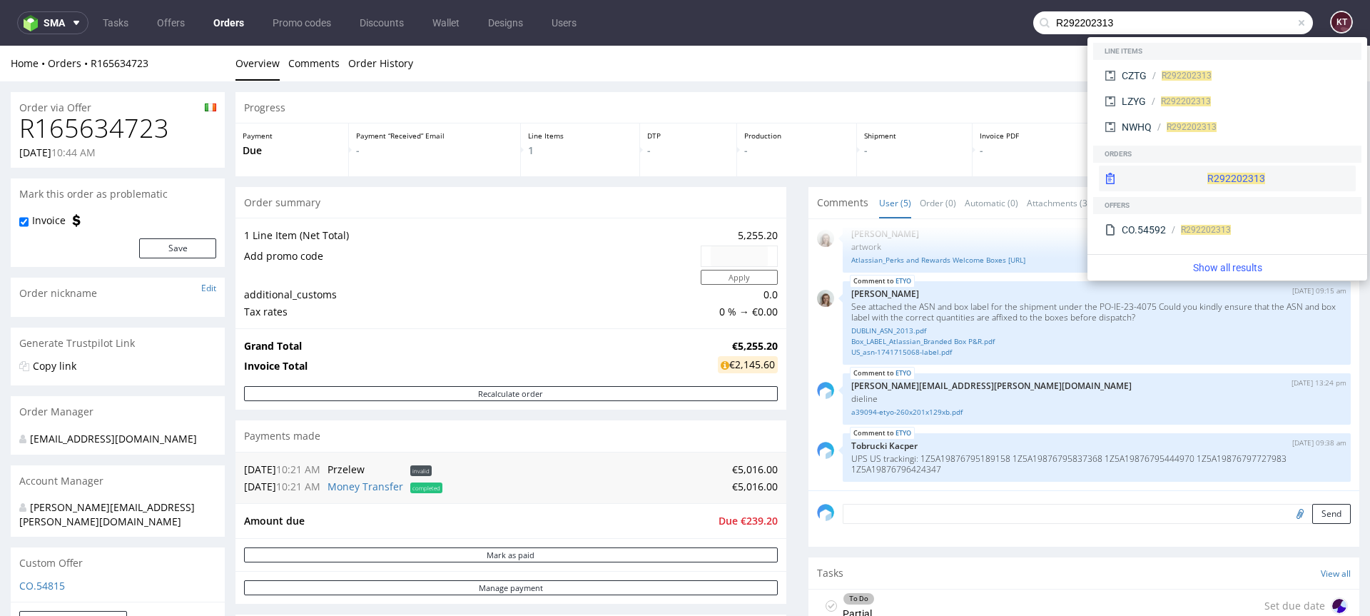
type input "R292202313"
click at [1152, 168] on div "R292202313" at bounding box center [1227, 179] width 257 height 26
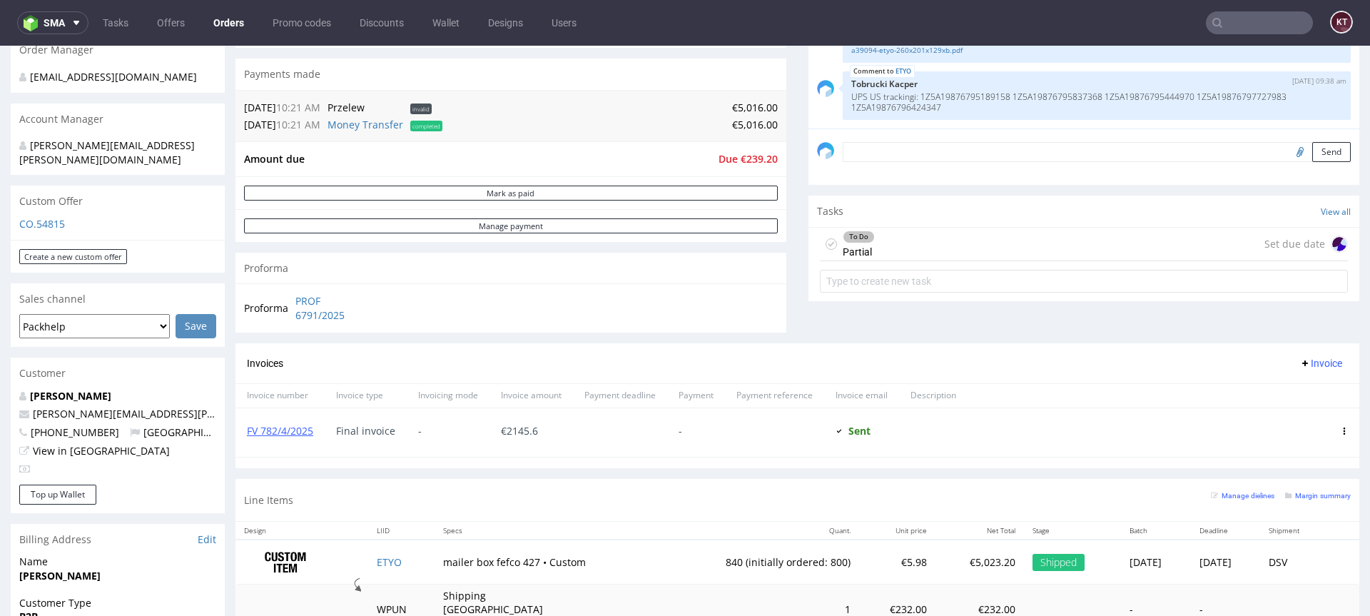
scroll to position [362, 0]
